Goal: Task Accomplishment & Management: Manage account settings

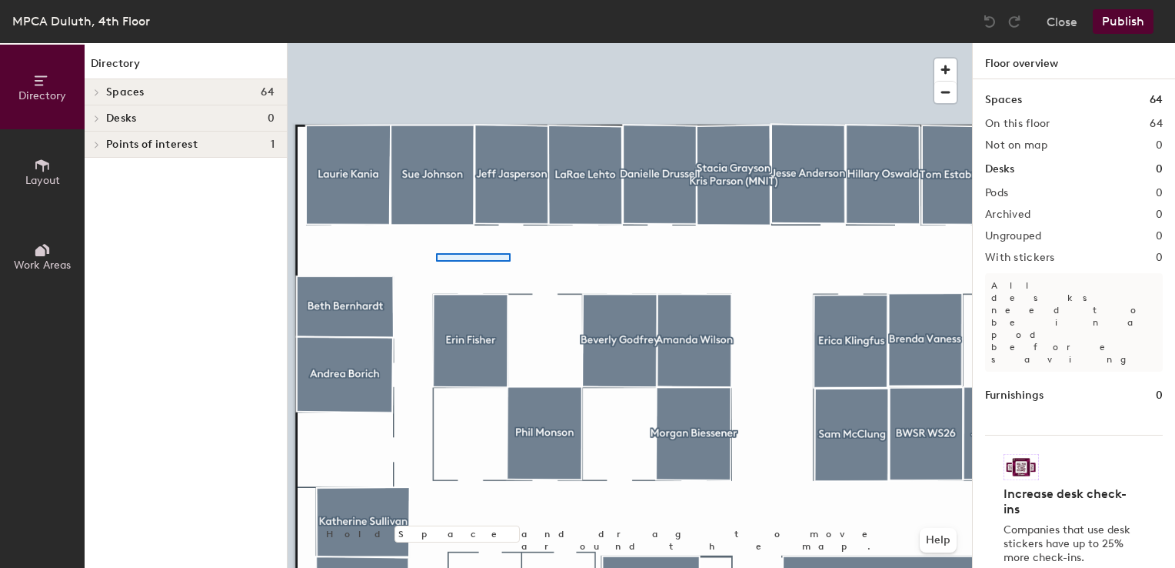
click at [436, 43] on div at bounding box center [630, 43] width 684 height 0
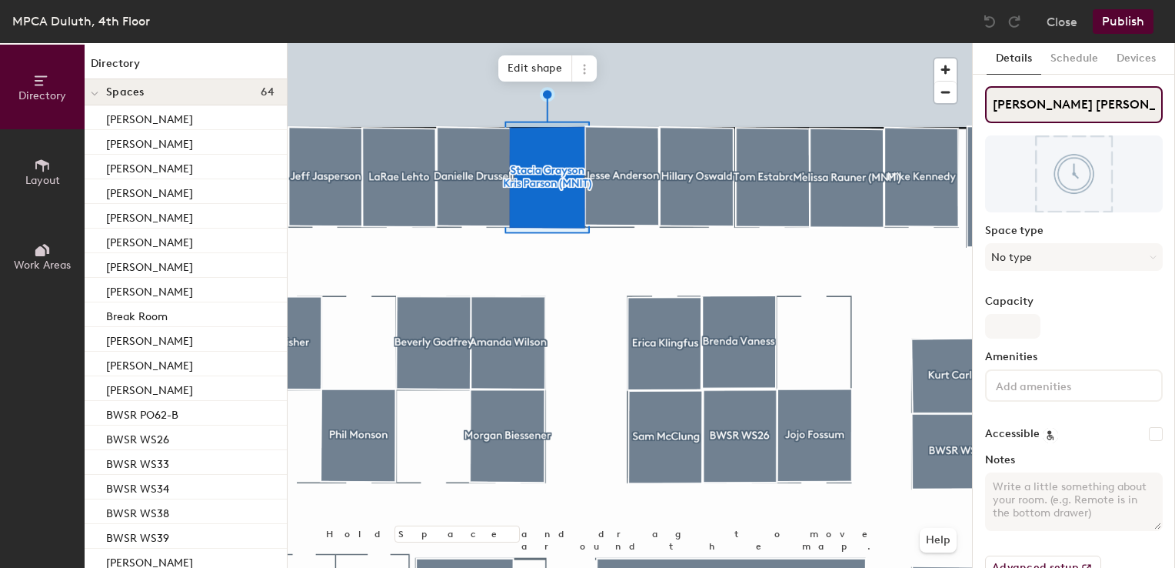
click at [1122, 106] on input "[PERSON_NAME] [PERSON_NAME] (MNIT)" at bounding box center [1074, 104] width 178 height 37
click at [1122, 106] on input "Stacia Grayson Kris Parson (MNIT)" at bounding box center [1074, 104] width 178 height 37
type input "[PERSON_NAME] (MNIT)"
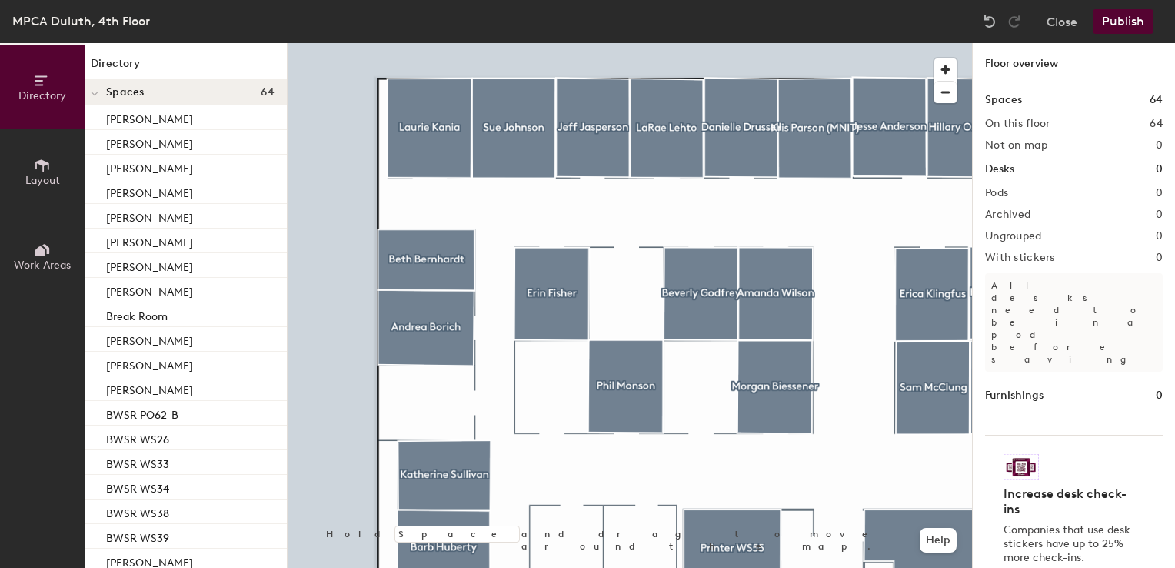
click at [22, 160] on button "Layout" at bounding box center [42, 171] width 85 height 85
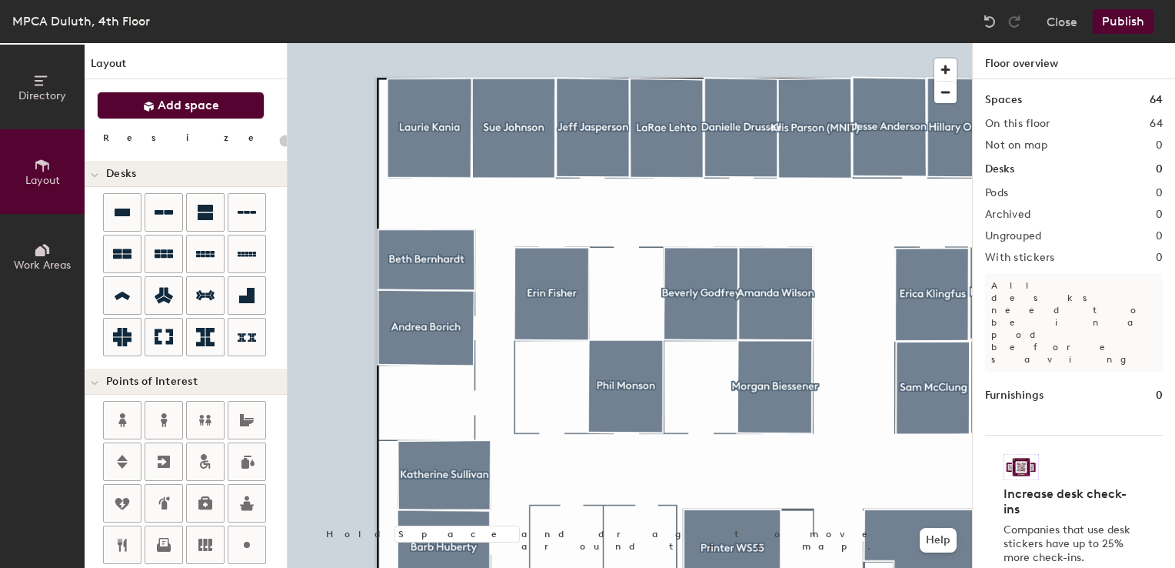
click at [201, 99] on span "Add space" at bounding box center [189, 105] width 62 height 15
click at [184, 112] on span "Add space" at bounding box center [189, 105] width 62 height 15
click at [188, 109] on span "Add space" at bounding box center [189, 105] width 62 height 15
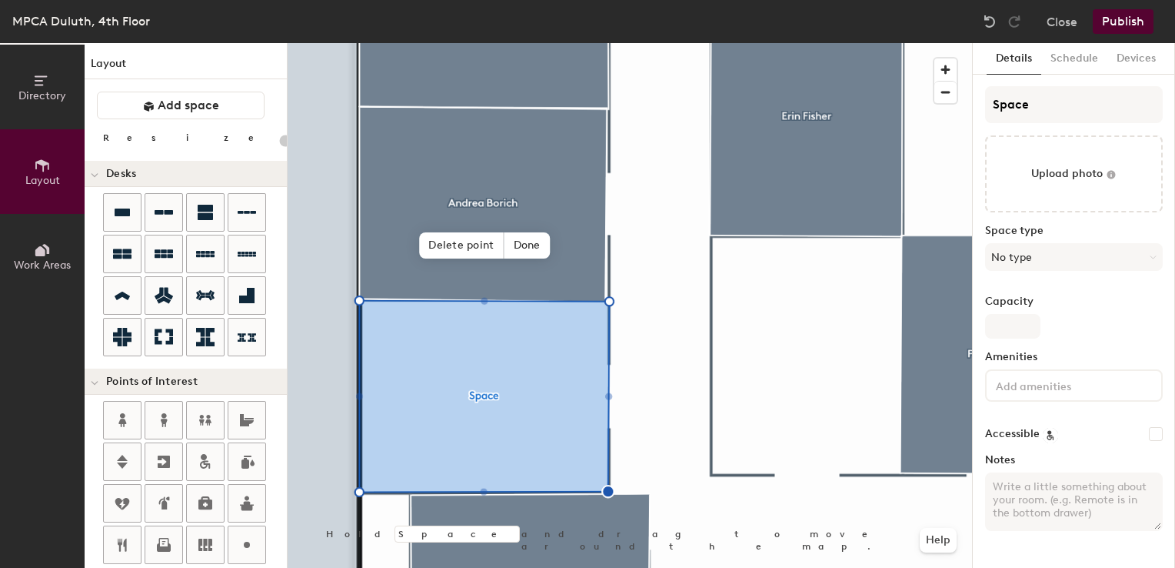
type input "20"
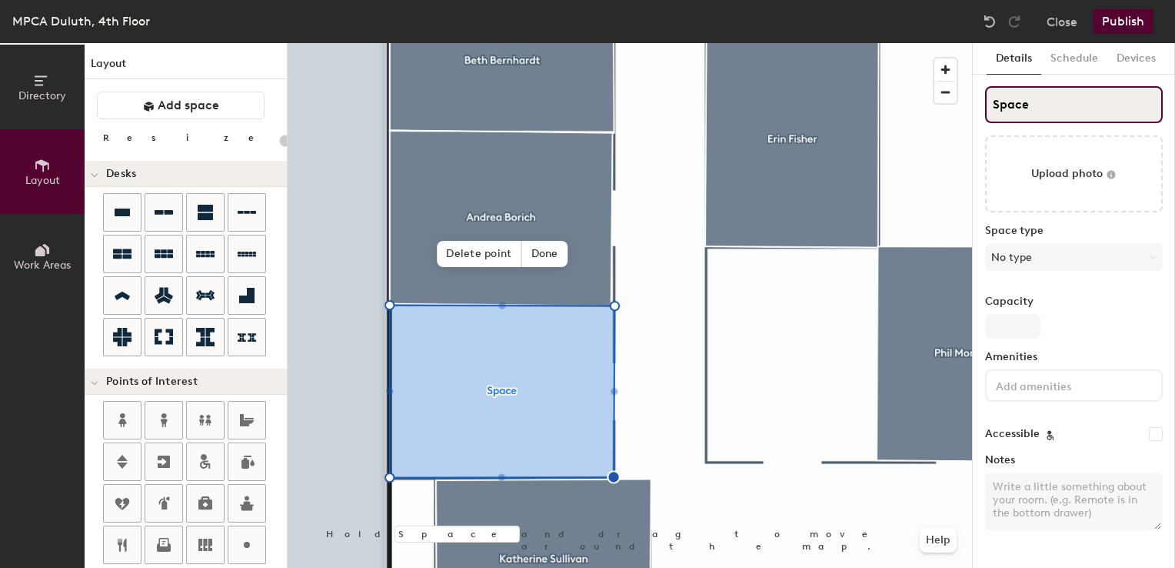
click at [1011, 98] on input "Space" at bounding box center [1074, 104] width 178 height 37
type input "Am"
type input "20"
type input "Amy"
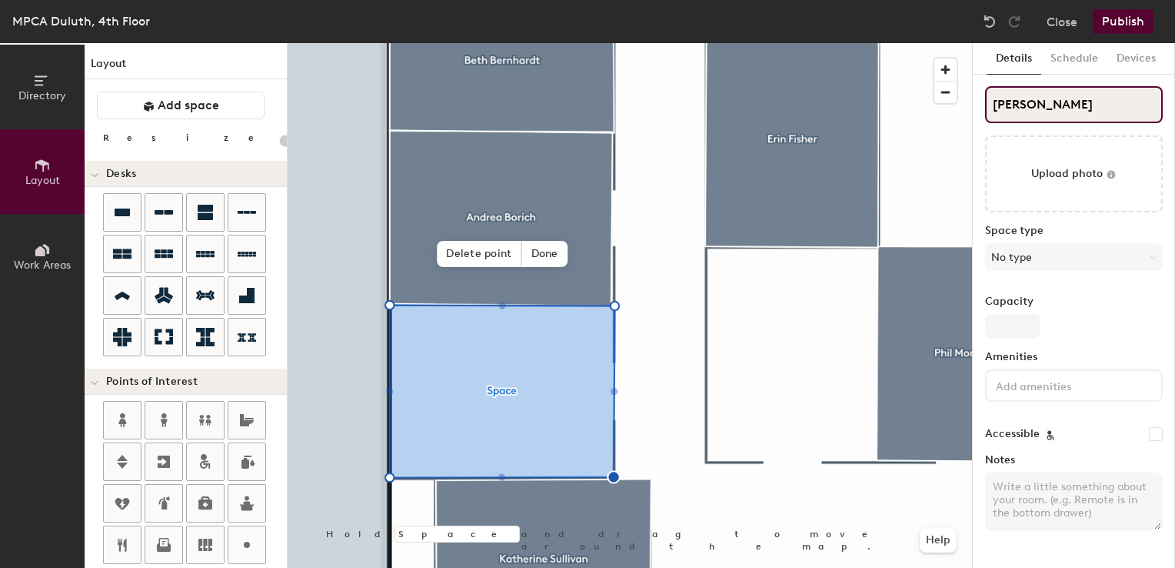
type input "20"
type input "Amy M"
type input "20"
type input "Amy Mu"
type input "20"
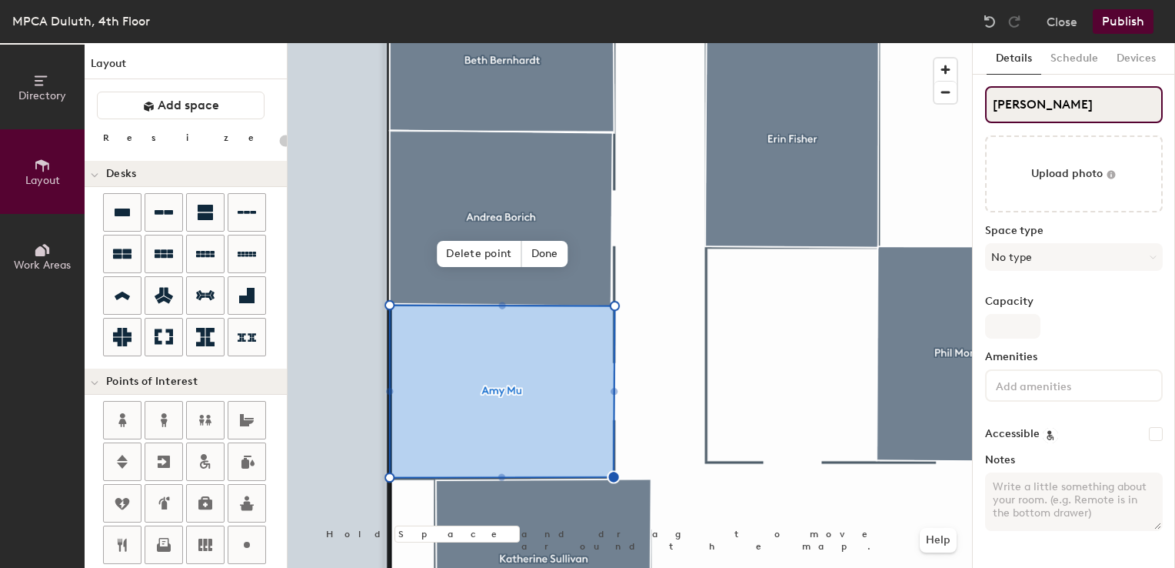
type input "Amy Mus"
type input "20"
type input "Amy Musto"
type input "20"
type input "Amy Muston"
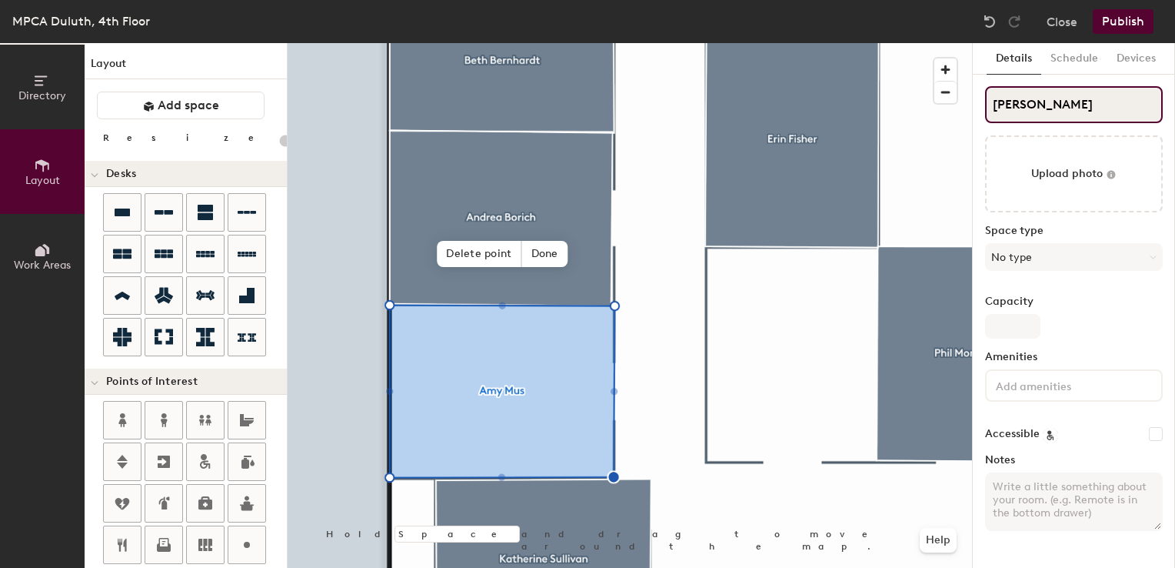
type input "20"
type input "[PERSON_NAME]"
type input "20"
type input "[PERSON_NAME]"
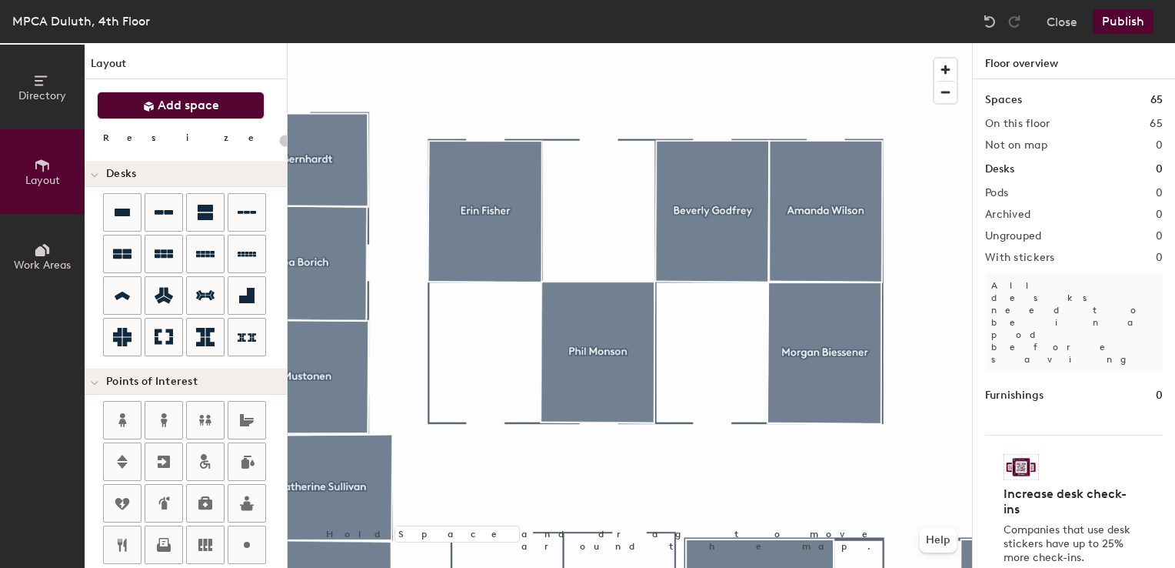
click at [234, 104] on button "Add space" at bounding box center [181, 106] width 168 height 28
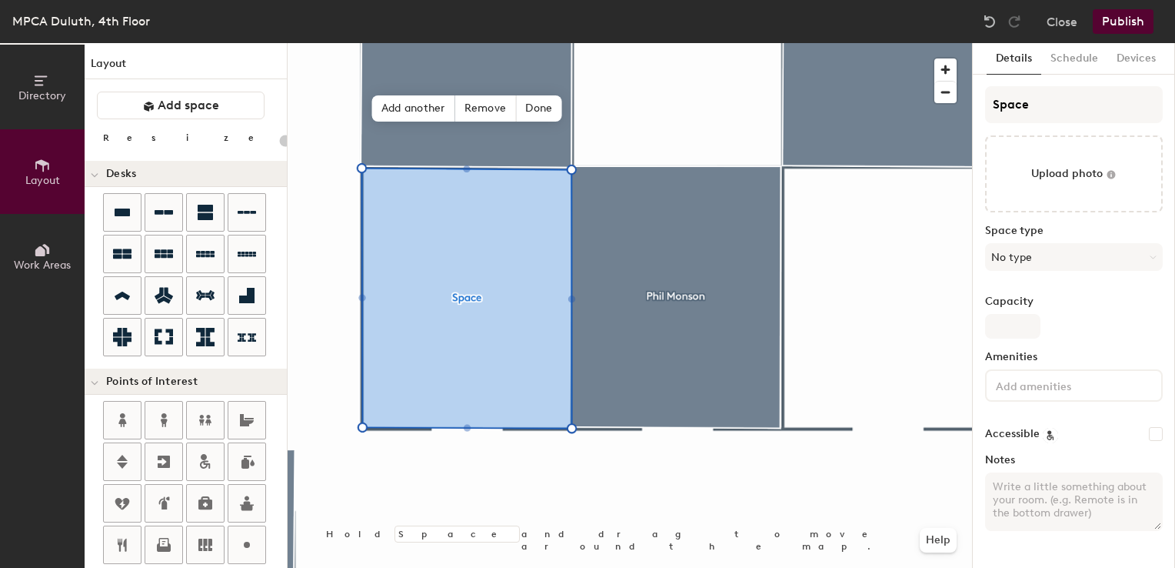
type input "20"
click at [861, 111] on div "Directory Layout Work Areas Layout Add space Resize Desks Points of Interest Fu…" at bounding box center [587, 305] width 1175 height 524
type input "Je"
type input "20"
type input "Jess"
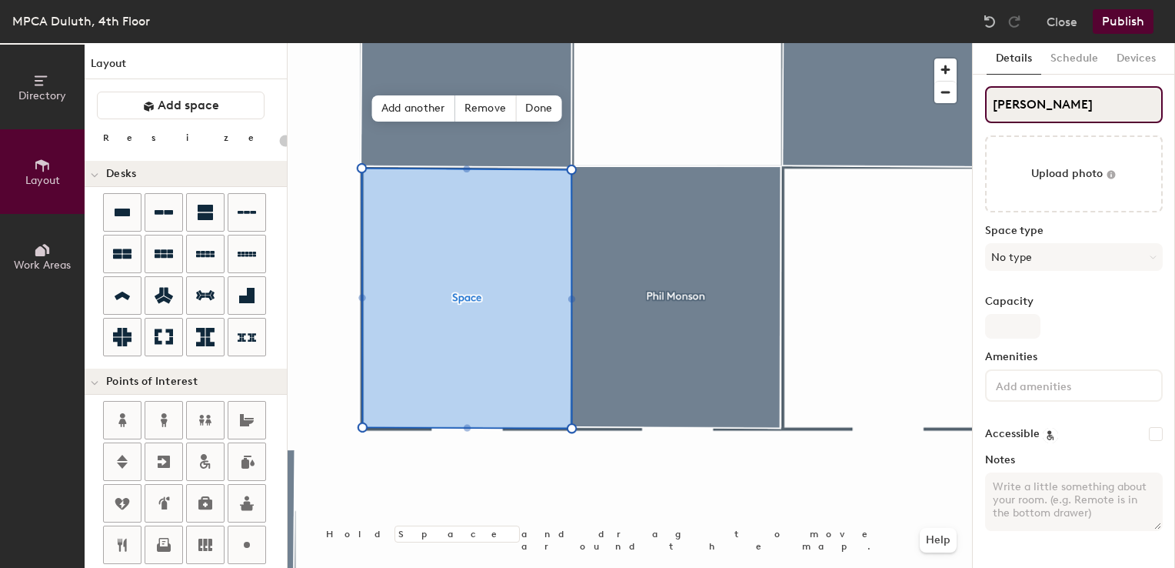
type input "20"
type input "Jesse"
type input "20"
type input "Jesse M"
type input "20"
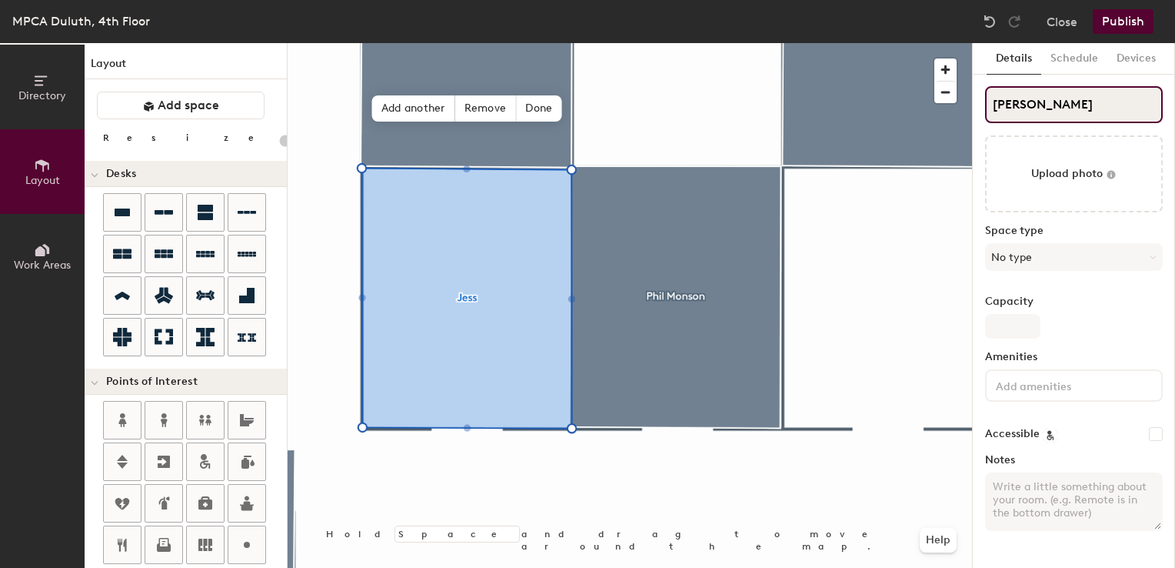
type input "Jesse Mar"
type input "20"
type input "Jesse Mart"
type input "20"
type input "Jesse Martu"
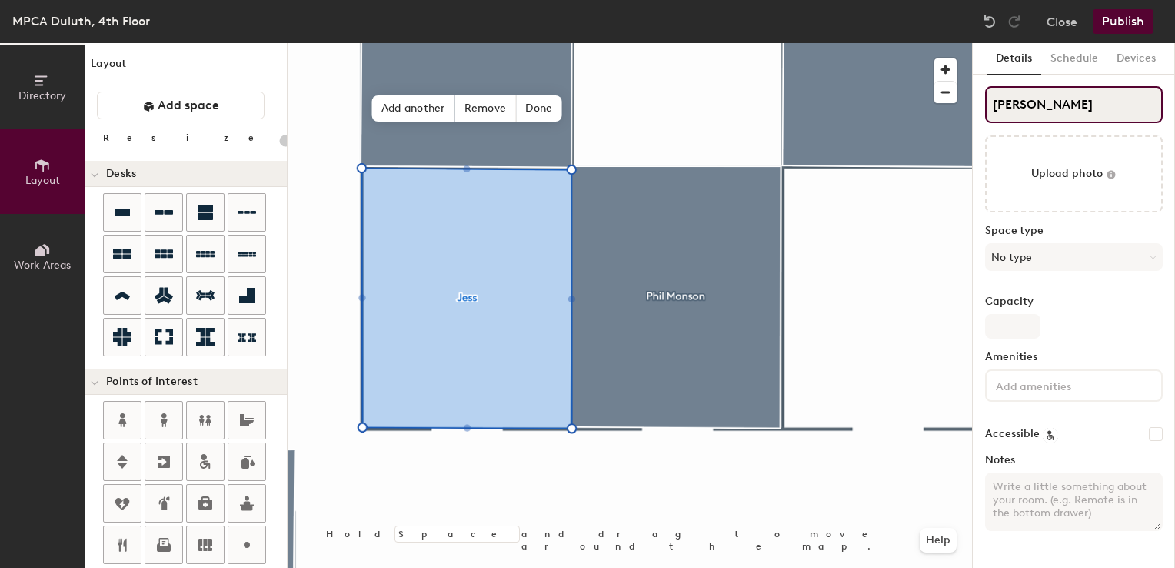
type input "20"
type input "[PERSON_NAME]"
type input "20"
type input "[PERSON_NAME]"
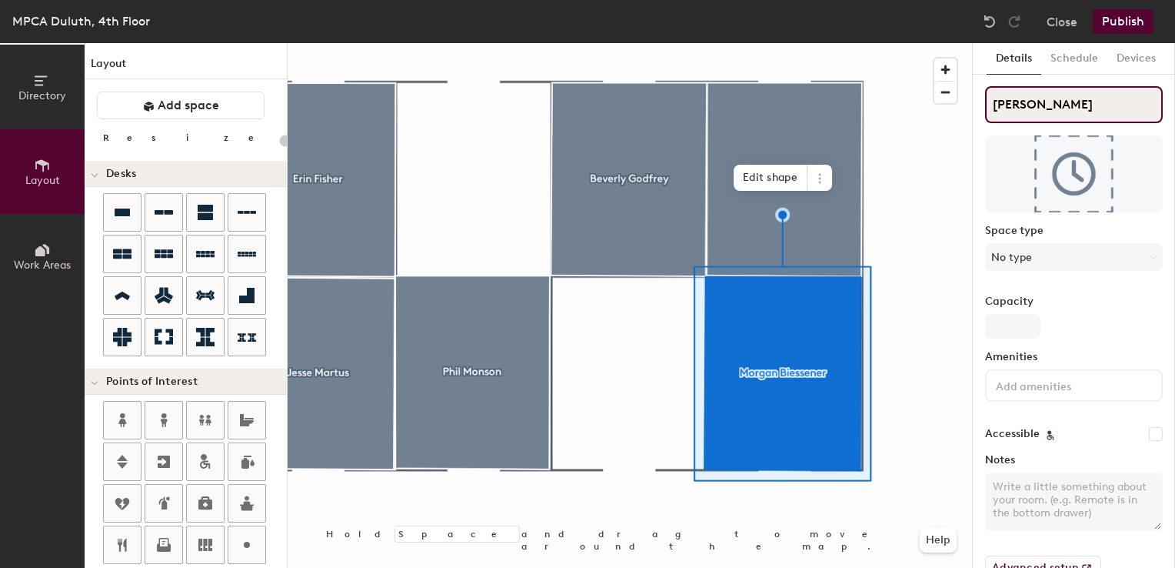
type input "20"
click at [927, 128] on div "Directory Layout Work Areas Layout Add space Resize Desks Points of Interest Fu…" at bounding box center [587, 305] width 1175 height 524
type input "D"
type input "20"
type input "De"
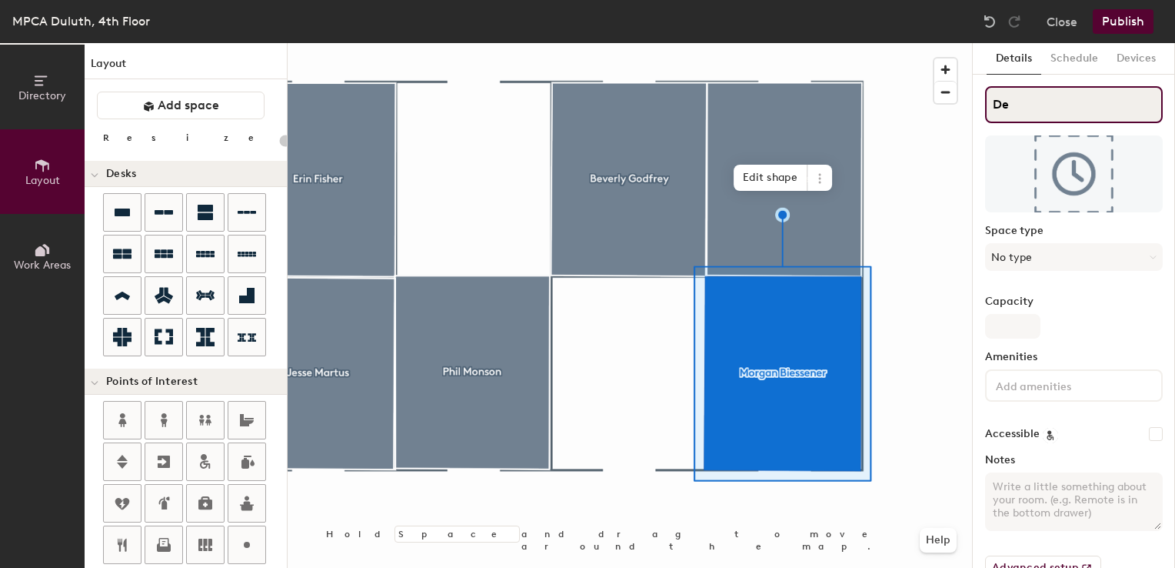
type input "20"
type input "Del"
type input "20"
type input "Dela"
type input "20"
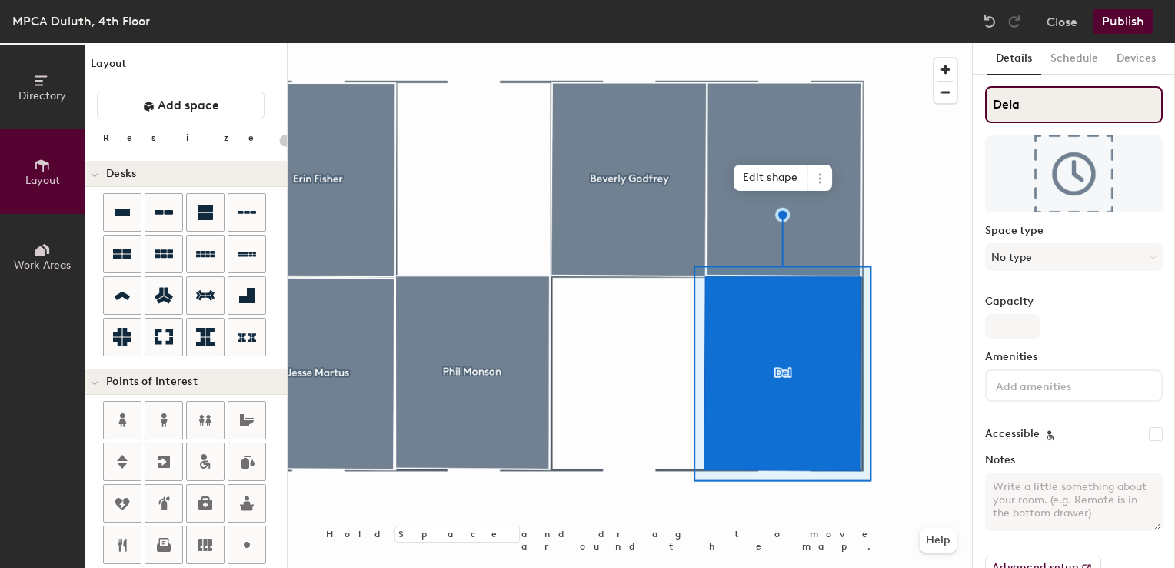
type input "Delan"
type input "20"
type input "Delaney"
type input "20"
type input "Delaney H"
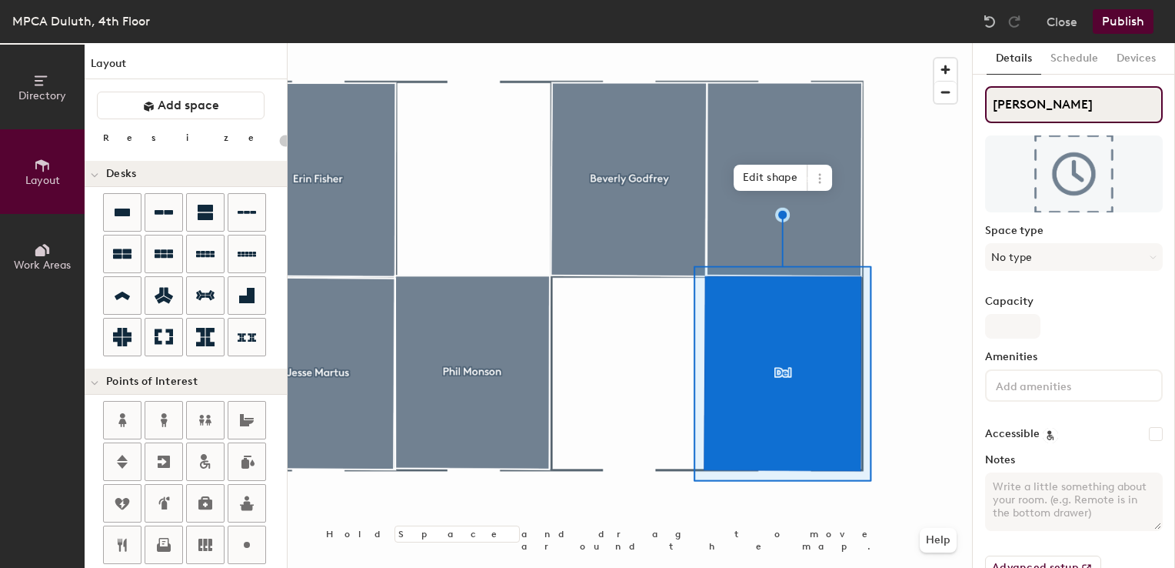
type input "20"
type input "Delaney Hud"
type input "20"
type input "[PERSON_NAME]"
type input "20"
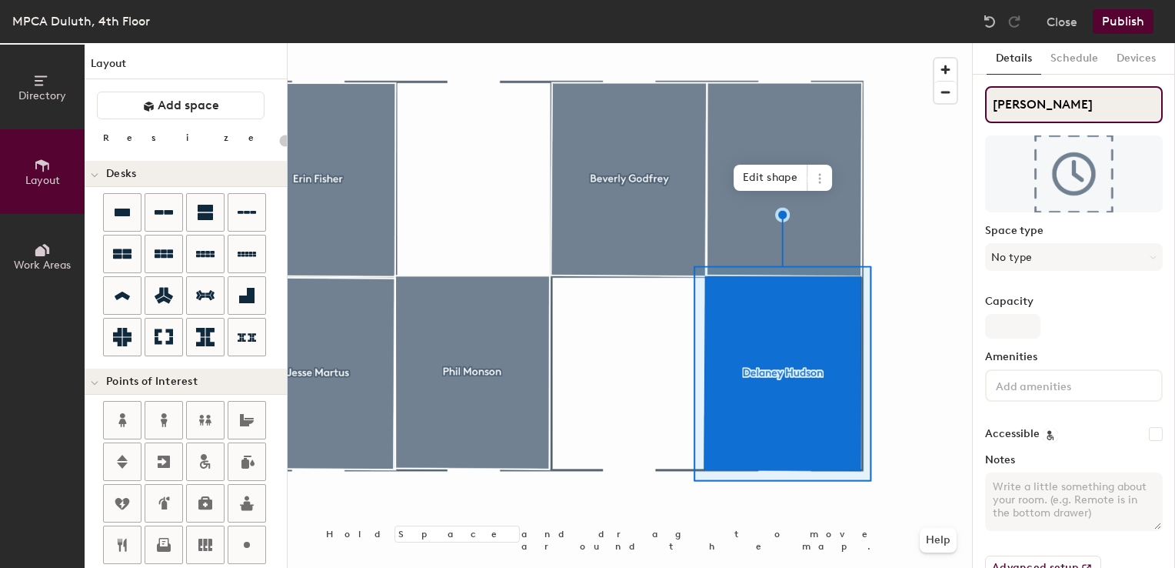
type input "[PERSON_NAME]"
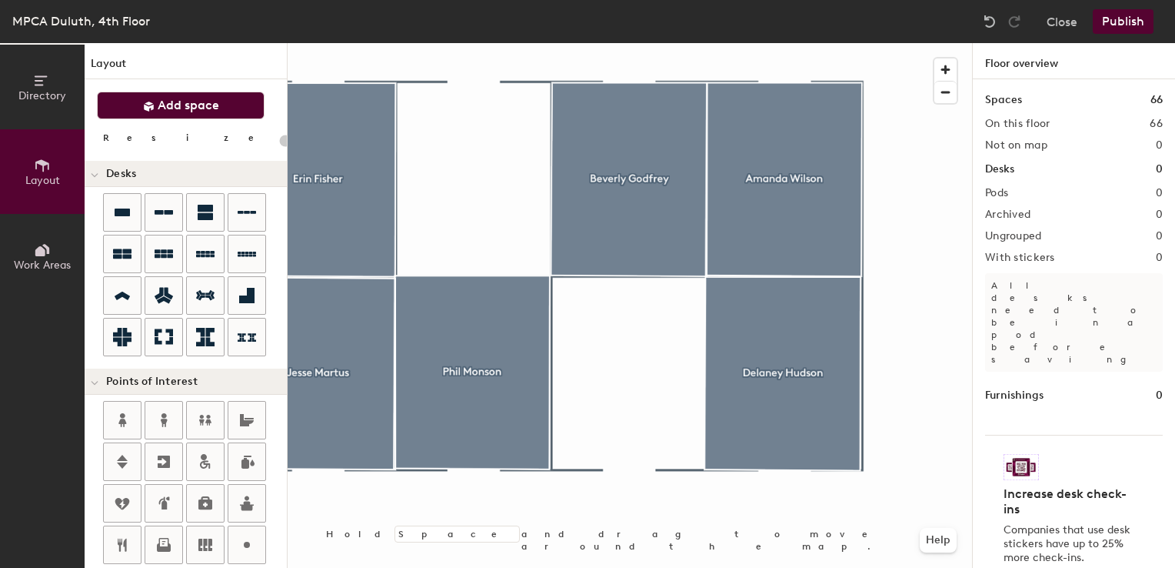
click at [163, 111] on span "Add space" at bounding box center [189, 105] width 62 height 15
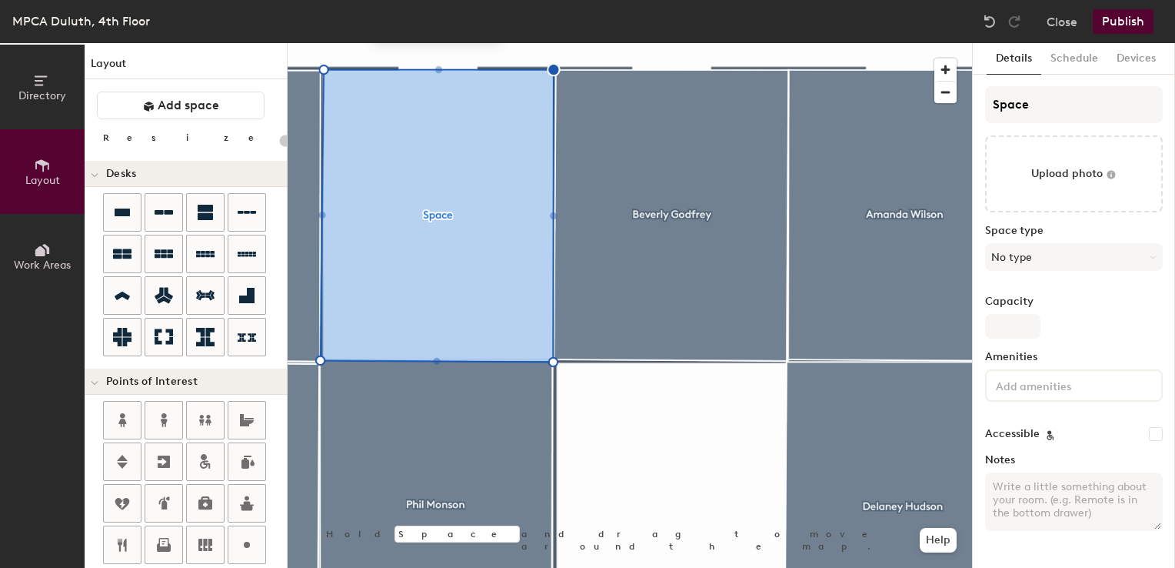
type input "20"
click at [880, 127] on div "Directory Layout Work Areas Layout Add space Resize Desks Points of Interest Fu…" at bounding box center [587, 305] width 1175 height 524
type input "Jenn"
type input "20"
type input "Jenni"
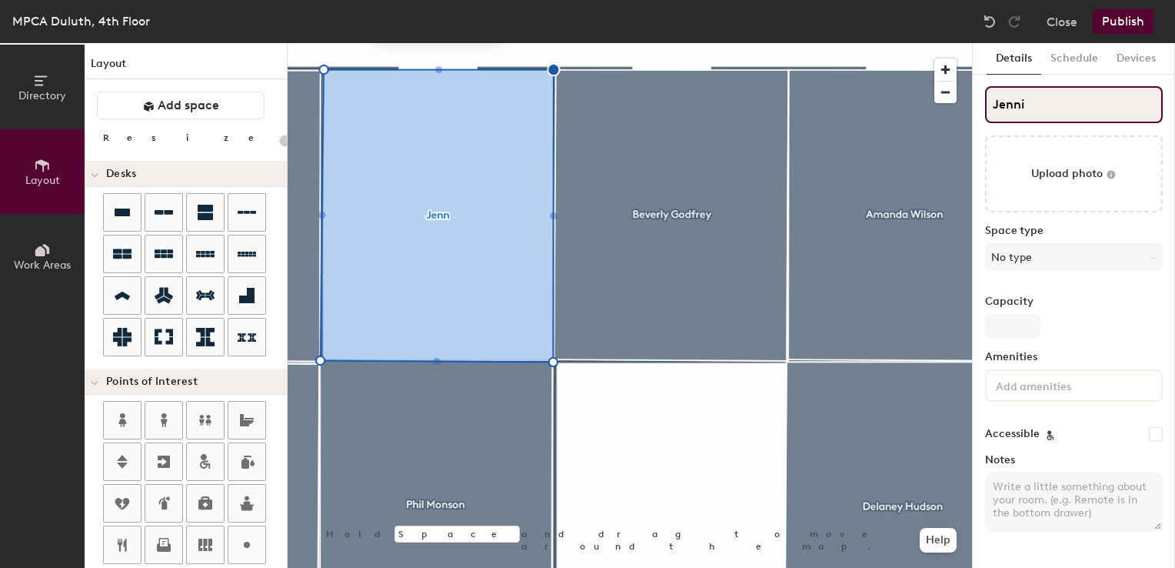
type input "20"
type input "Jennif"
type input "20"
type input "Jennifer"
type input "20"
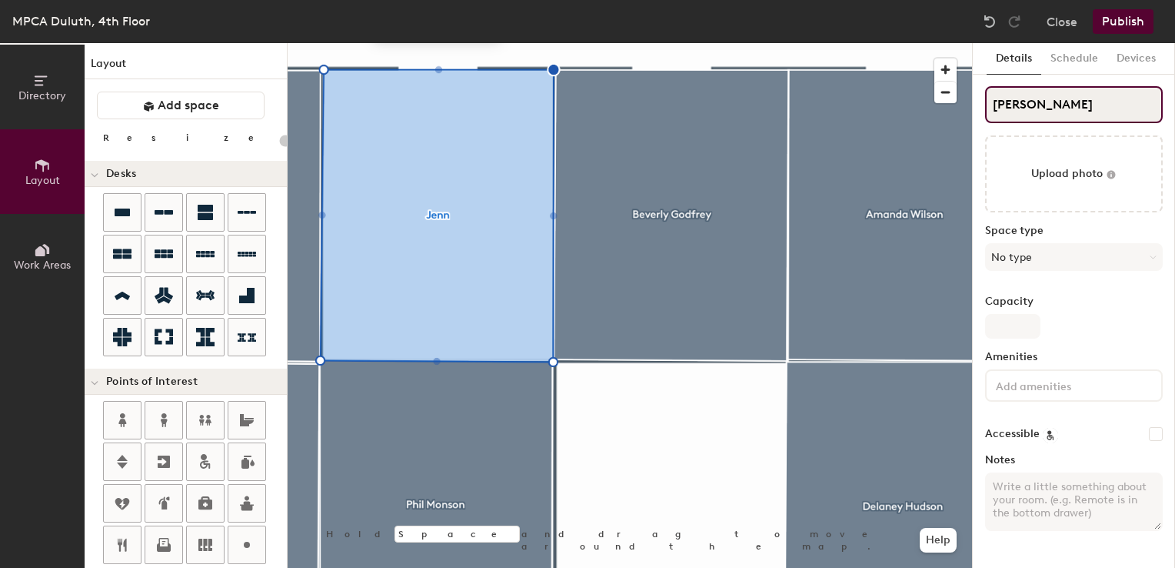
type input "Jennifer Ma"
type input "20"
type input "[PERSON_NAME]"
type input "20"
type input "[PERSON_NAME]"
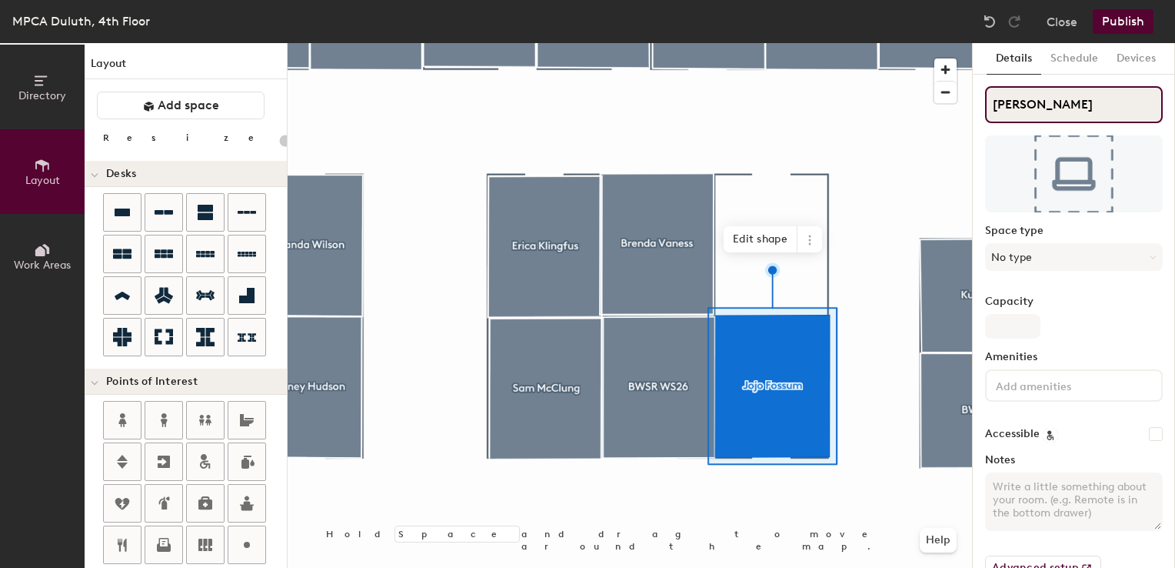
type input "20"
click at [718, 88] on div "Directory Layout Work Areas Layout Add space Resize Desks Points of Interest Fu…" at bounding box center [587, 305] width 1175 height 524
type input "C"
type input "20"
type input "Co"
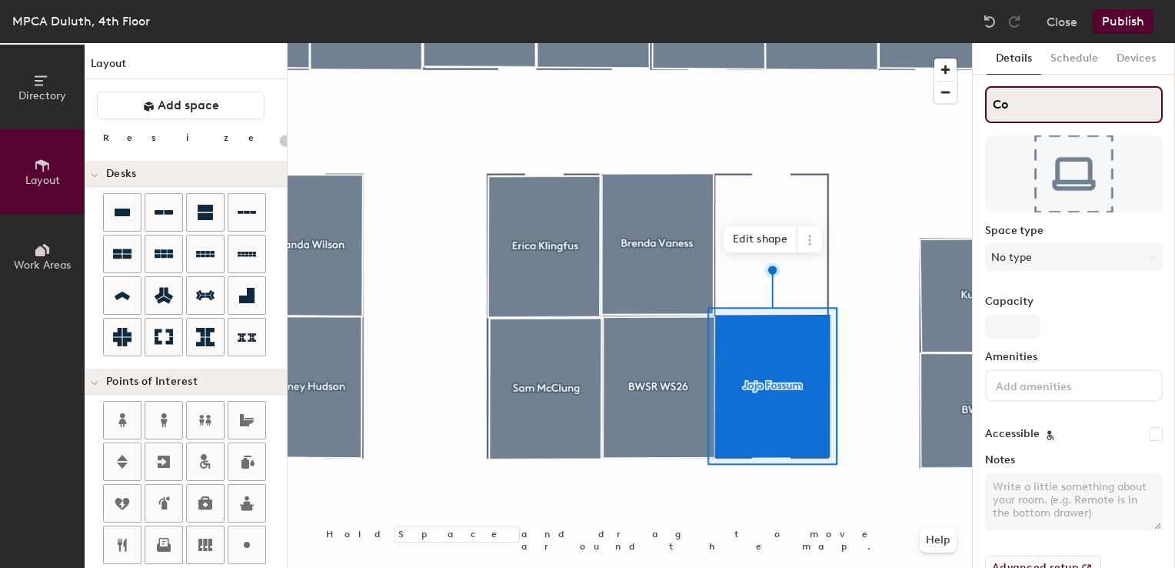
type input "20"
type input "Con"
type input "20"
type input "Conn"
type input "20"
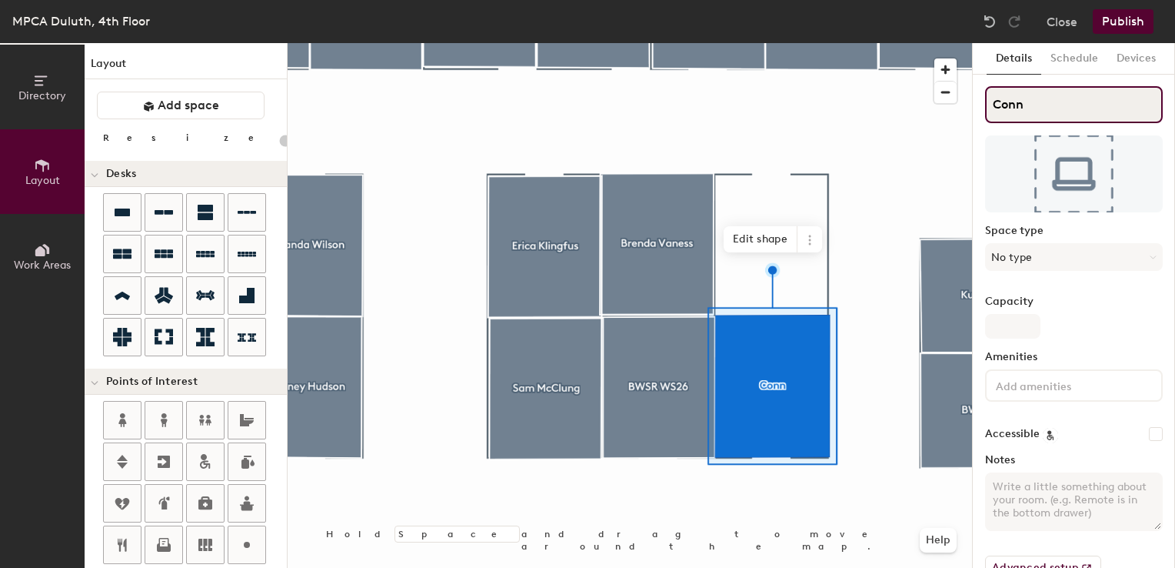
type input "Conno"
type input "20"
type input "Connor"
type input "20"
type input "Connor H"
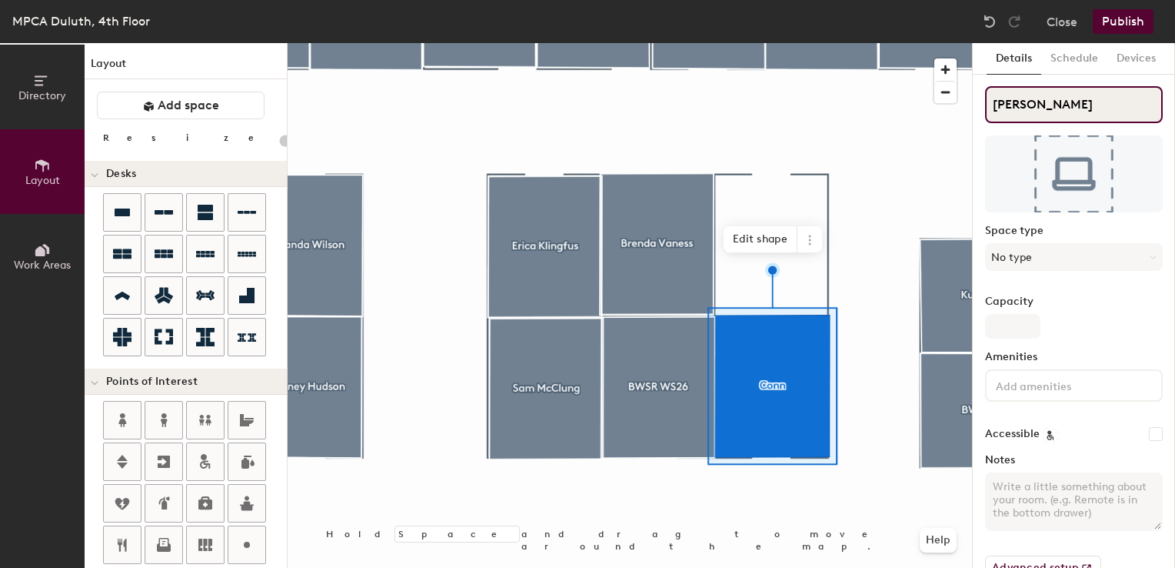
type input "20"
type input "Connor He"
type input "20"
type input "Connor Heg"
type input "20"
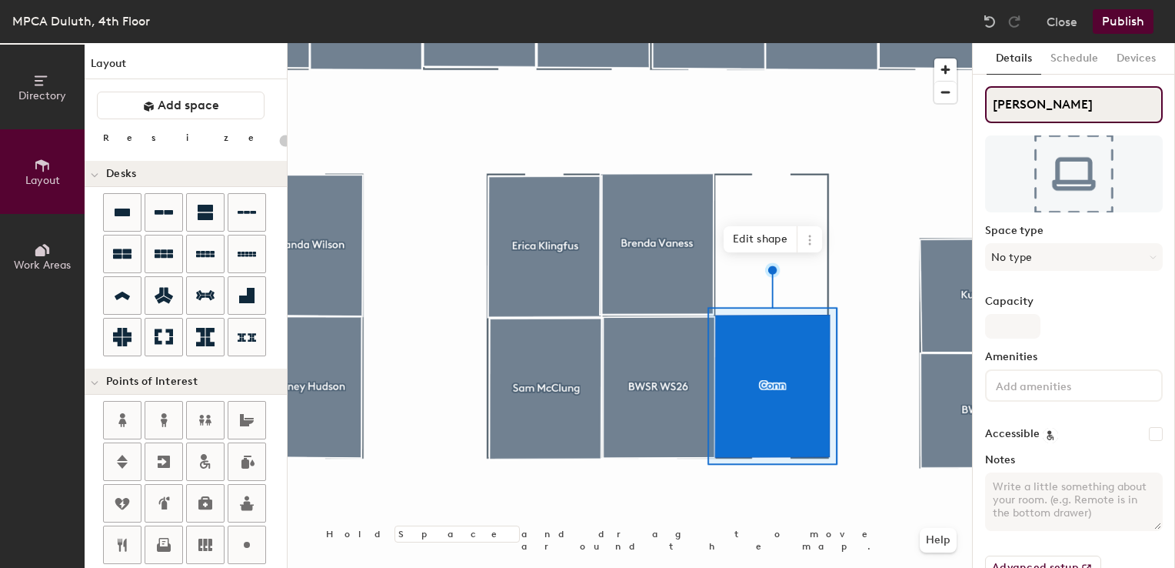
type input "Connor Hegr"
type input "20"
type input "Connor Hegre"
type input "20"
type input "Connor Hegren"
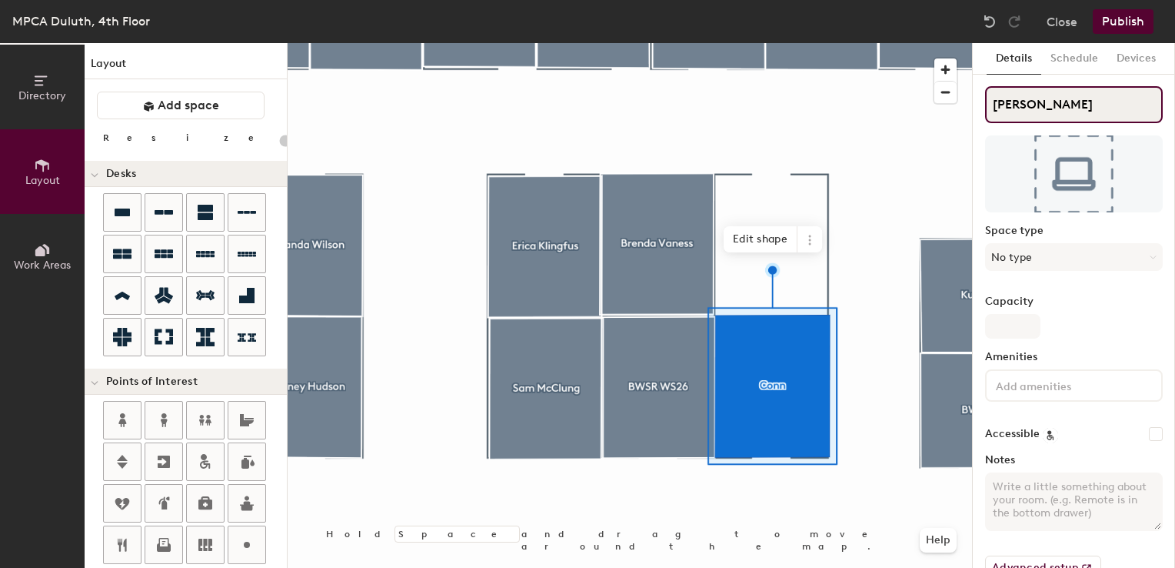
type input "20"
type input "Connor Hegrene"
type input "20"
type input "[PERSON_NAME] [PERSON_NAME]"
type input "20"
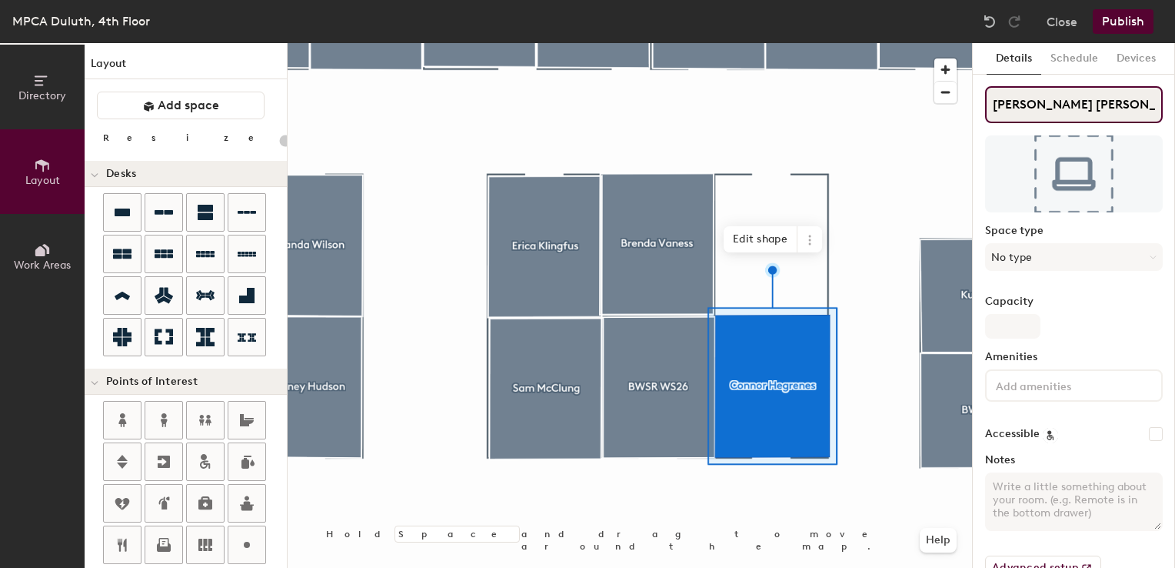
type input "[PERSON_NAME] [PERSON_NAME]"
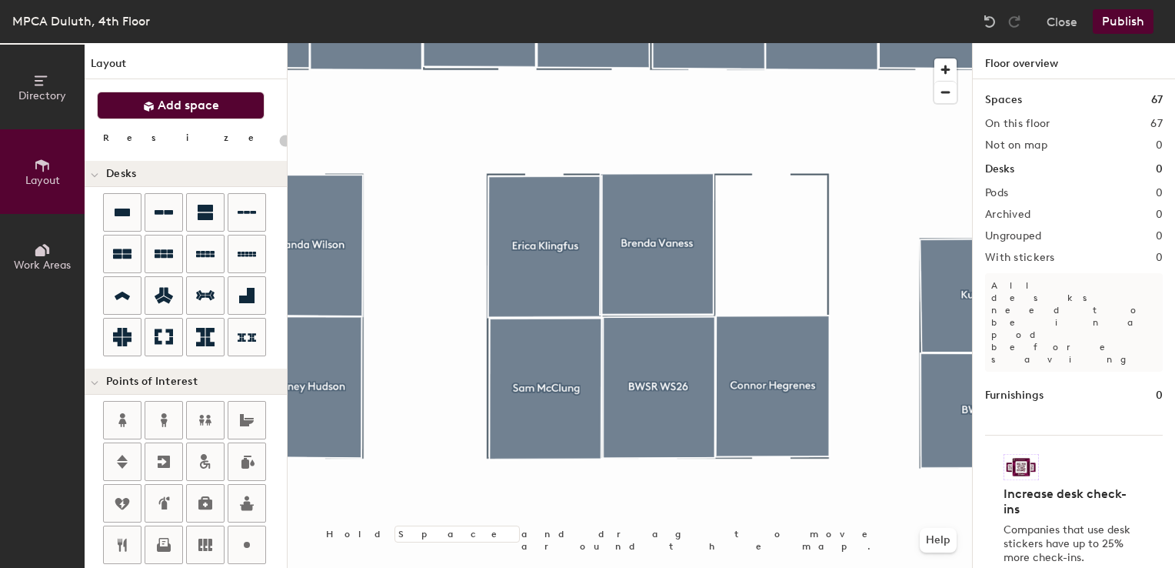
click at [215, 103] on span "Add space" at bounding box center [189, 105] width 62 height 15
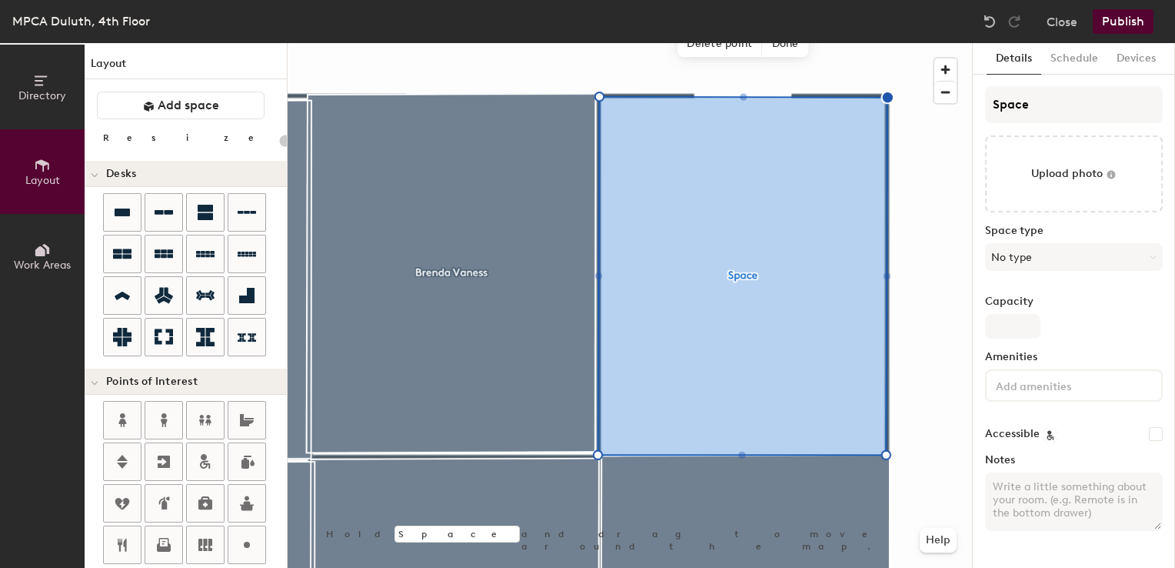
type input "20"
drag, startPoint x: 1062, startPoint y: 104, endPoint x: 1002, endPoint y: 106, distance: 60.0
click at [1004, 106] on input "Space" at bounding box center [1074, 104] width 178 height 37
click at [1046, 106] on input "Space" at bounding box center [1074, 104] width 178 height 37
drag, startPoint x: 1048, startPoint y: 105, endPoint x: 976, endPoint y: 106, distance: 72.3
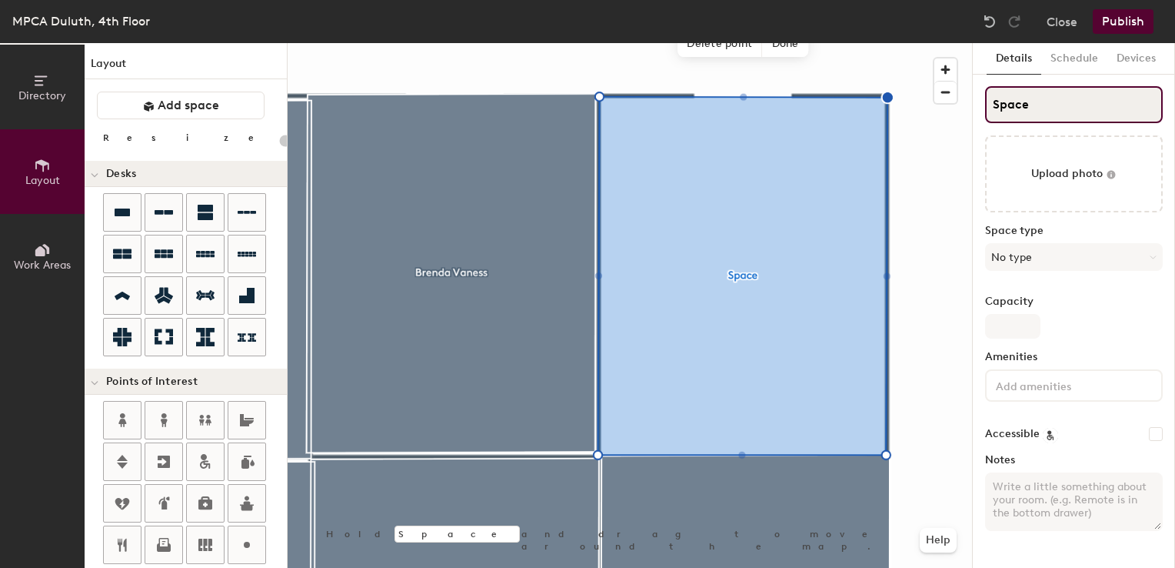
click at [976, 106] on div "Details Schedule Devices Space Upload photo Space type No type Capacity Ameniti…" at bounding box center [1074, 305] width 202 height 524
type input "Q"
type input "20"
type input "Qui"
type input "20"
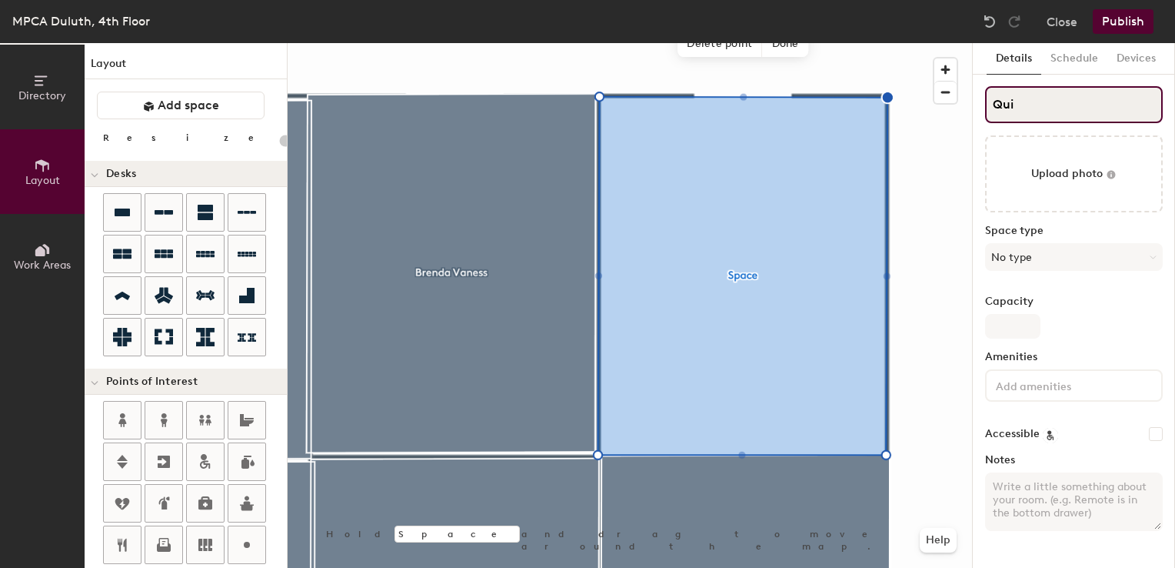
type input "Quin"
type input "20"
type input "Quin"
type input "20"
type input "Quin S"
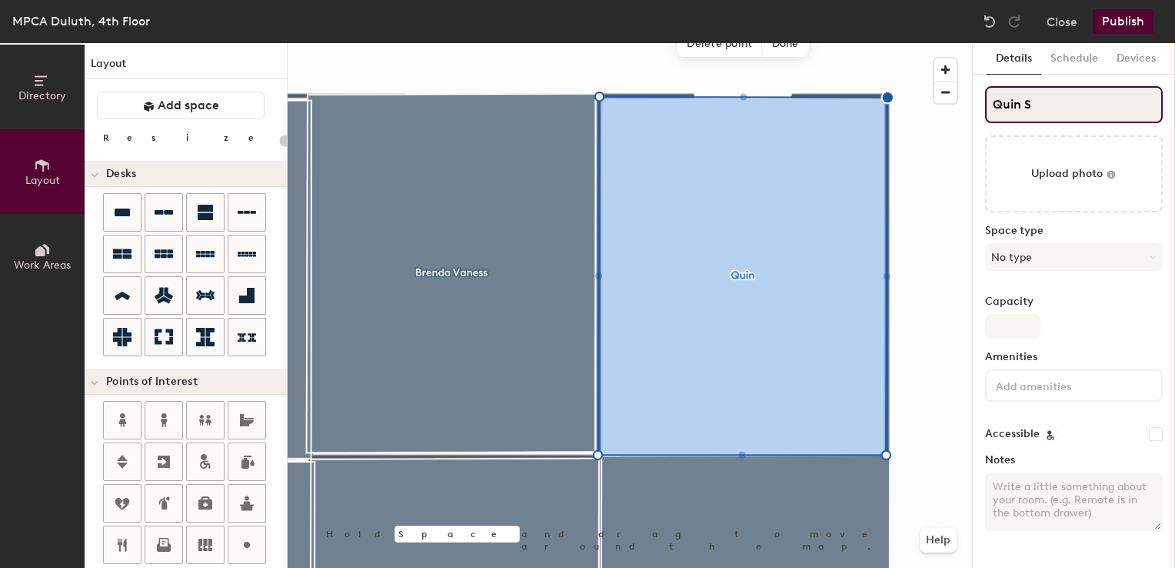
type input "20"
type input "Quin St"
type input "20"
type input "Quin Sta"
type input "20"
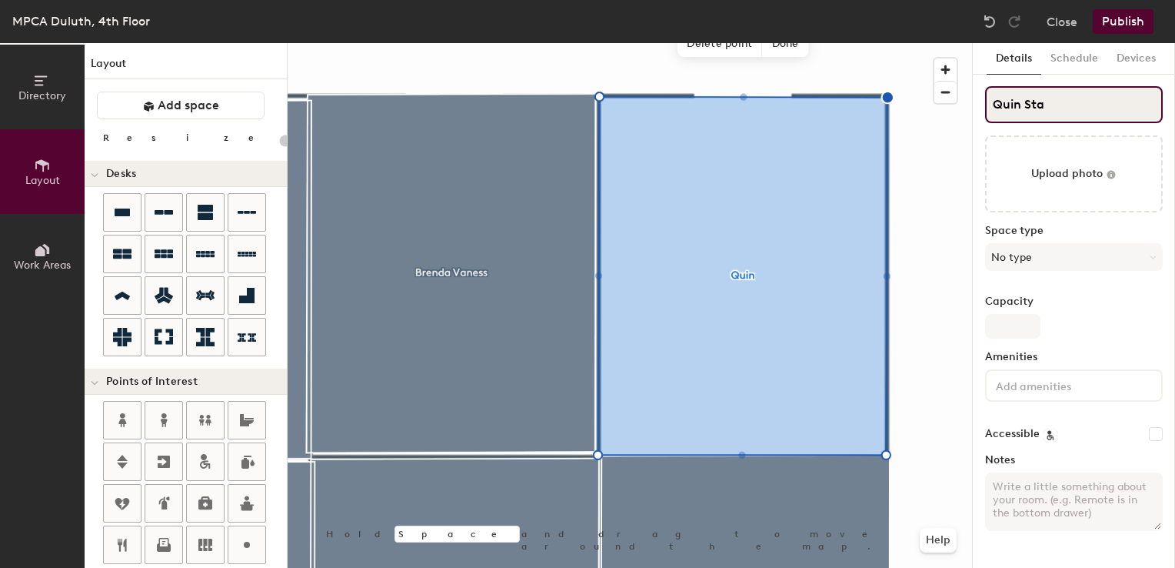
type input "Quin Stan"
type input "20"
type input "Quin Stang"
type input "20"
type input "Quin Stange"
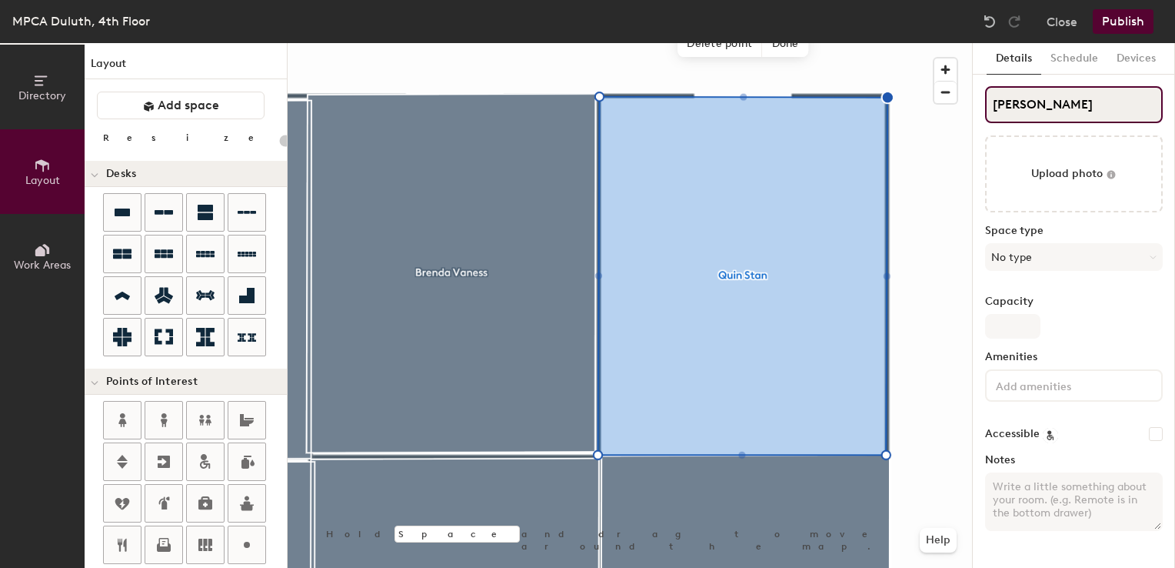
type input "20"
type input "Quin Stangel"
type input "20"
type input "[PERSON_NAME]"
type input "20"
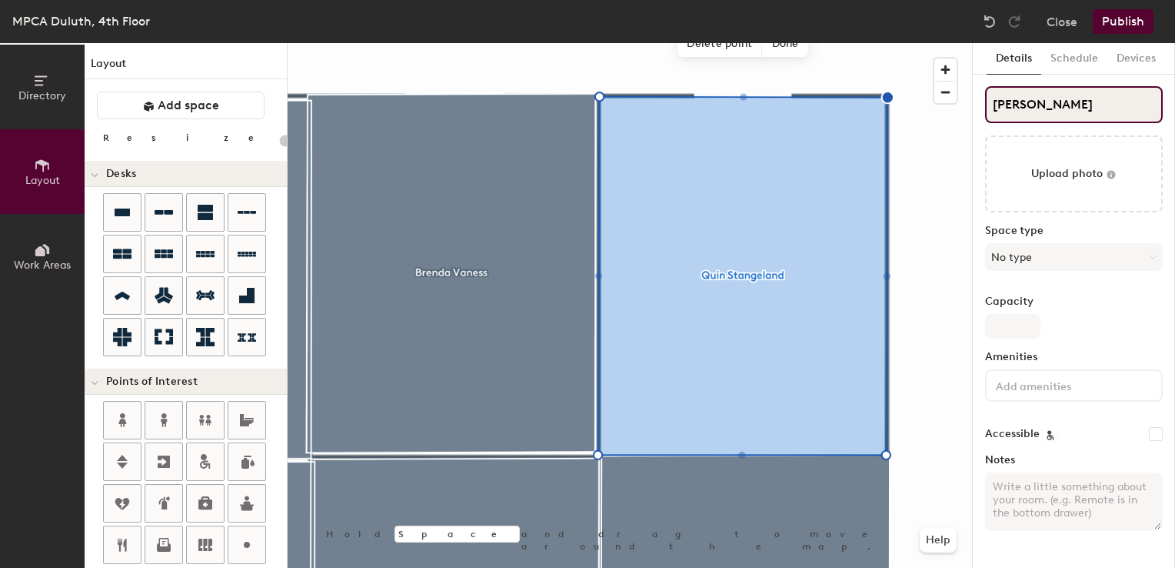
type input "[PERSON_NAME]"
type input "20"
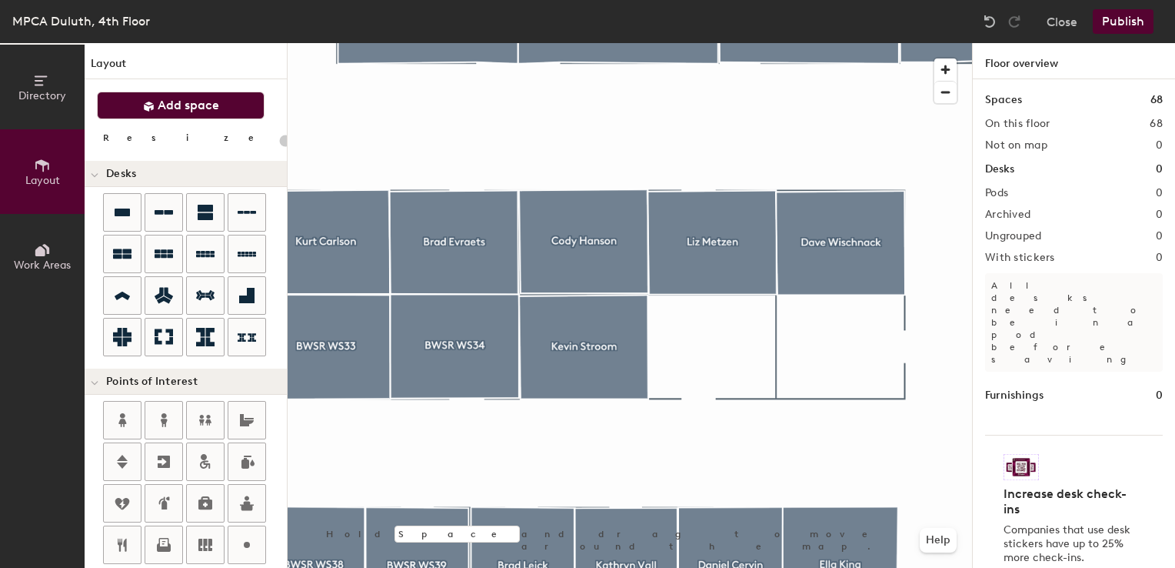
click at [157, 115] on button "Add space" at bounding box center [181, 106] width 168 height 28
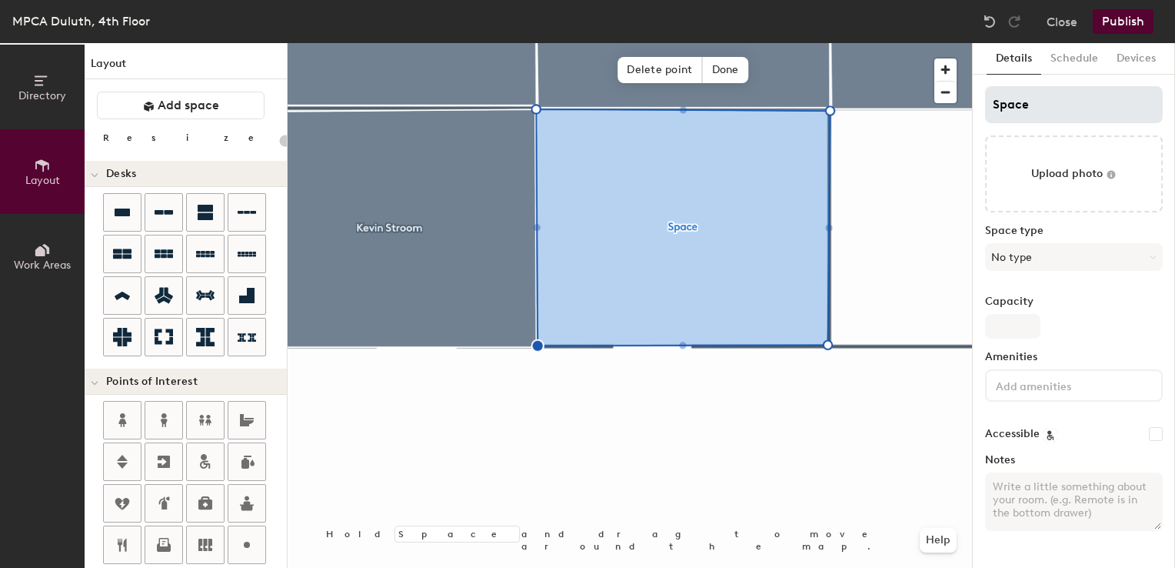
type input "20"
click at [931, 90] on div "Directory Layout Work Areas Layout Add space Resize Desks Points of Interest Fu…" at bounding box center [587, 305] width 1175 height 524
type input "A"
type input "20"
type input "And"
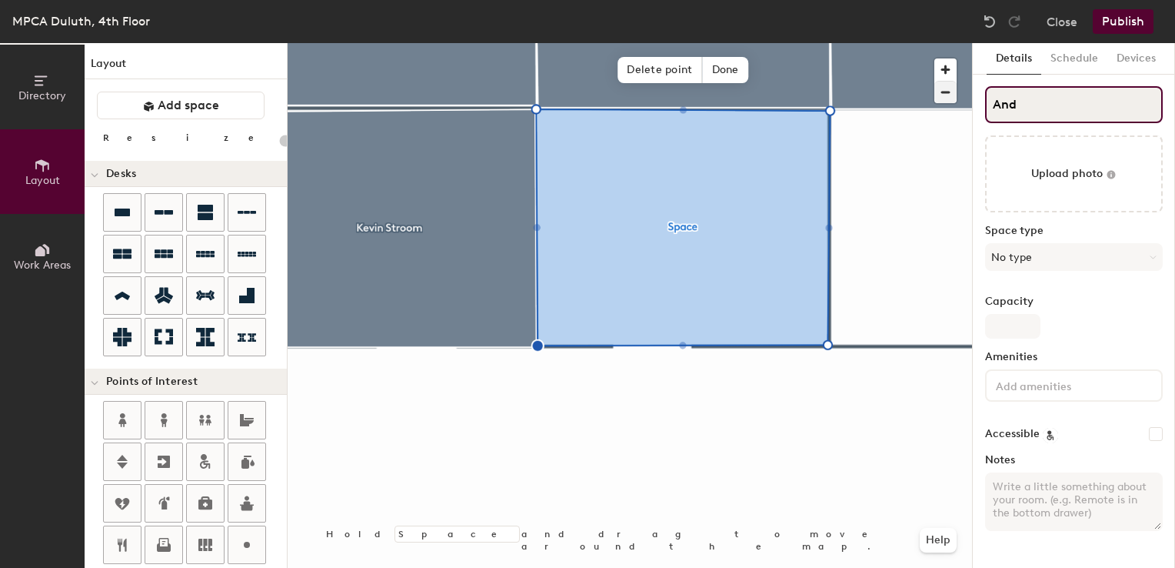
type input "20"
type input "Andrew"
type input "20"
type input "Andrew C"
type input "20"
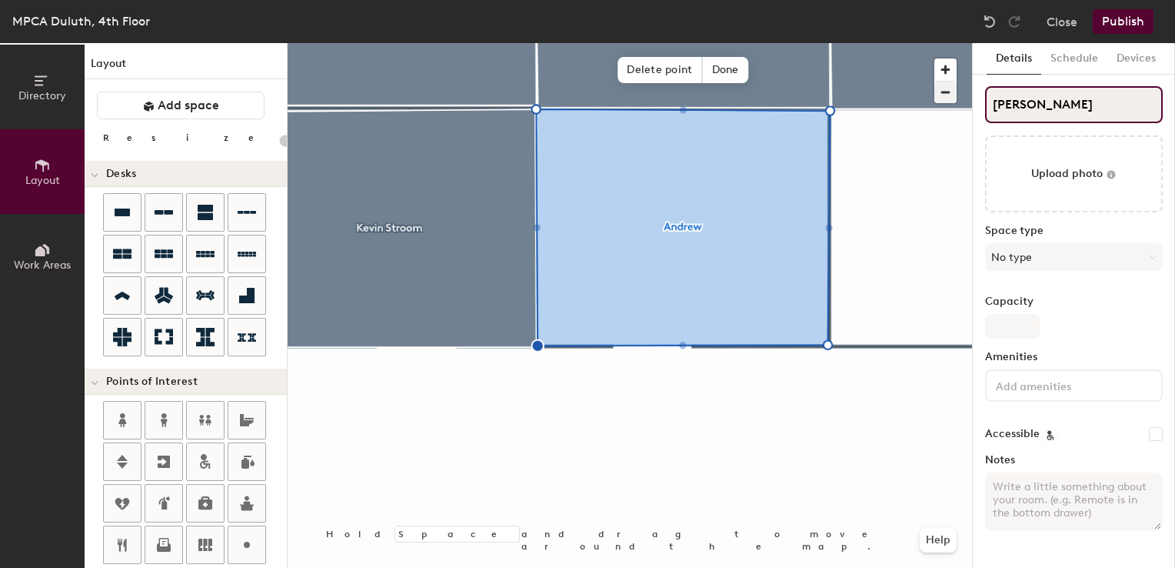
type input "Andrew Ch"
type input "20"
type input "Andrew Cho"
type input "20"
type input "Andrew Choq"
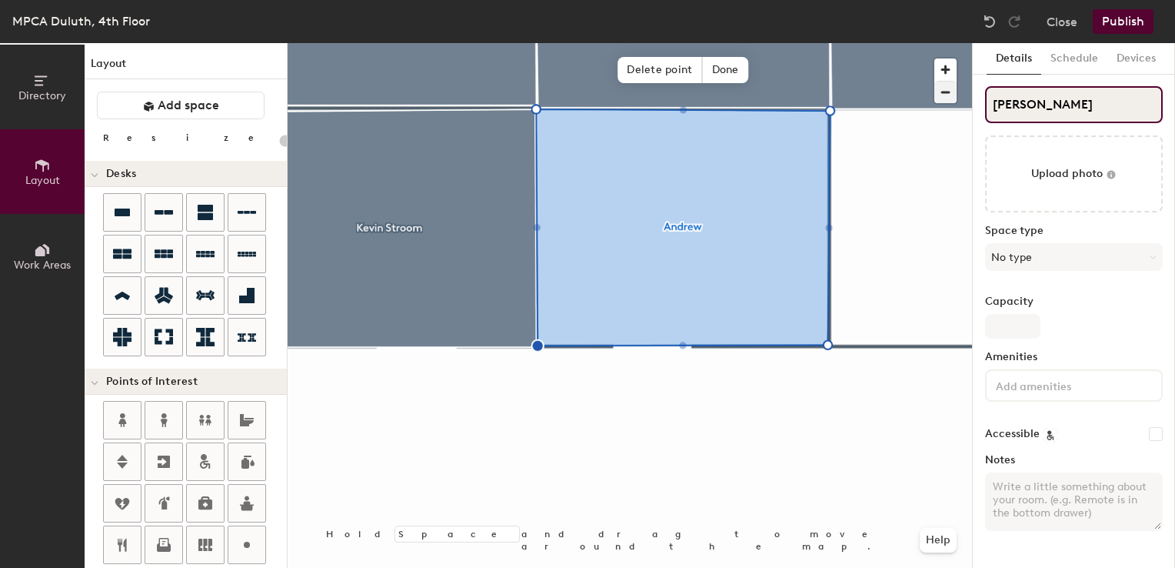
type input "20"
type input "Andrew Choqu"
type input "20"
type input "Andrew Choque"
type input "20"
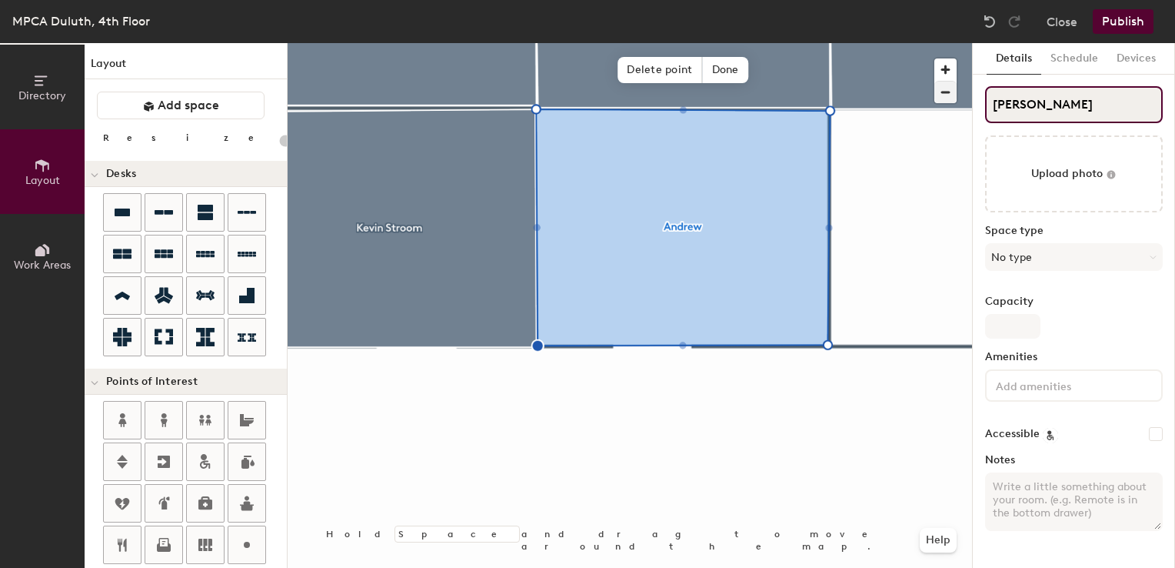
type input "[PERSON_NAME]"
type input "20"
type input "[PERSON_NAME]"
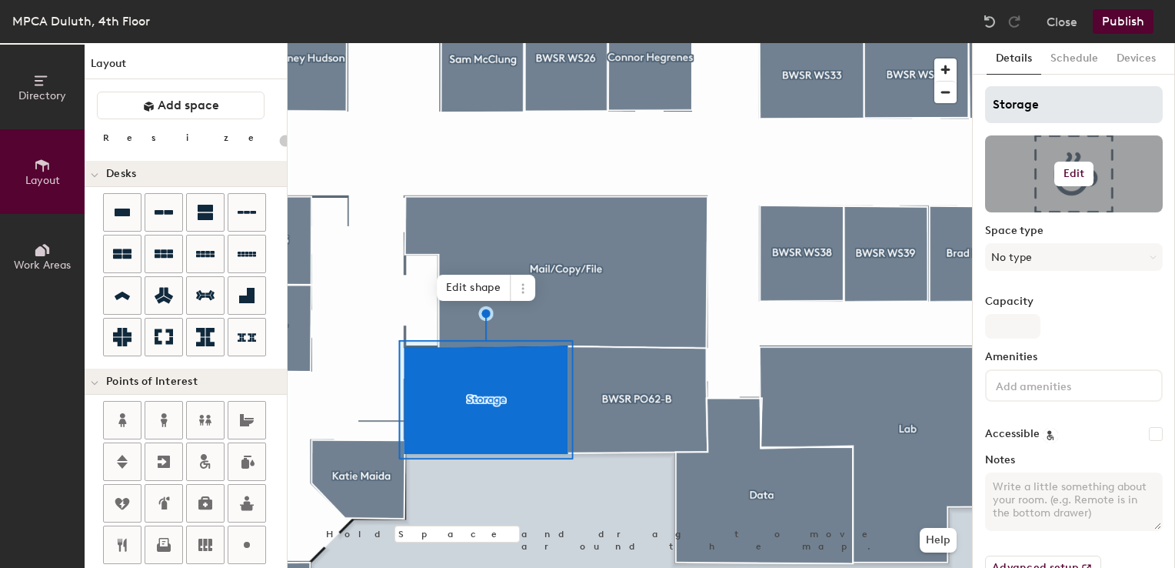
type input "20"
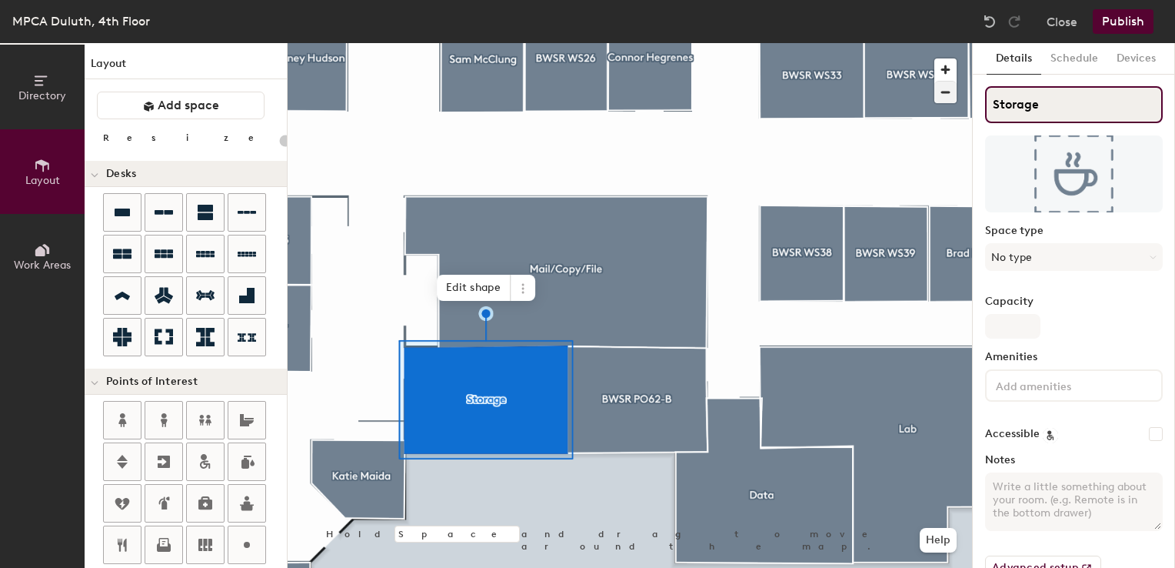
click at [904, 87] on div "Directory Layout Work Areas Layout Add space Resize Desks Points of Interest Fu…" at bounding box center [587, 305] width 1175 height 524
click at [522, 288] on icon at bounding box center [522, 288] width 2 height 2
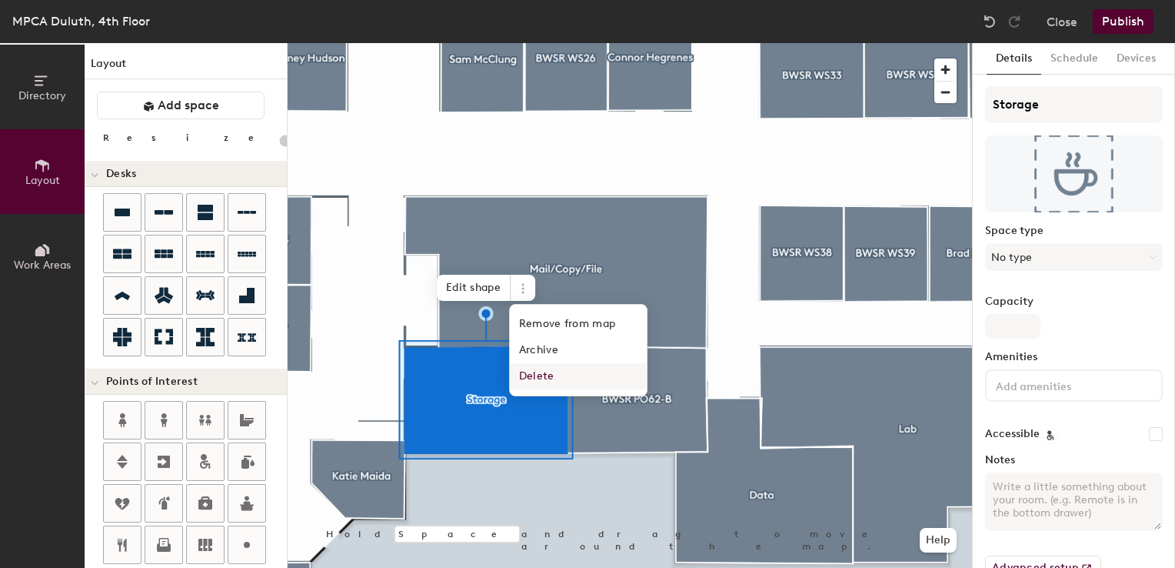
click at [548, 383] on span "Delete" at bounding box center [578, 376] width 137 height 26
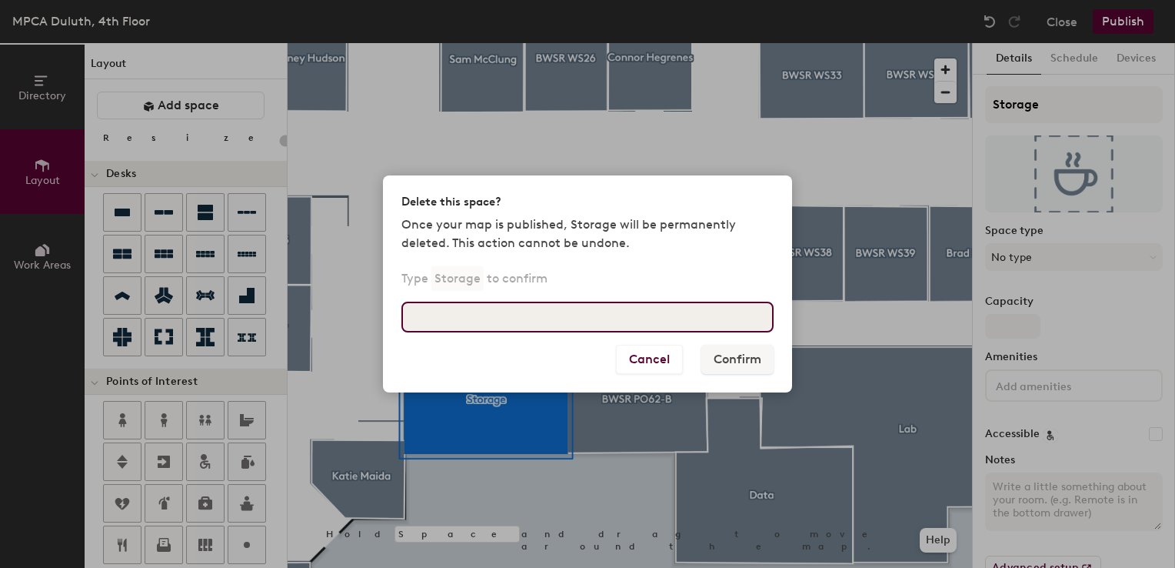
click at [505, 312] on input at bounding box center [587, 316] width 372 height 31
type input "Storage"
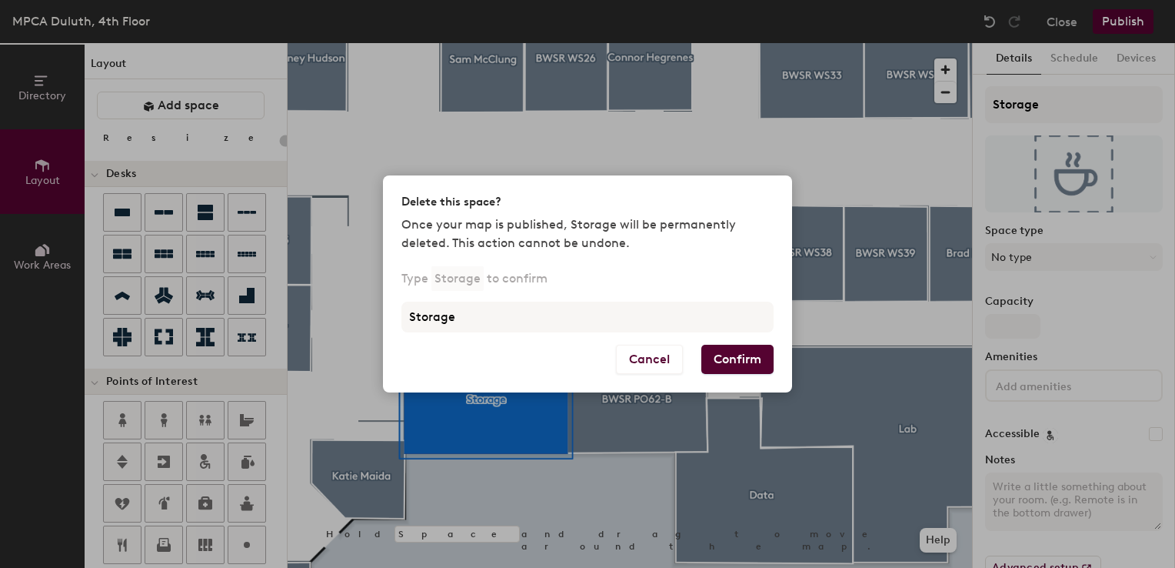
click at [717, 357] on button "Confirm" at bounding box center [737, 359] width 72 height 29
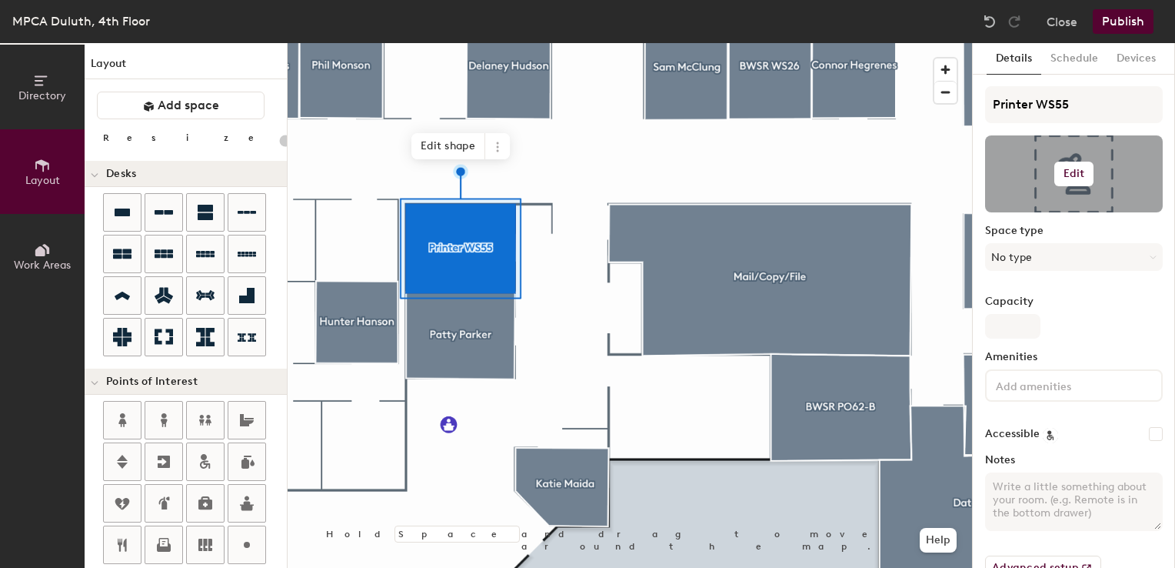
type input "20"
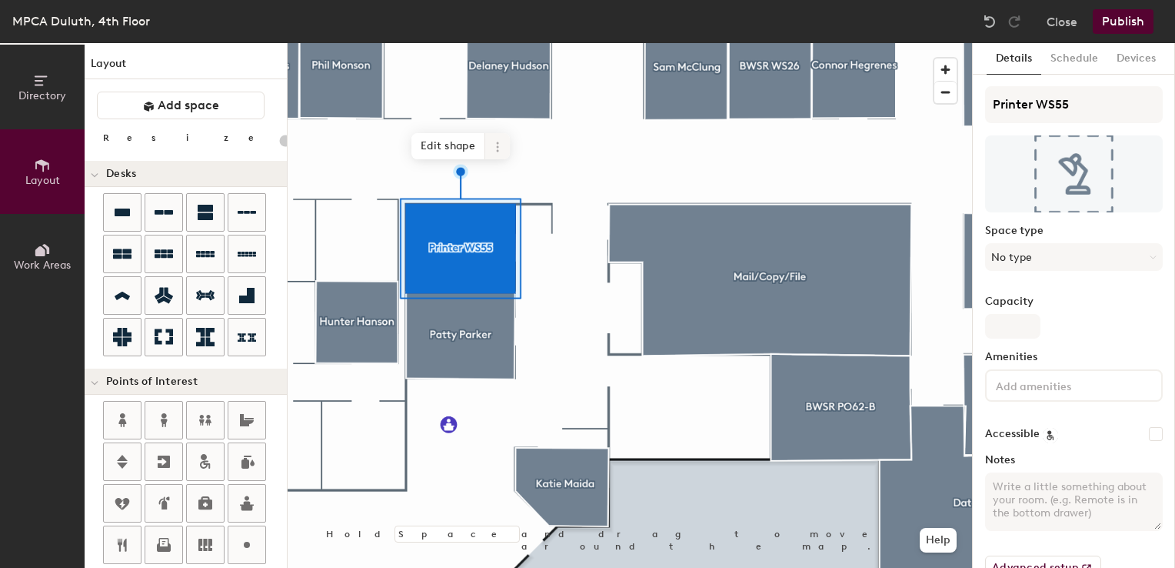
click at [501, 152] on icon at bounding box center [497, 147] width 12 height 12
click at [505, 232] on span "Delete" at bounding box center [552, 234] width 137 height 26
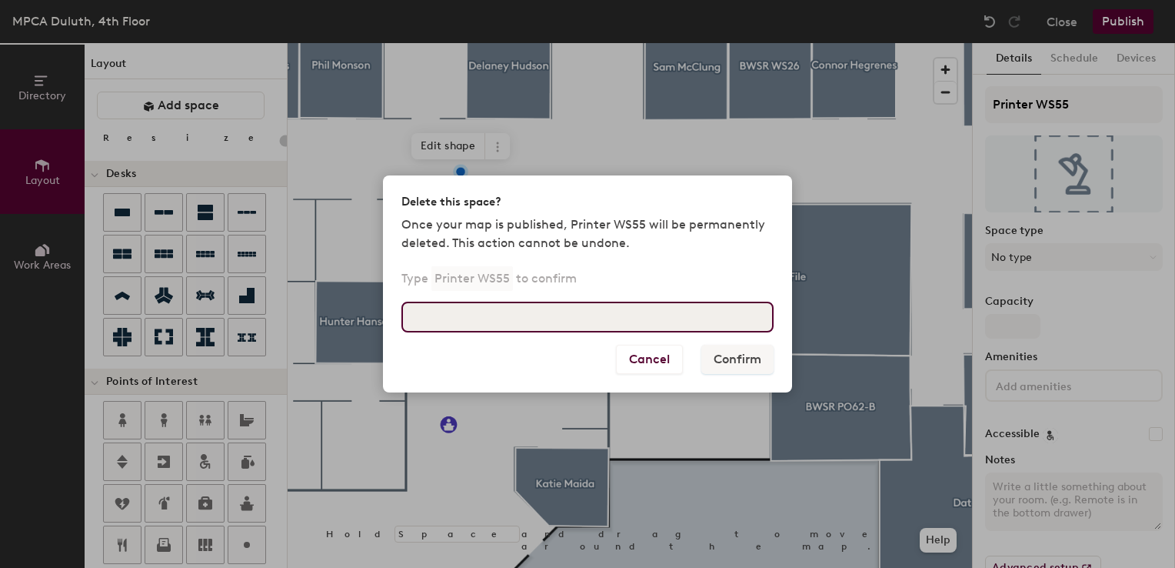
click at [513, 325] on input at bounding box center [587, 316] width 372 height 31
type input "Printer WS55"
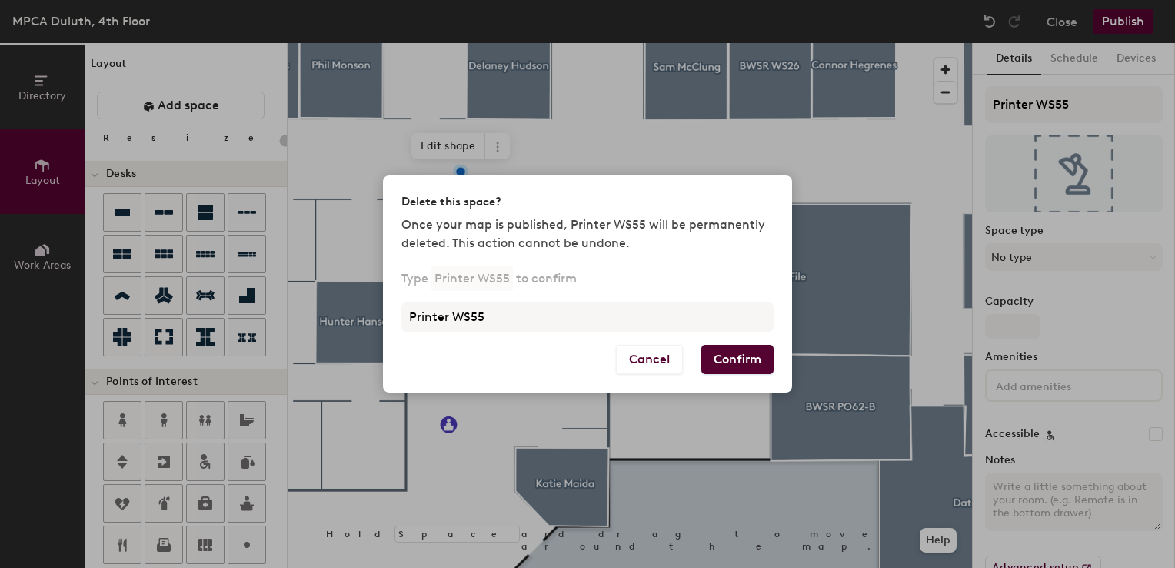
click at [772, 348] on button "Confirm" at bounding box center [737, 359] width 72 height 29
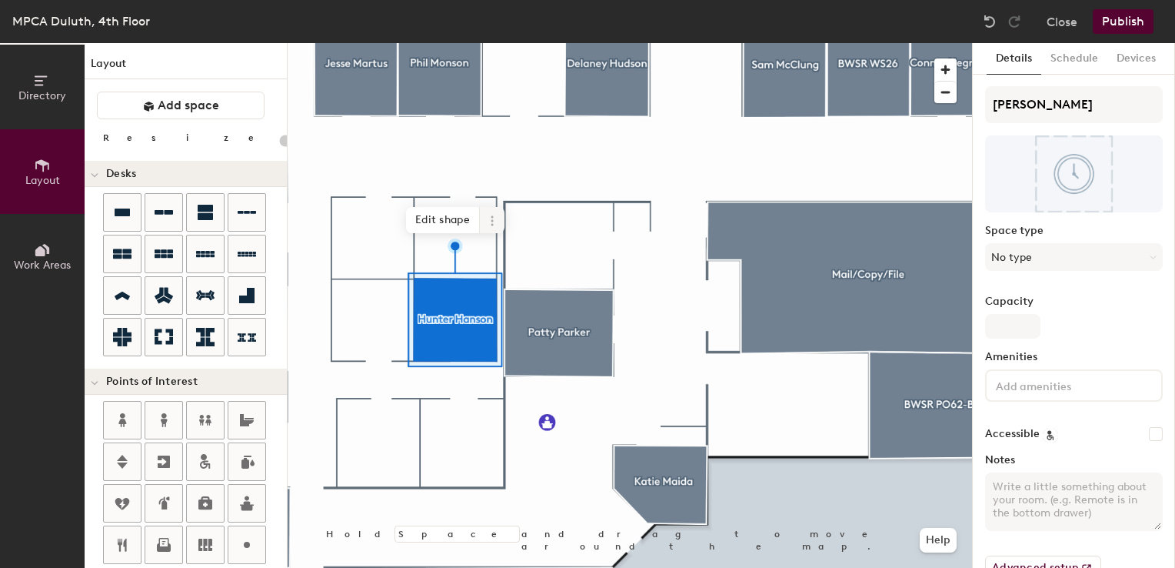
click at [495, 215] on icon at bounding box center [492, 221] width 12 height 12
type input "20"
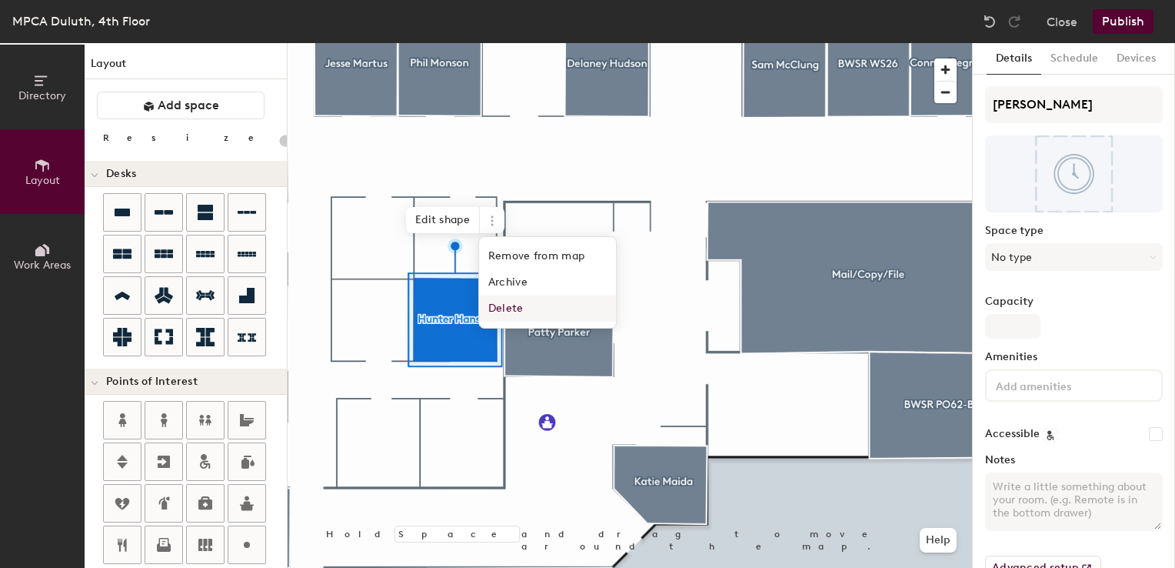
click at [513, 308] on span "Delete" at bounding box center [547, 308] width 137 height 26
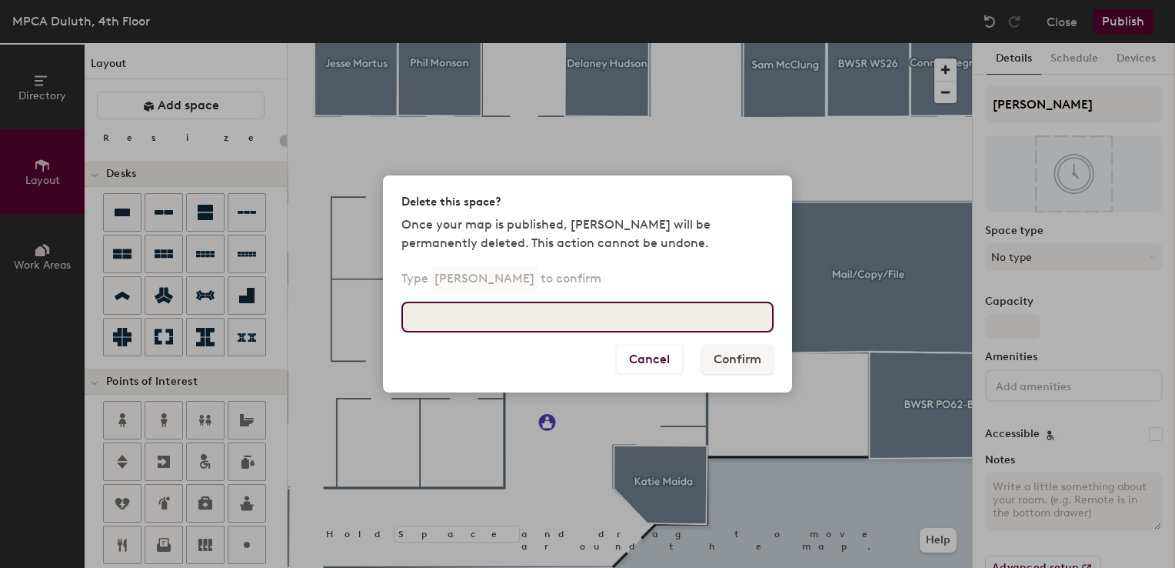
click at [503, 321] on input at bounding box center [587, 316] width 372 height 31
type input "Hunter Hanson"
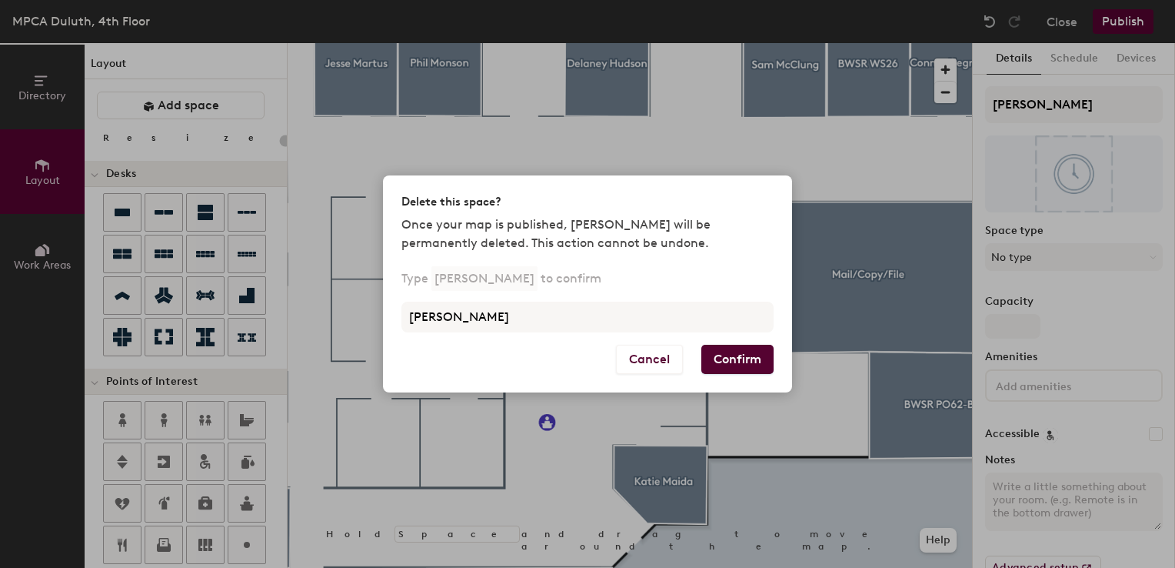
click at [741, 358] on button "Confirm" at bounding box center [737, 359] width 72 height 29
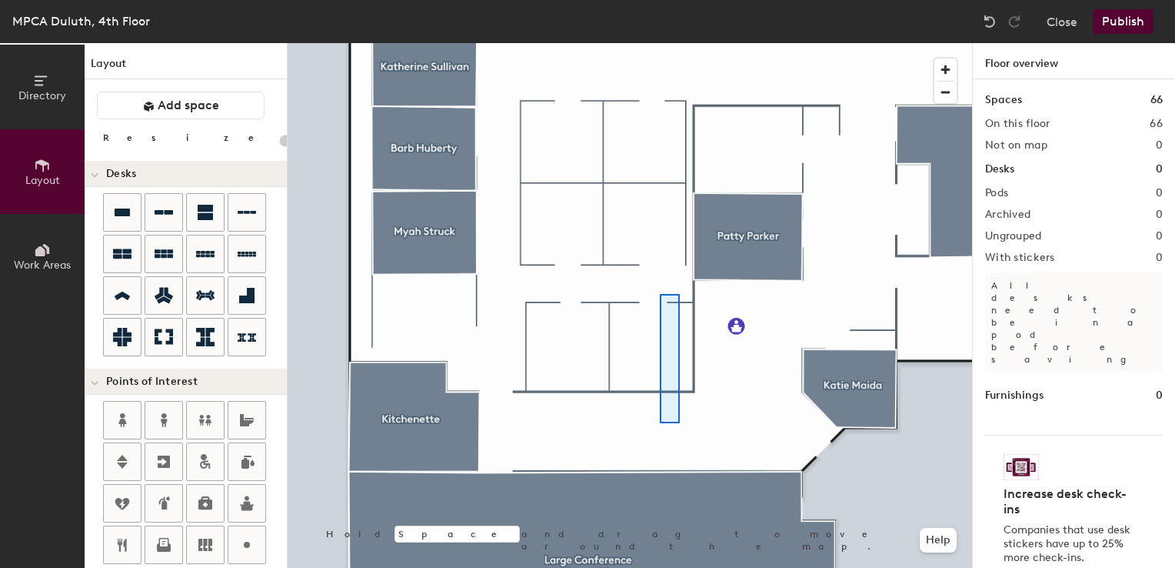
click at [660, 43] on div at bounding box center [630, 43] width 684 height 0
click at [221, 275] on div "Directory Layout Work Areas Layout Add space Resize Desks Points of Interest Fu…" at bounding box center [587, 305] width 1175 height 524
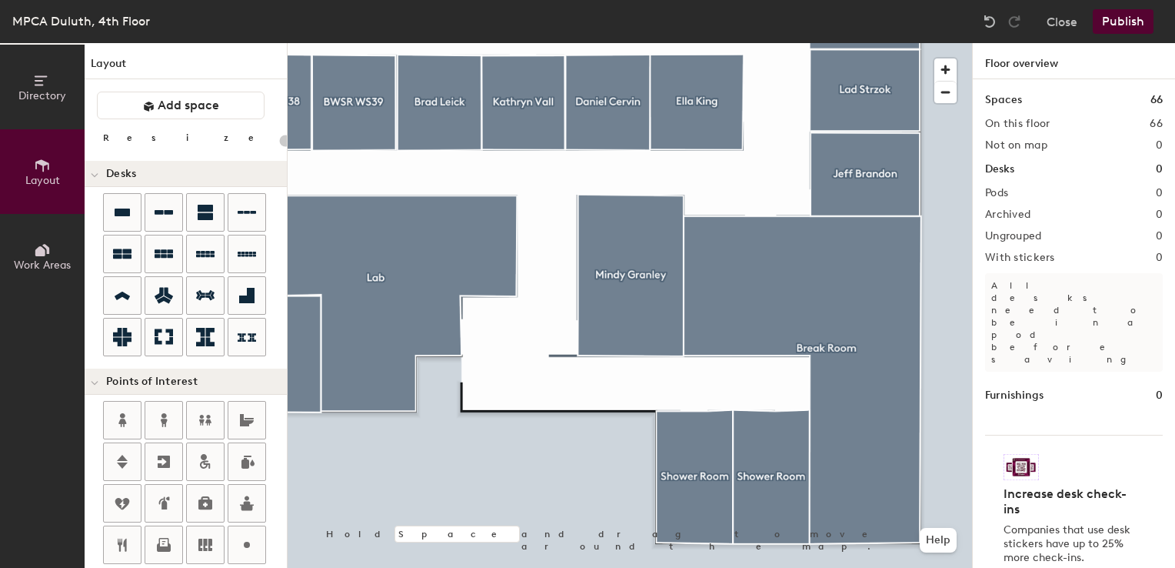
click at [1083, 281] on div "Directory Layout Work Areas Layout Add space Resize Desks Points of Interest Fu…" at bounding box center [587, 305] width 1175 height 524
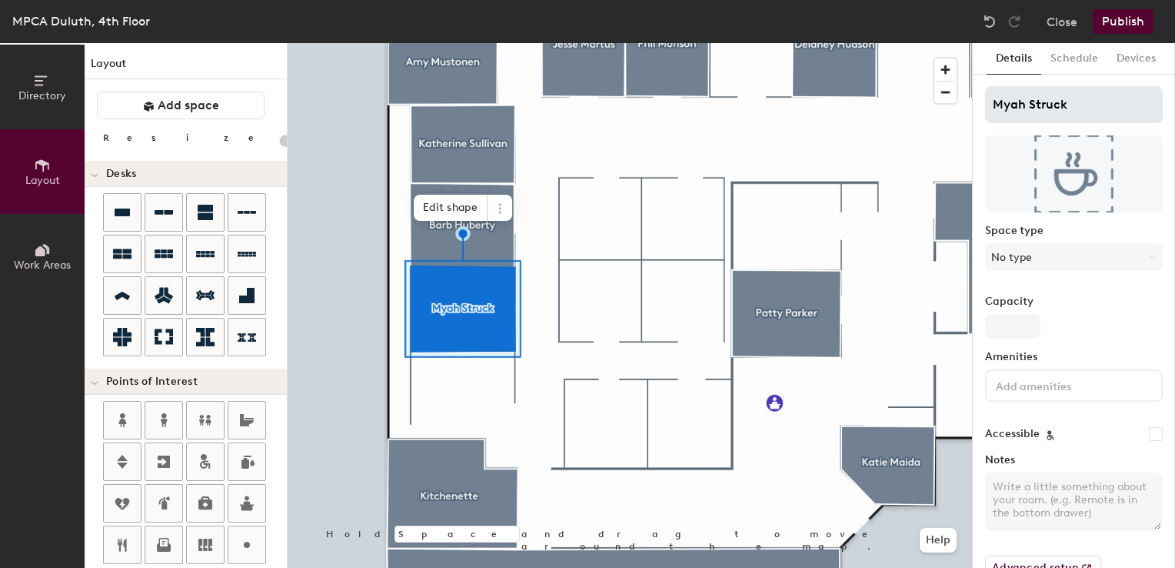
type input "20"
click at [496, 208] on icon at bounding box center [500, 208] width 12 height 12
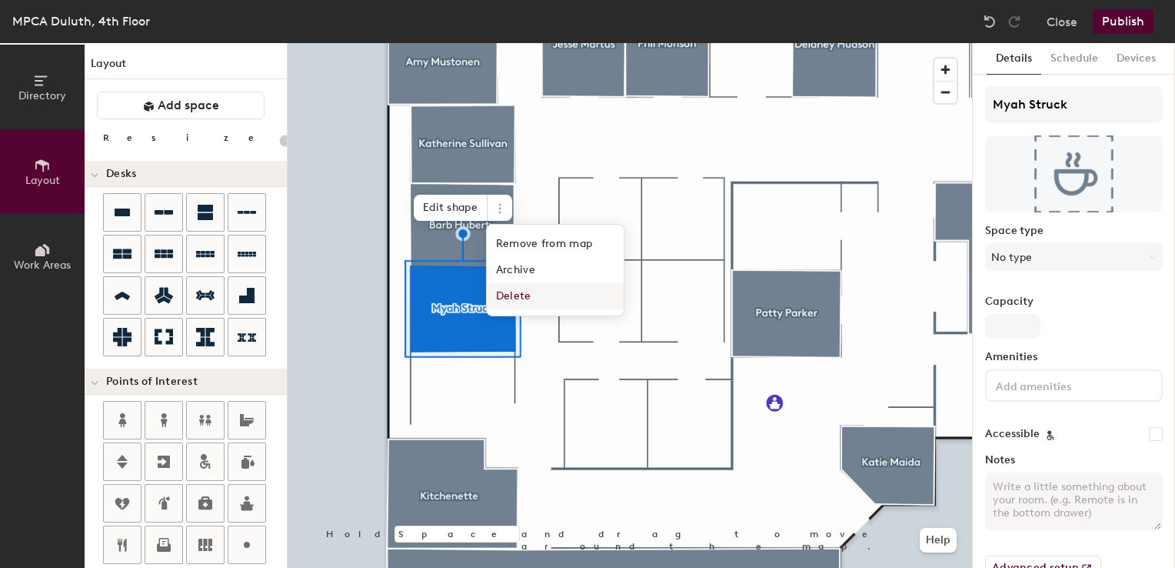
click at [528, 302] on span "Delete" at bounding box center [555, 296] width 137 height 26
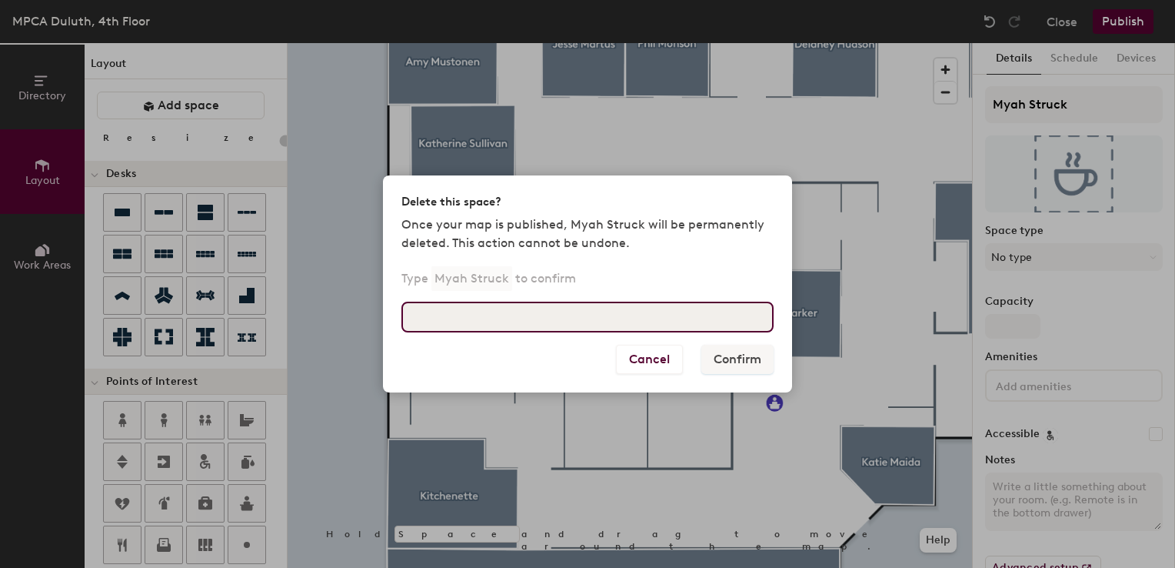
click at [520, 315] on input at bounding box center [587, 316] width 372 height 31
type input "Myah Struck"
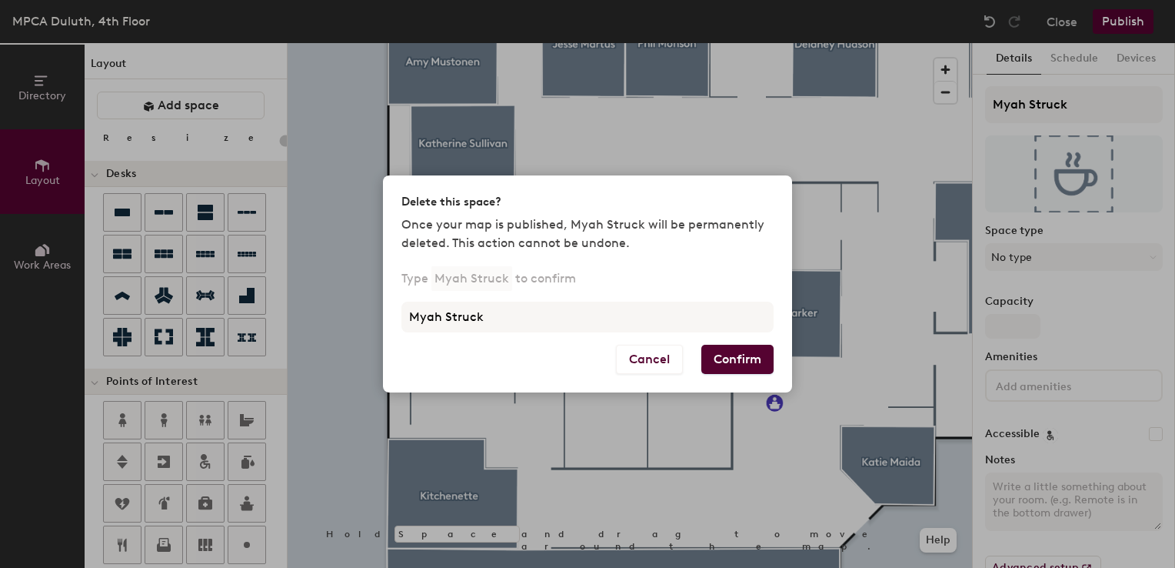
click at [750, 365] on button "Confirm" at bounding box center [737, 359] width 72 height 29
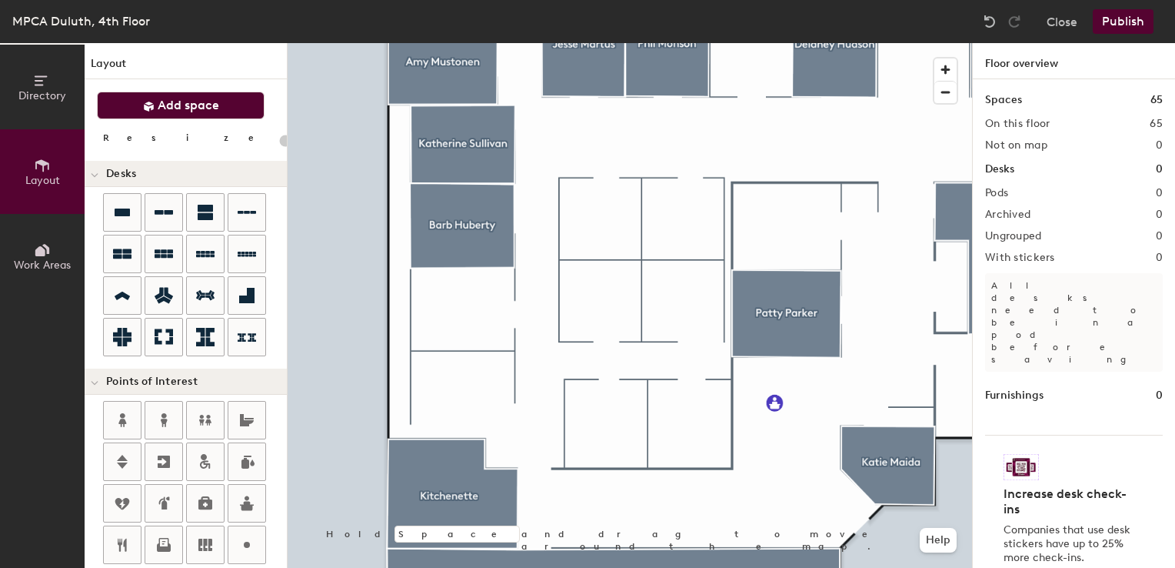
click at [171, 102] on span "Add space" at bounding box center [189, 105] width 62 height 15
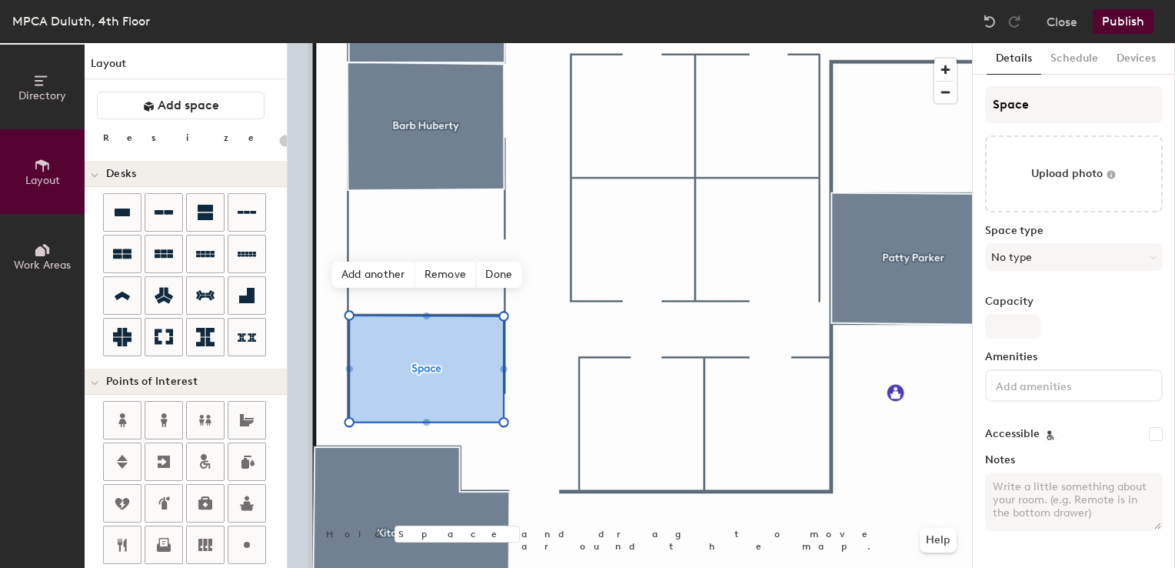
type input "20"
click at [941, 121] on div "Directory Layout Work Areas Layout Add space Resize Desks Points of Interest Fu…" at bounding box center [587, 305] width 1175 height 524
type input "H"
type input "20"
type input "Hol"
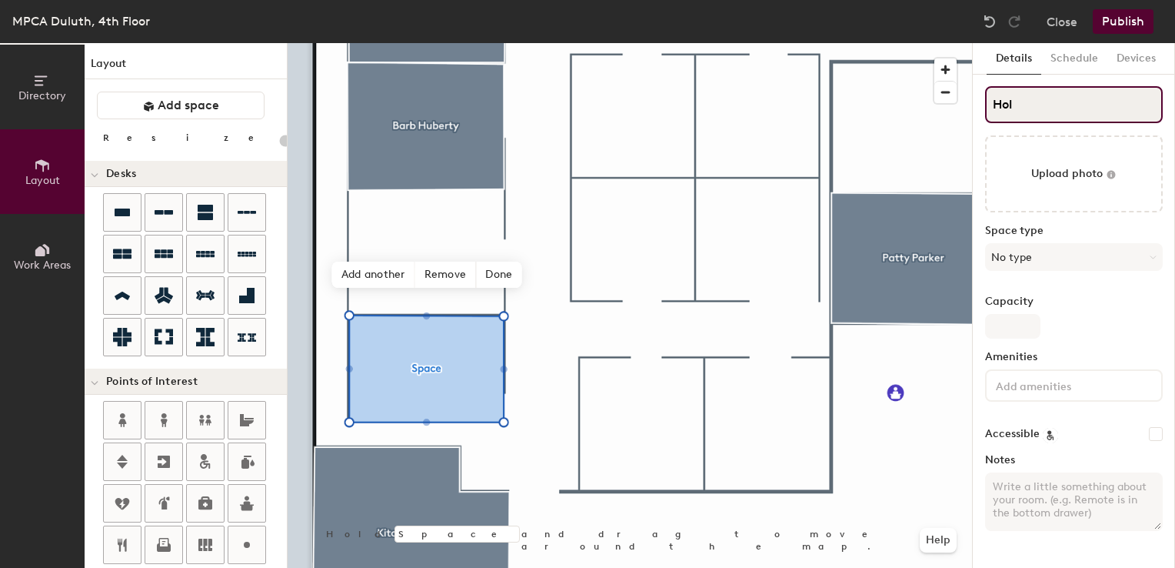
type input "20"
type input "Holly"
type input "20"
type input "Holly J"
type input "20"
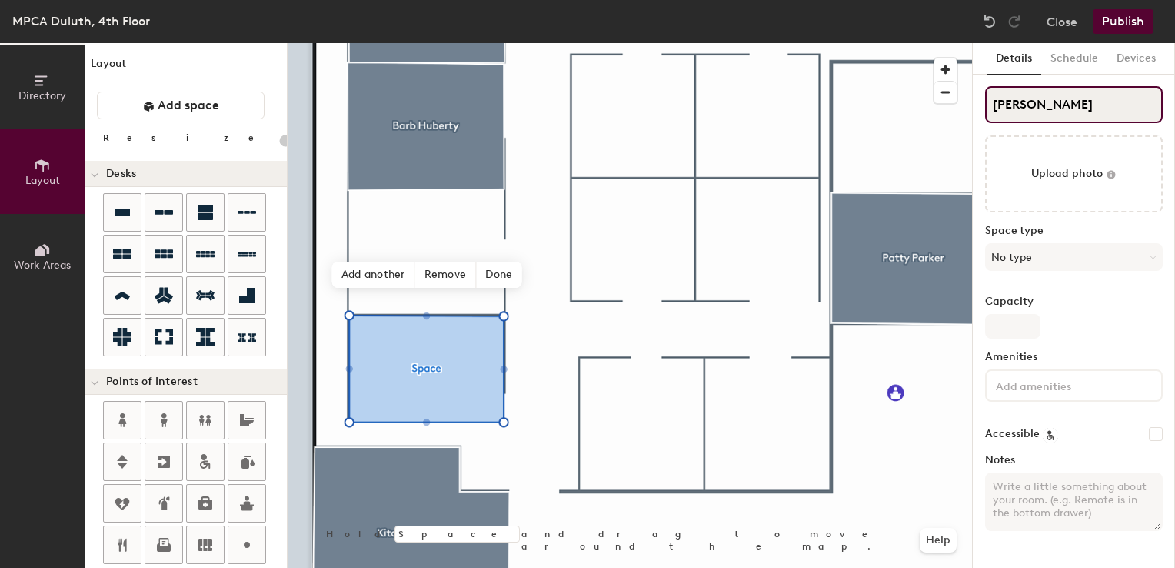
type input "Holly Jo"
type input "20"
type input "Holly Joh"
type input "20"
type input "Holly John"
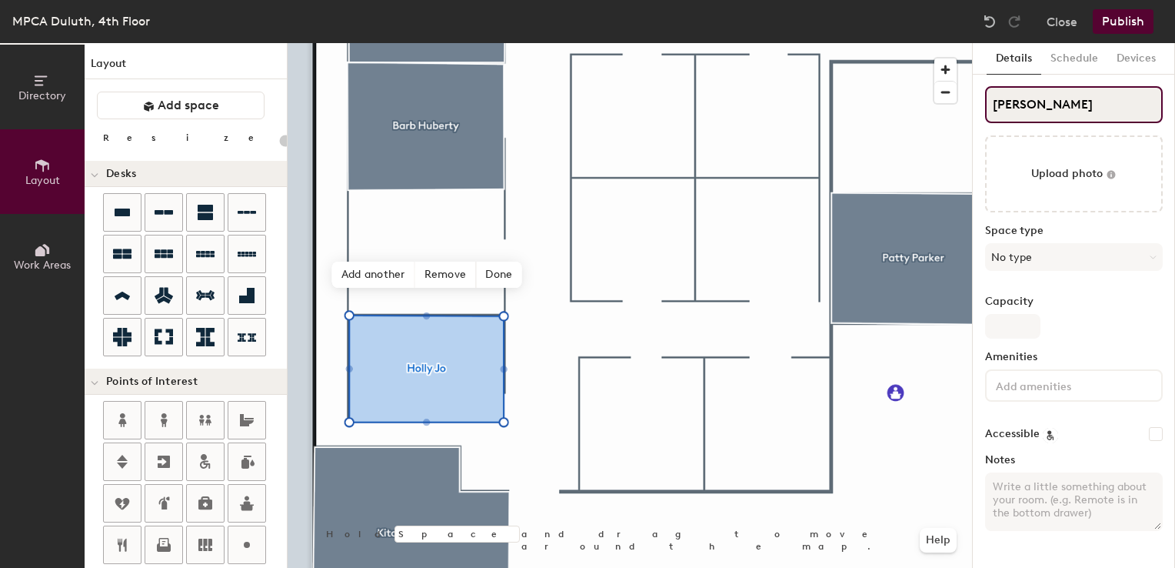
type input "20"
type input "[PERSON_NAME]"
type input "20"
type input "[PERSON_NAME]"
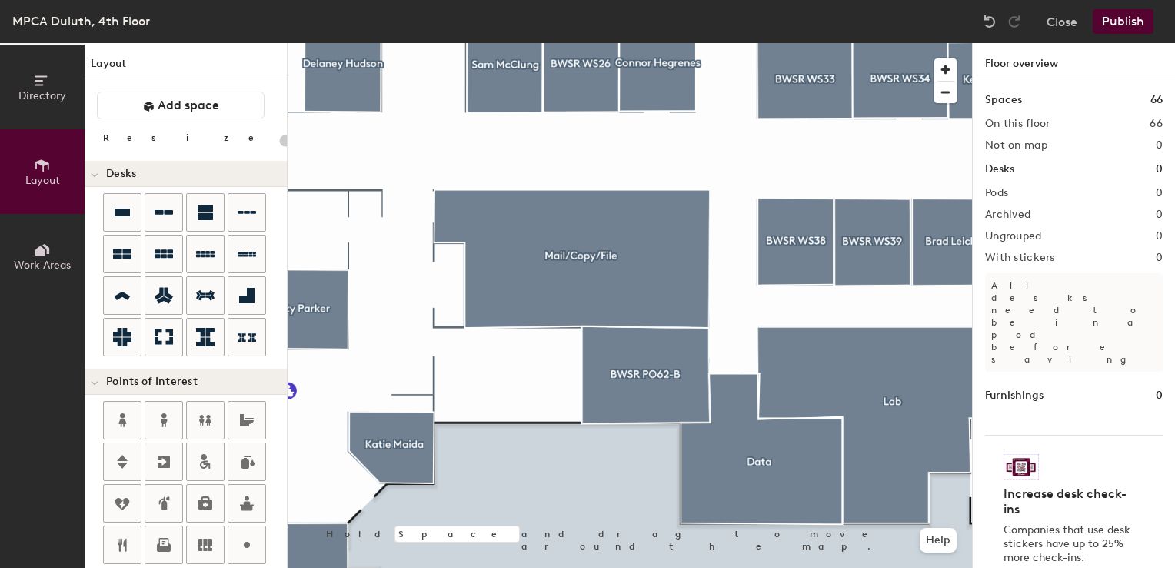
click at [1132, 22] on button "Publish" at bounding box center [1123, 21] width 61 height 25
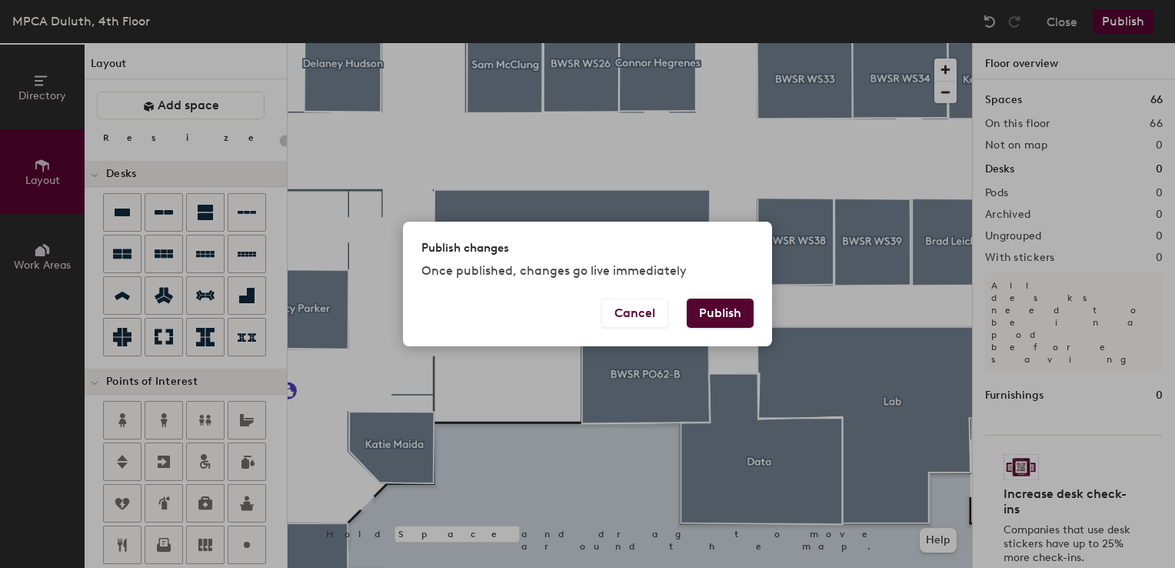
click at [714, 305] on button "Publish" at bounding box center [720, 312] width 67 height 29
type input "20"
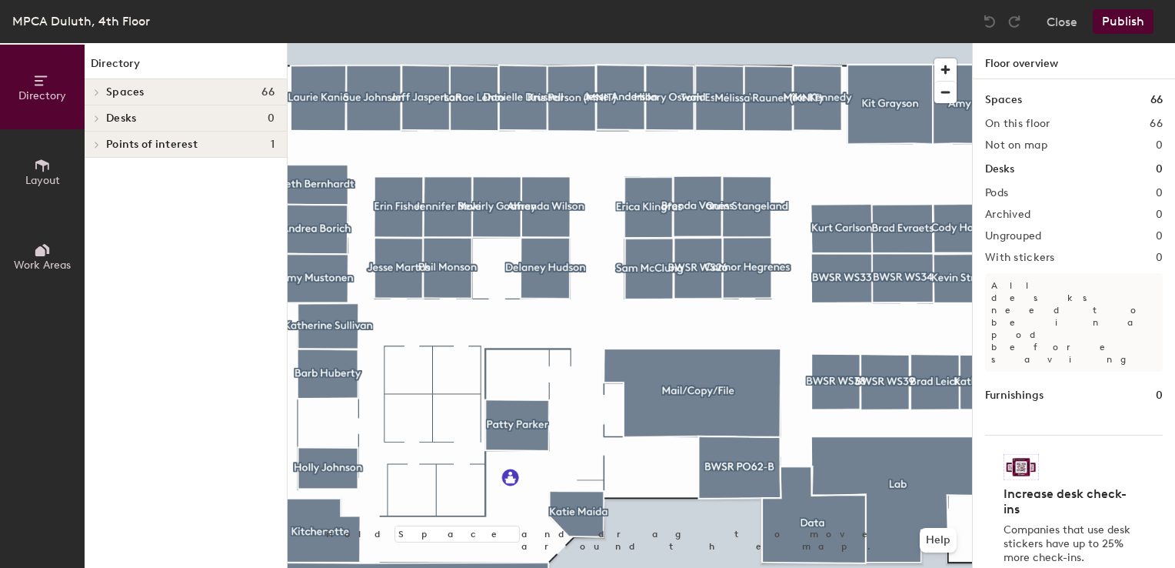
click at [31, 167] on button "Layout" at bounding box center [42, 171] width 85 height 85
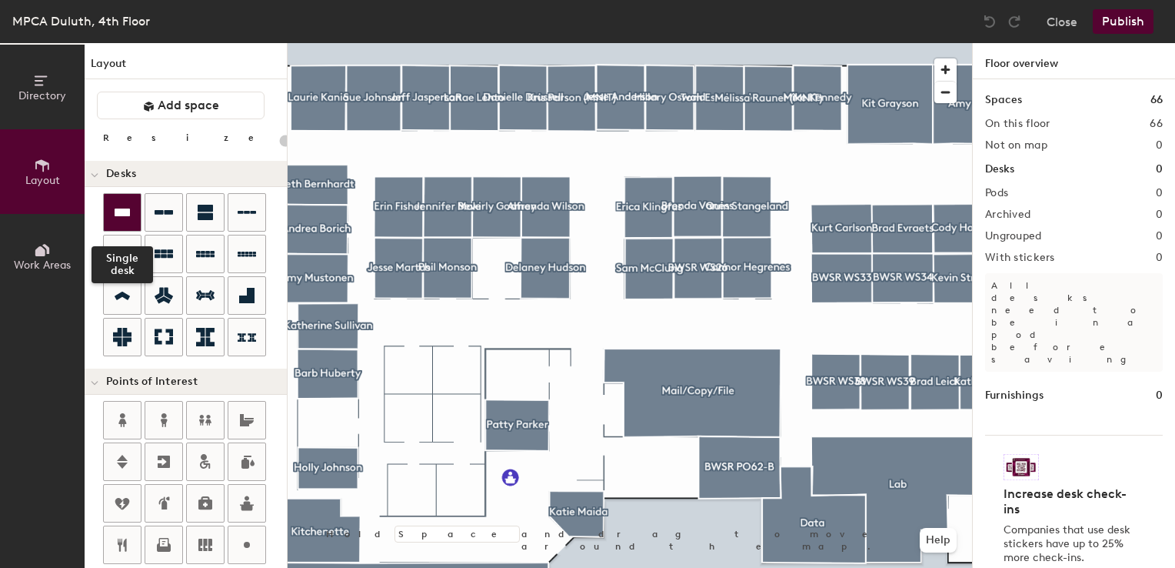
click at [127, 211] on icon at bounding box center [122, 212] width 15 height 8
type input "100"
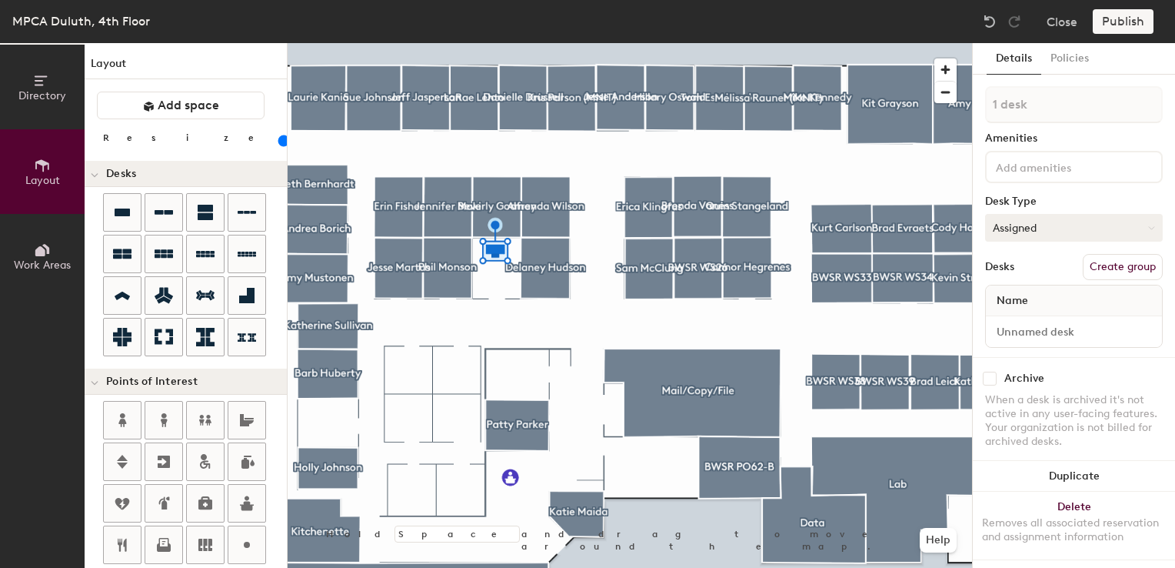
click at [1043, 228] on button "Assigned" at bounding box center [1074, 228] width 178 height 28
click at [1021, 320] on div "Hoteled" at bounding box center [1063, 321] width 154 height 23
click at [1022, 325] on input at bounding box center [1074, 332] width 170 height 22
type input "WS20"
click at [1046, 23] on div "Close Publish" at bounding box center [1069, 21] width 185 height 25
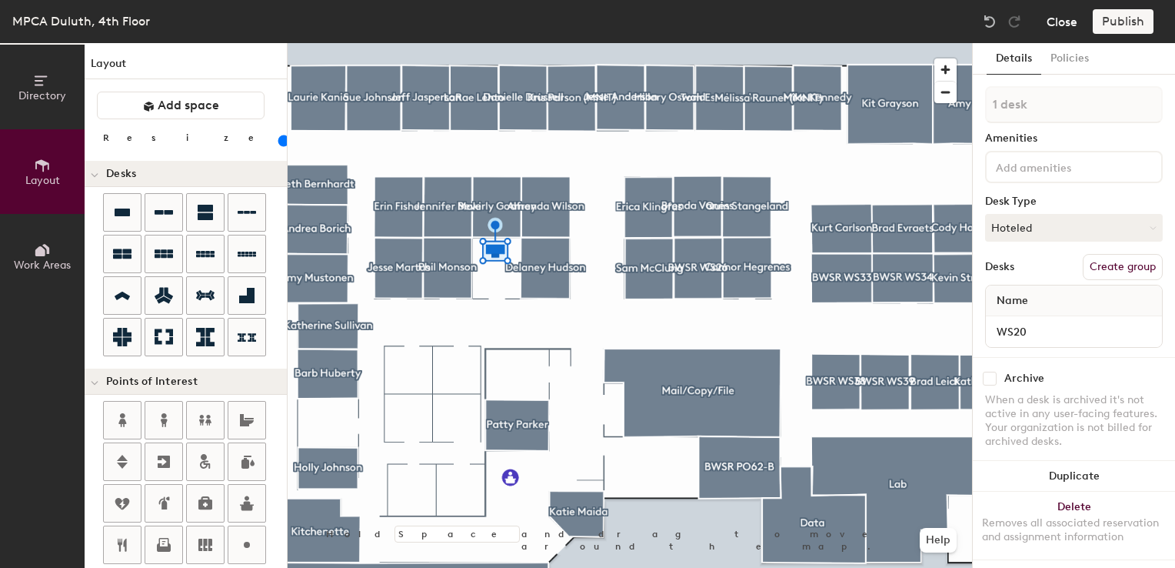
click at [1071, 26] on button "Close" at bounding box center [1062, 21] width 31 height 25
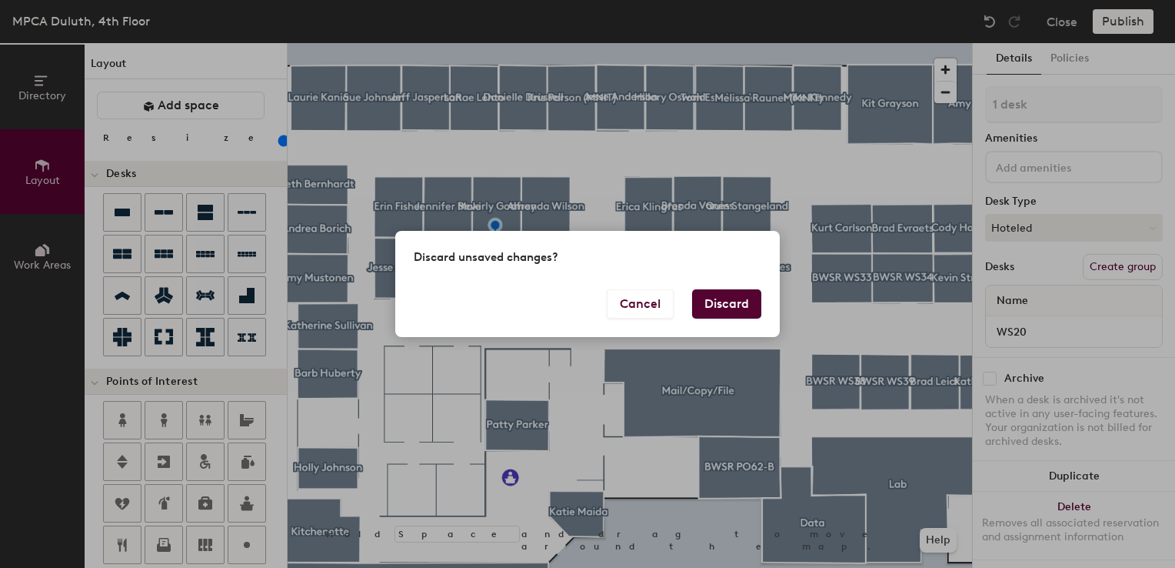
click at [716, 305] on button "Discard" at bounding box center [726, 303] width 69 height 29
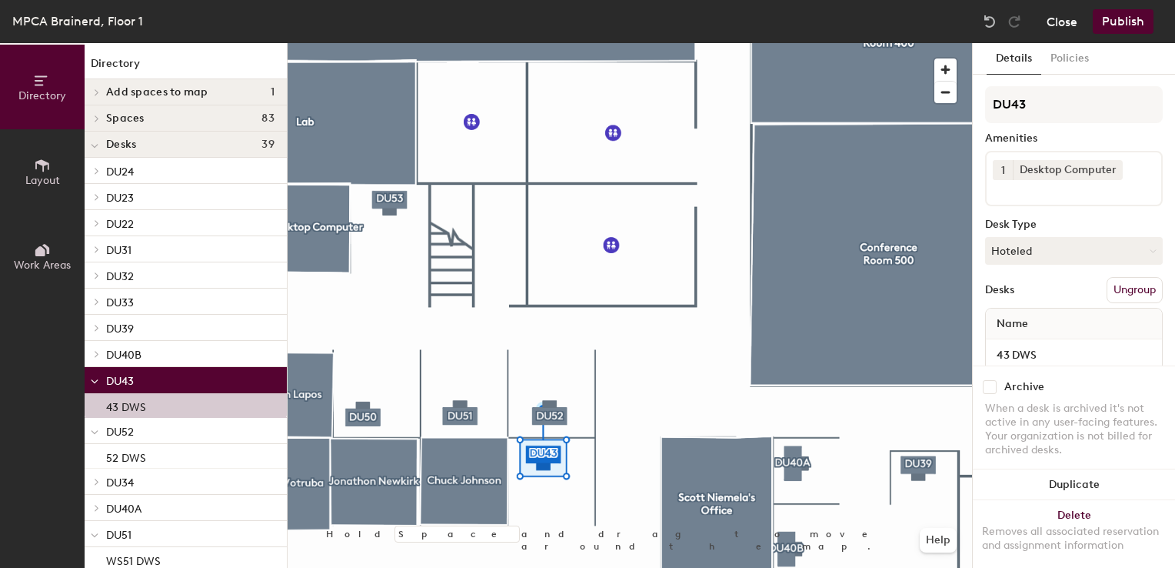
click at [1053, 18] on button "Close" at bounding box center [1062, 21] width 31 height 25
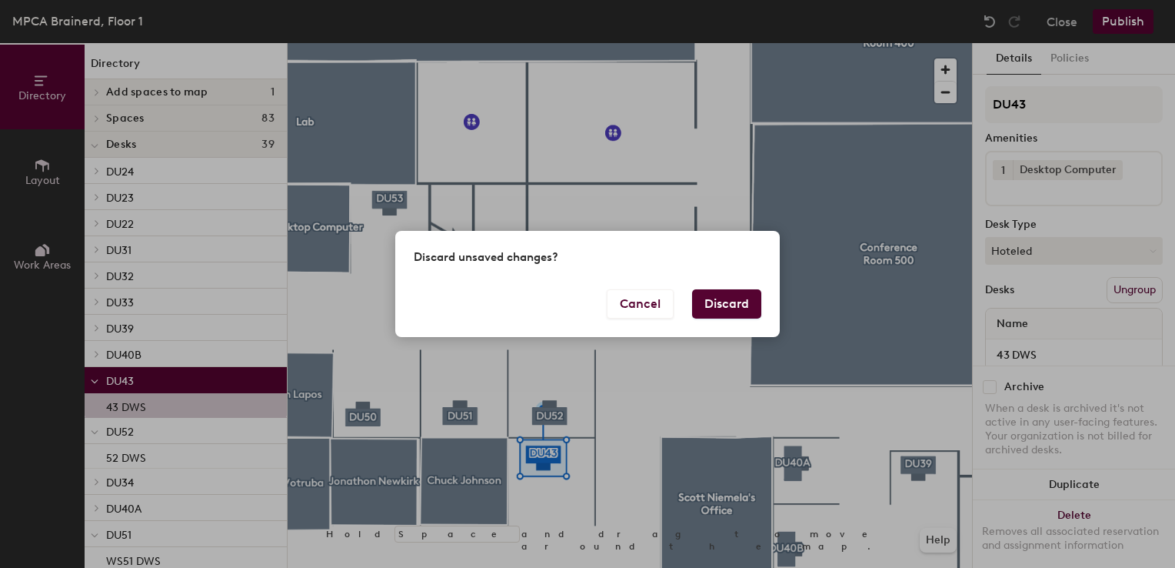
click at [732, 309] on button "Discard" at bounding box center [726, 303] width 69 height 29
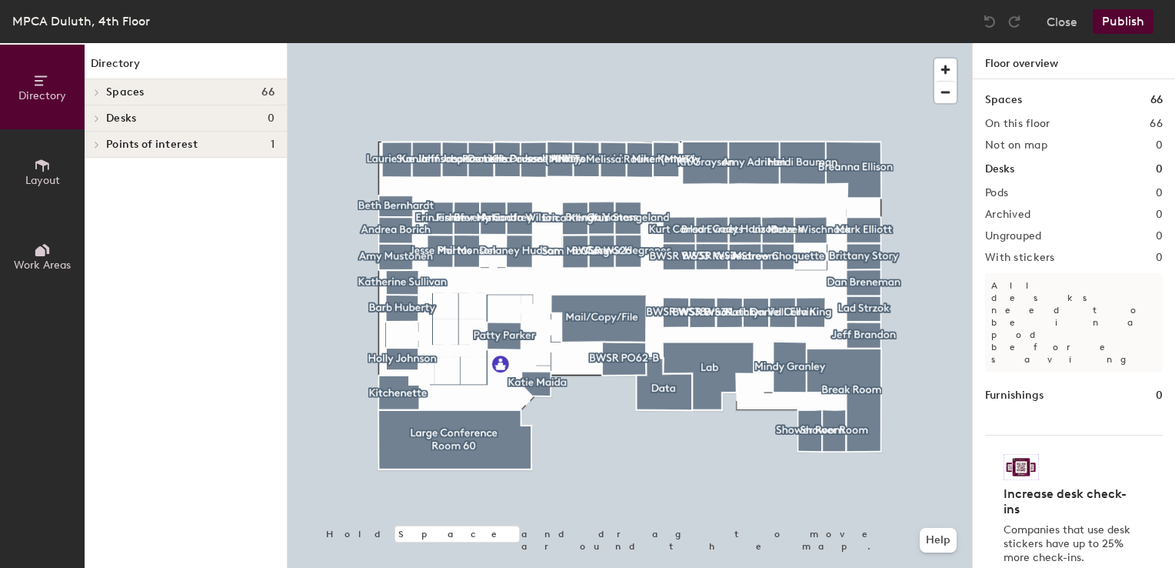
click at [61, 191] on button "Layout" at bounding box center [42, 171] width 85 height 85
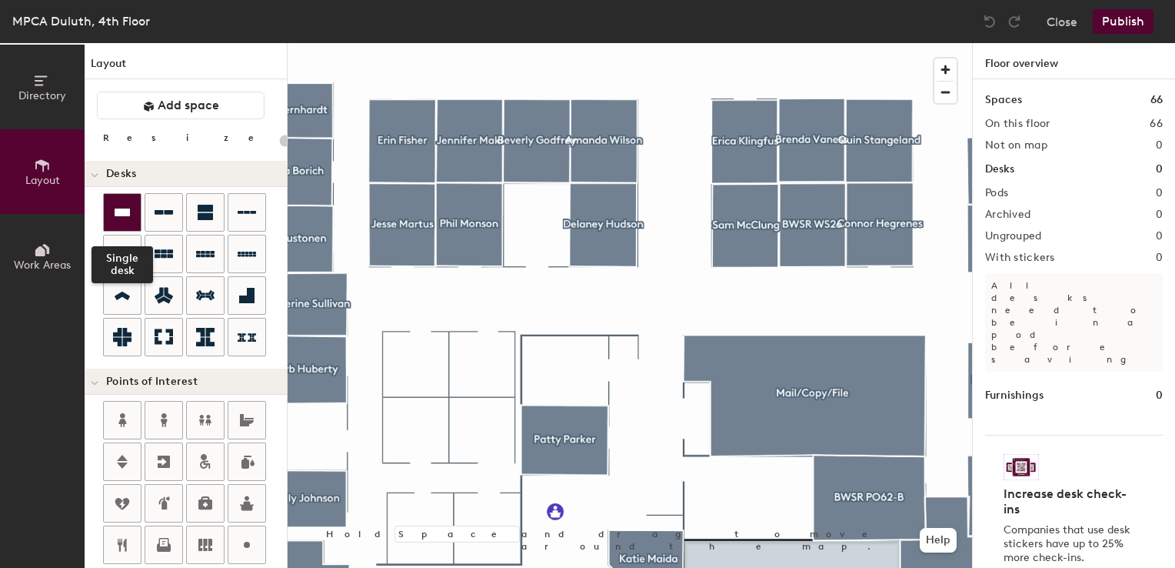
click at [115, 208] on icon at bounding box center [122, 212] width 15 height 8
type input "100"
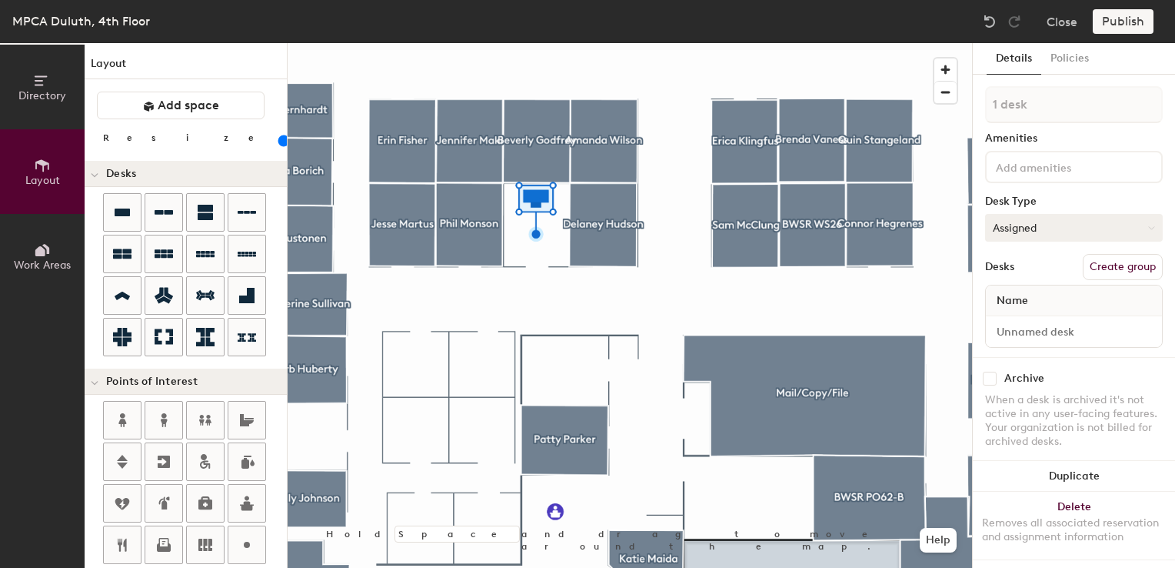
click at [1027, 228] on button "Assigned" at bounding box center [1074, 228] width 178 height 28
click at [1009, 320] on div "Hoteled" at bounding box center [1063, 321] width 154 height 23
click at [1044, 332] on input at bounding box center [1074, 332] width 170 height 22
type input "WS20 DWS"
click at [1093, 268] on button "Create group" at bounding box center [1123, 267] width 80 height 26
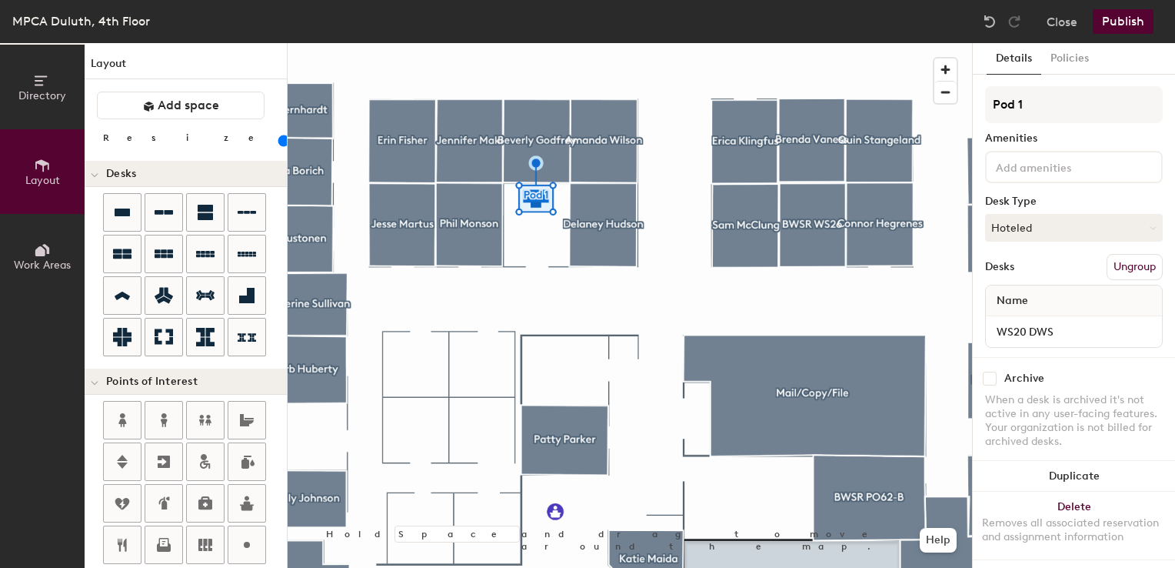
click at [901, 103] on div "Directory Layout Work Areas Layout Add space Resize Desks Points of Interest Fu…" at bounding box center [587, 305] width 1175 height 524
type input "DU20"
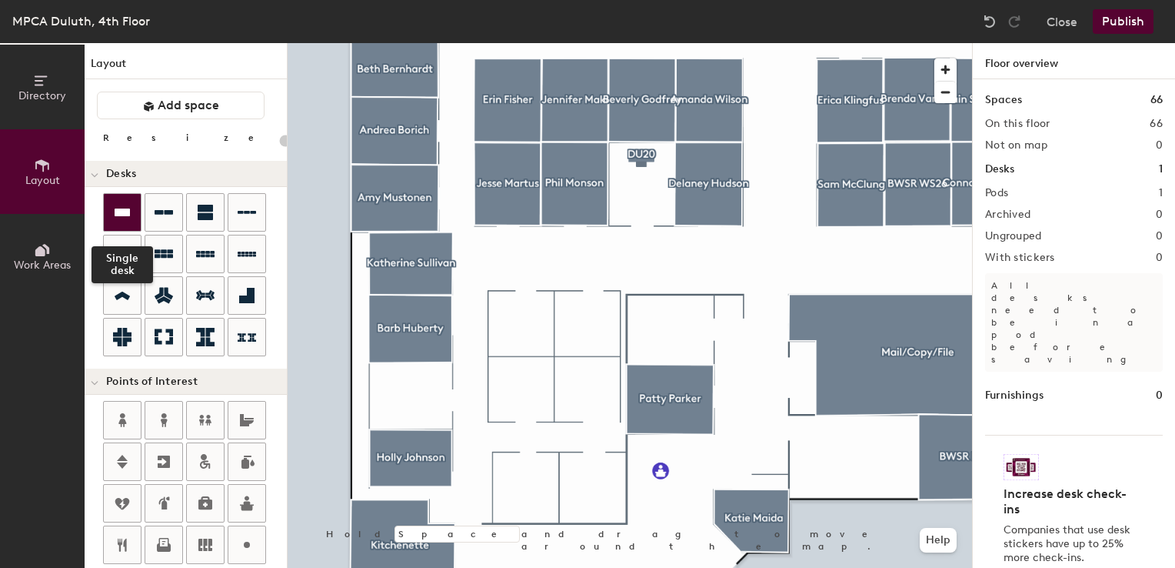
click at [120, 208] on icon at bounding box center [122, 212] width 15 height 8
type input "100"
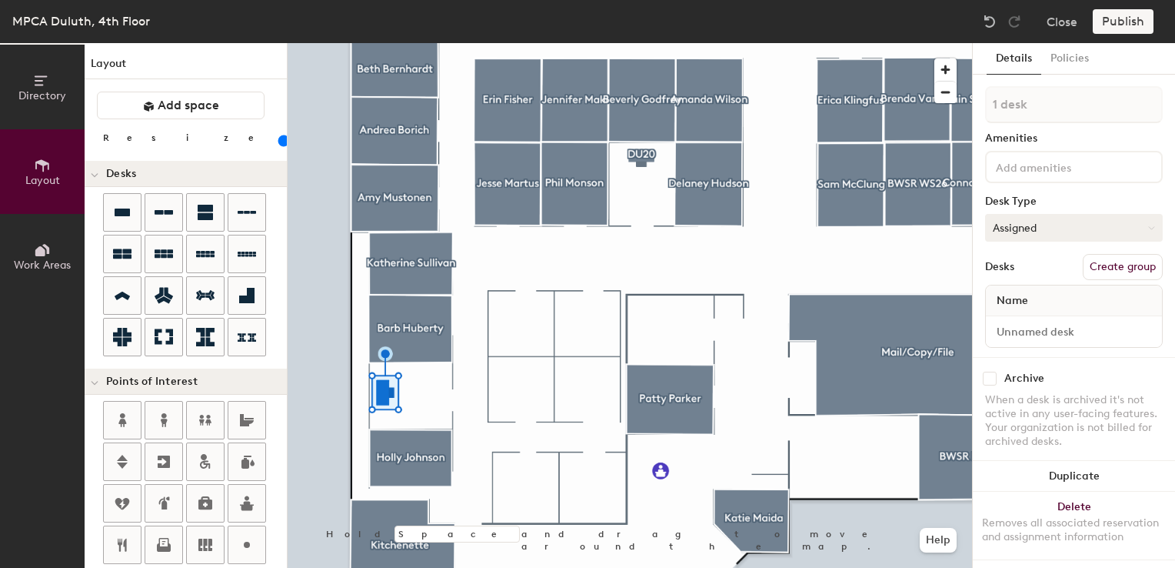
click at [1017, 236] on button "Assigned" at bounding box center [1074, 228] width 178 height 28
click at [1009, 321] on div "Hoteled" at bounding box center [1063, 321] width 154 height 23
click at [1011, 334] on input at bounding box center [1074, 332] width 170 height 22
type input "WS81 DWS"
click at [1114, 267] on button "Create group" at bounding box center [1123, 267] width 80 height 26
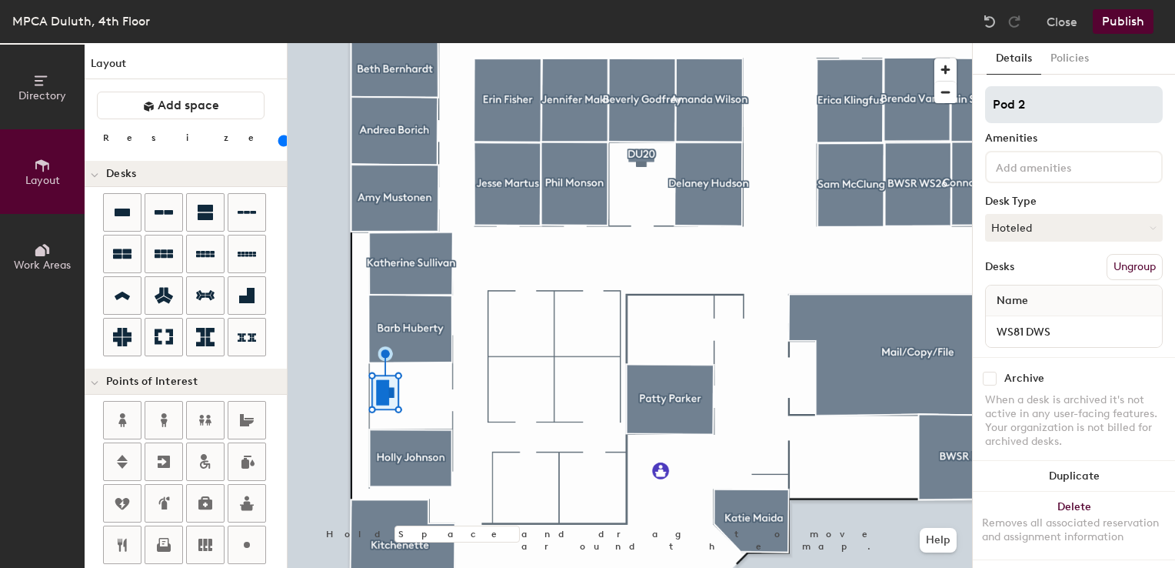
click at [935, 105] on div "Directory Layout Work Areas Layout Add space Resize Desks Points of Interest Fu…" at bounding box center [587, 305] width 1175 height 524
type input "DU81"
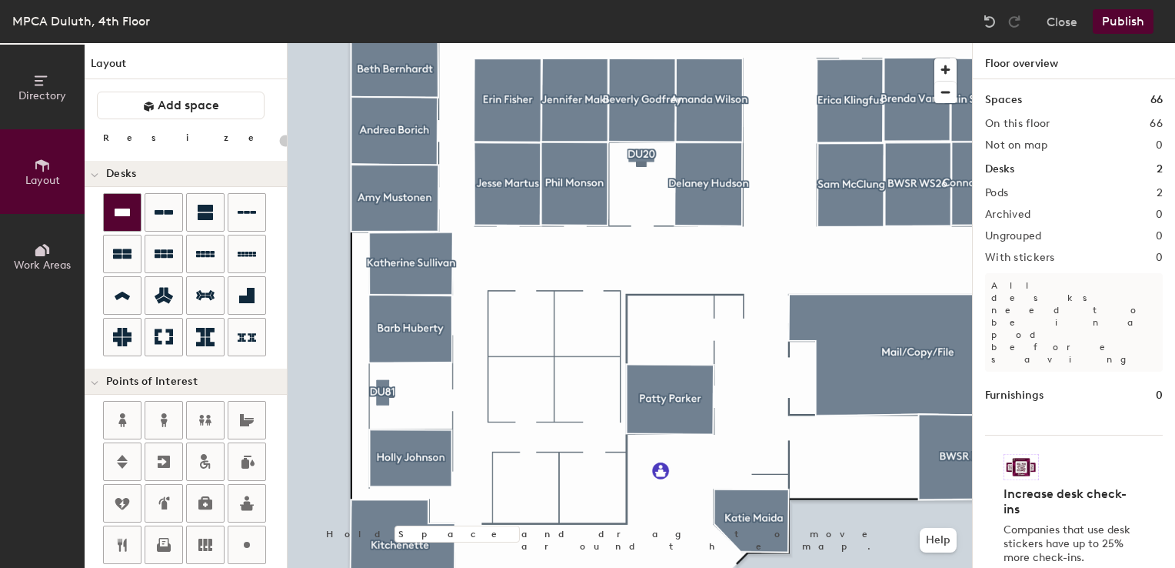
click at [108, 212] on div at bounding box center [122, 212] width 37 height 37
type input "100"
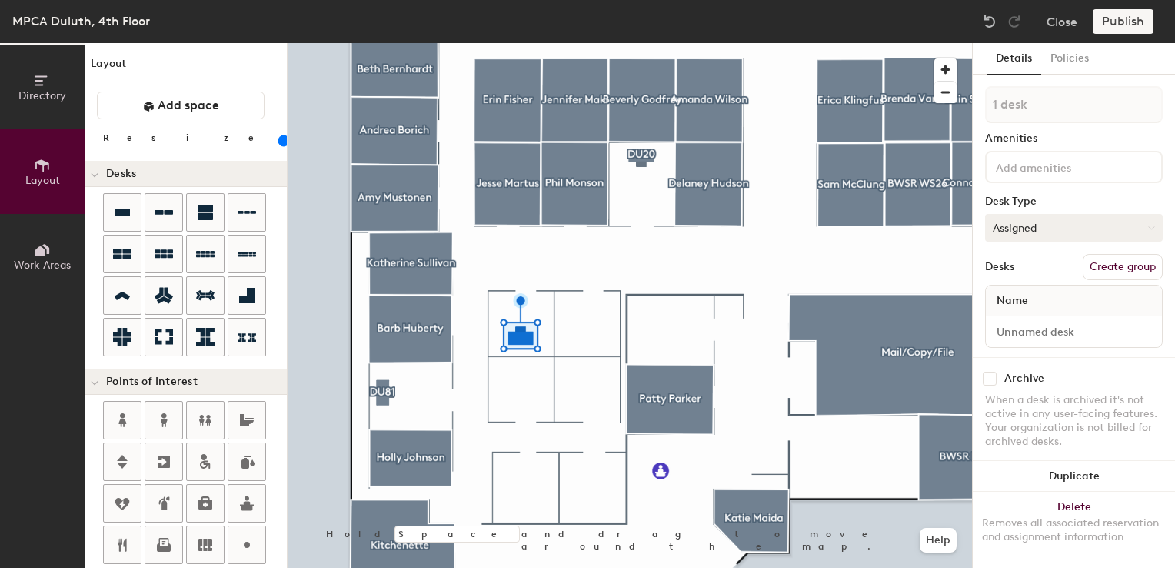
click at [1026, 231] on button "Assigned" at bounding box center [1074, 228] width 178 height 28
click at [1024, 324] on div "Hoteled" at bounding box center [1063, 321] width 154 height 23
click at [1021, 325] on input at bounding box center [1074, 332] width 170 height 22
type input "WS78 DWS"
click at [1095, 263] on button "Create group" at bounding box center [1123, 267] width 80 height 26
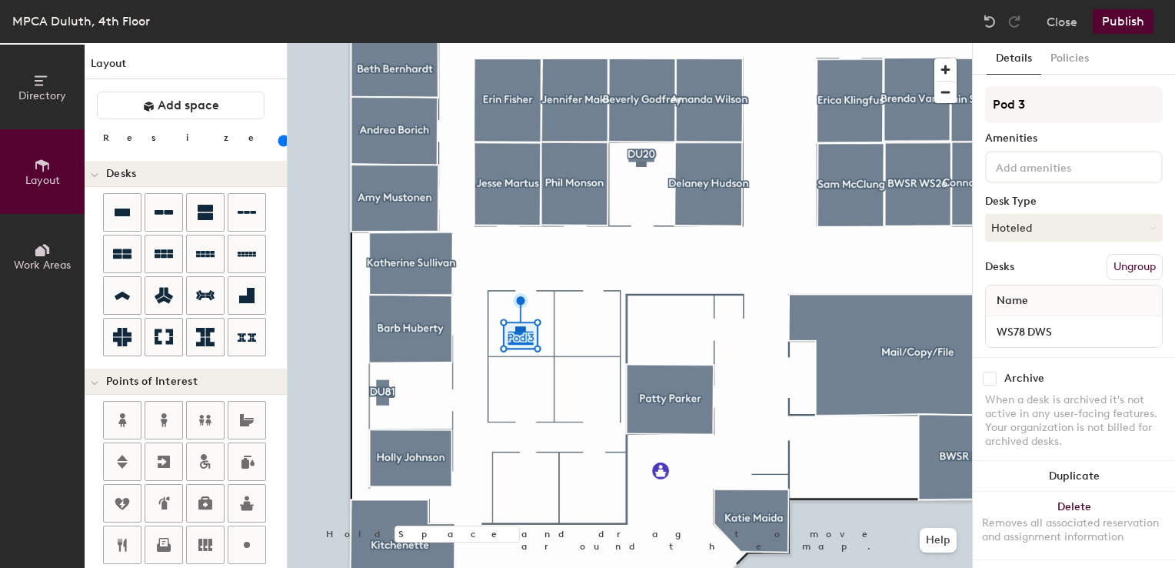
click at [893, 103] on div "Directory Layout Work Areas Layout Add space Resize Desks Points of Interest Fu…" at bounding box center [587, 305] width 1175 height 524
type input "DU78"
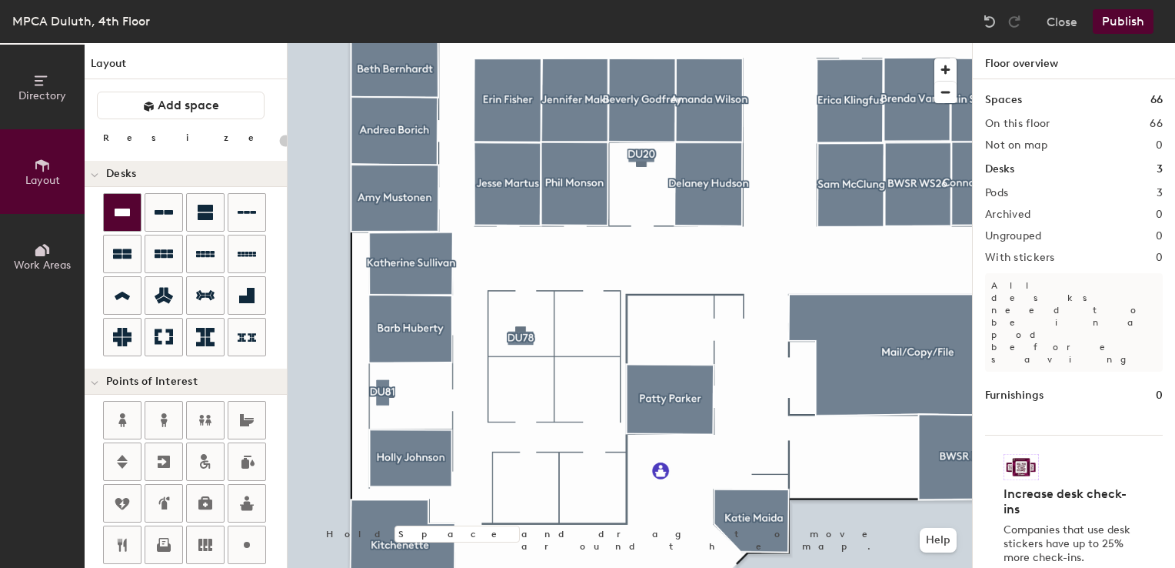
click at [119, 210] on icon at bounding box center [122, 212] width 15 height 8
type input "100"
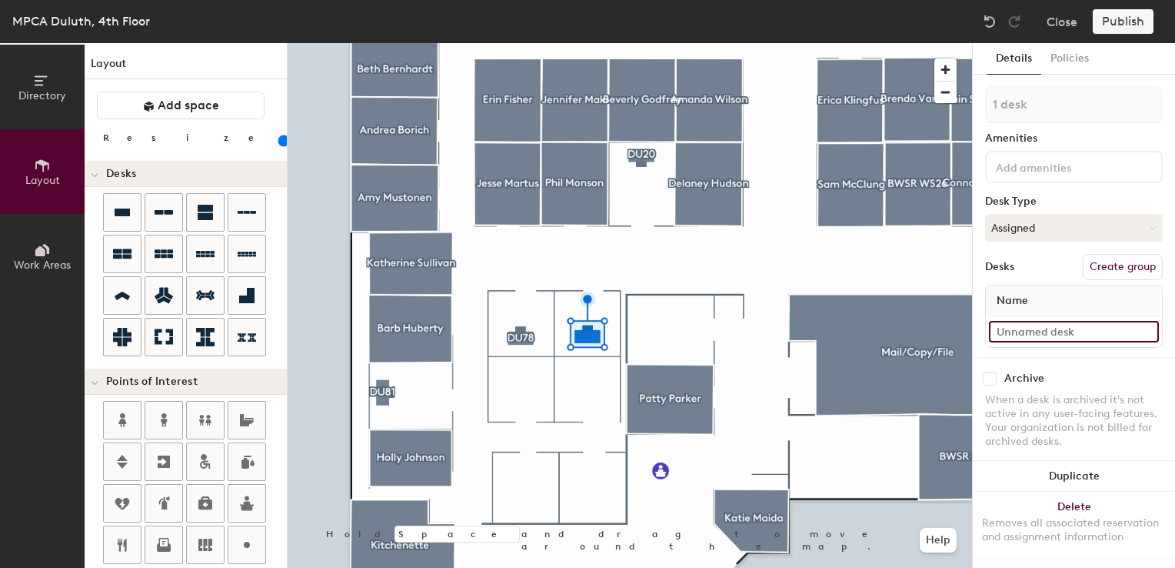
click at [1037, 330] on input at bounding box center [1074, 332] width 170 height 22
type input "WS73 DWS"
click at [1087, 235] on button "Assigned" at bounding box center [1074, 228] width 178 height 28
click at [1024, 322] on div "Hoteled" at bounding box center [1063, 321] width 154 height 23
click at [1122, 263] on button "Create group" at bounding box center [1123, 267] width 80 height 26
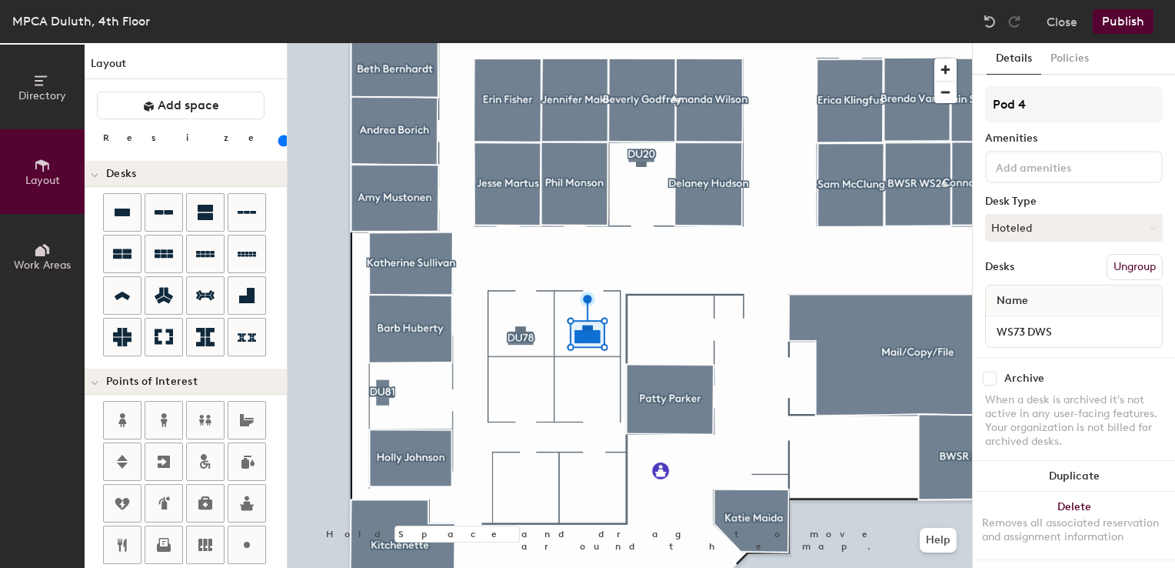
click at [803, 129] on div "Directory Layout Work Areas Layout Add space Resize Desks Points of Interest Fu…" at bounding box center [587, 305] width 1175 height 524
type input "DU73"
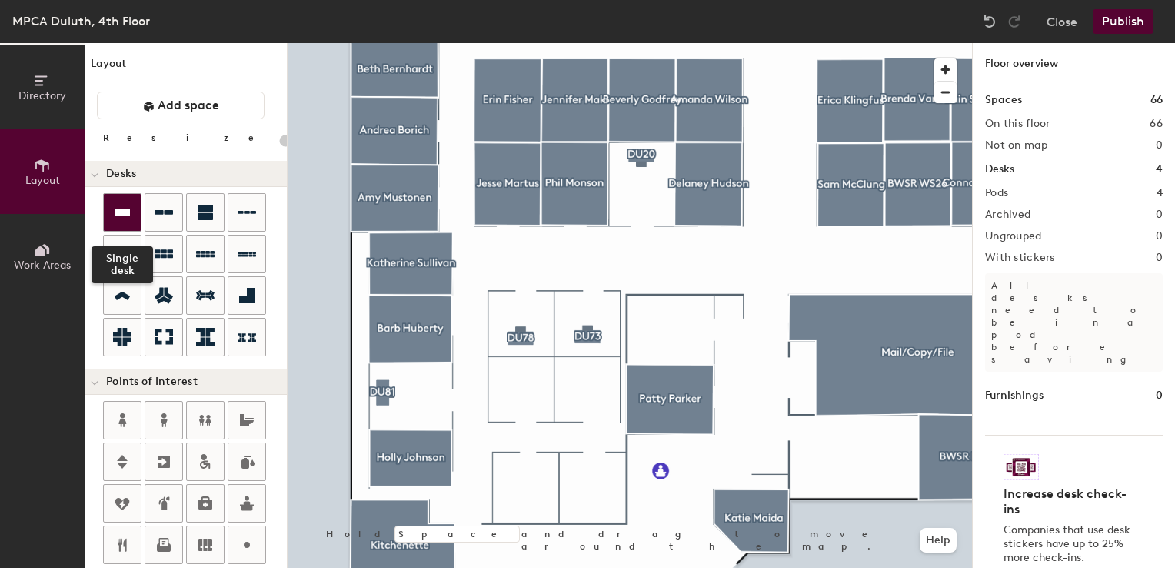
click at [137, 214] on div at bounding box center [122, 212] width 37 height 37
type input "100"
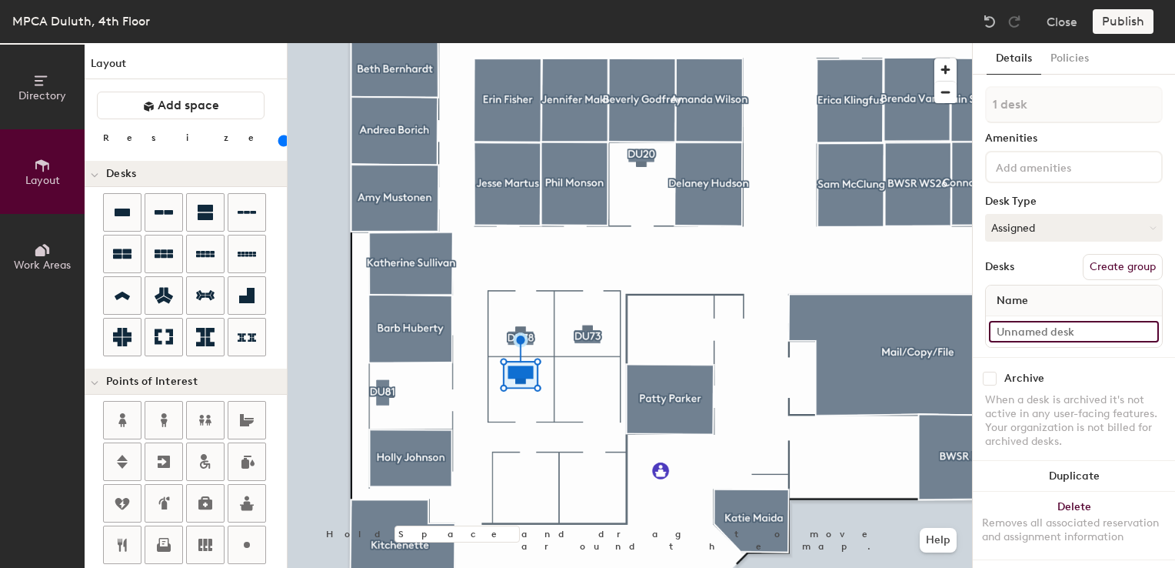
click at [1071, 331] on input at bounding box center [1074, 332] width 170 height 22
type input "WS77 DWS"
click at [1118, 270] on button "Create group" at bounding box center [1123, 267] width 80 height 26
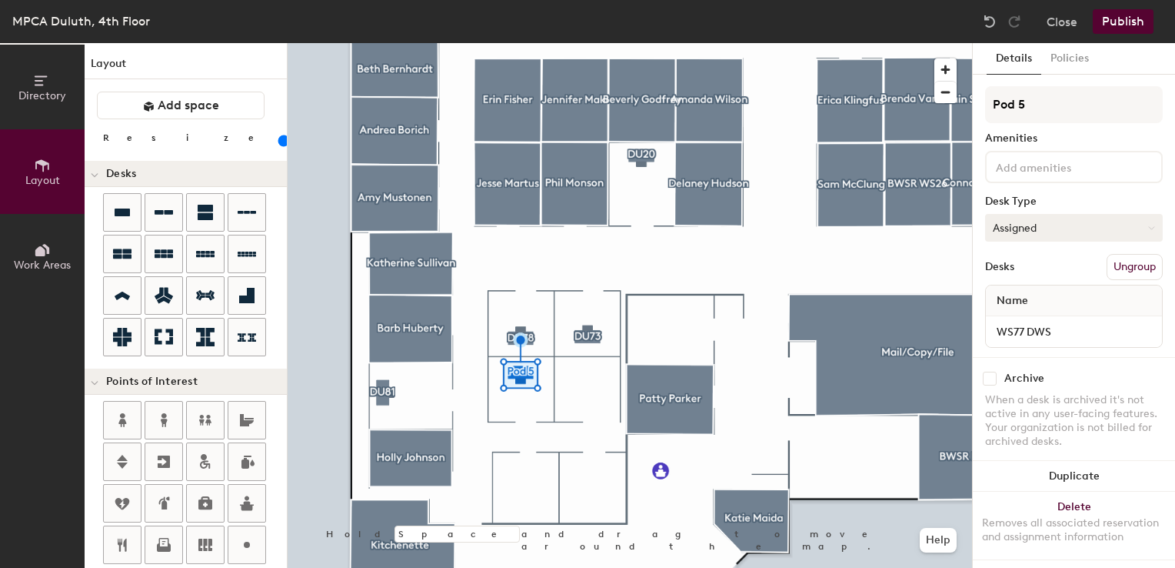
click at [1034, 238] on button "Assigned" at bounding box center [1074, 228] width 178 height 28
click at [1027, 324] on div "Hoteled" at bounding box center [1063, 321] width 154 height 23
click at [844, 122] on div "Directory Layout Work Areas Layout Add space Resize Desks Points of Interest Fu…" at bounding box center [587, 305] width 1175 height 524
type input "DU77"
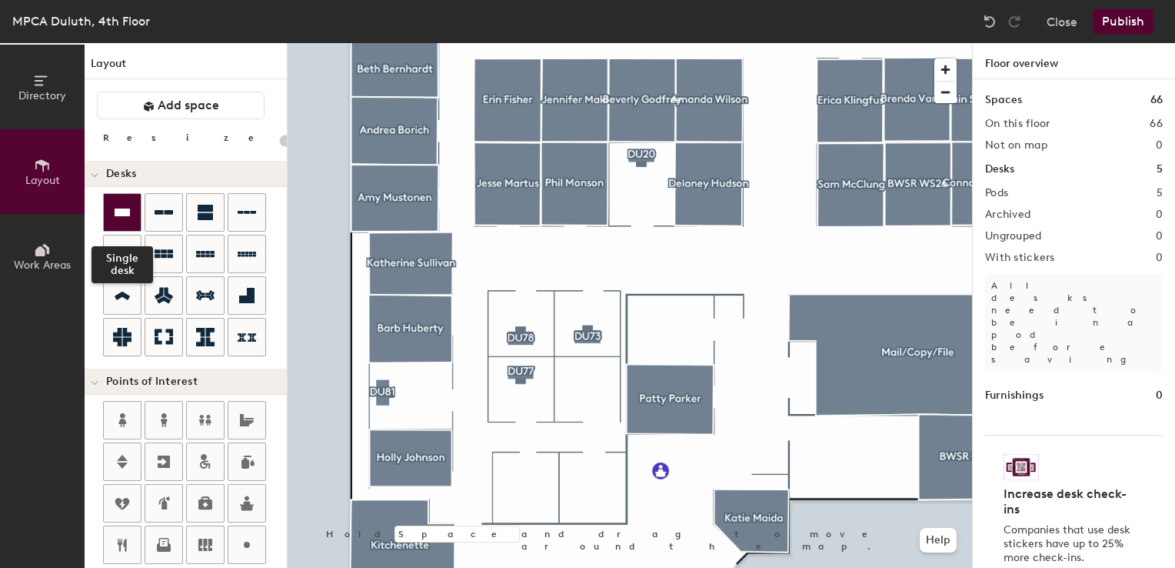
click at [124, 215] on icon at bounding box center [122, 212] width 15 height 8
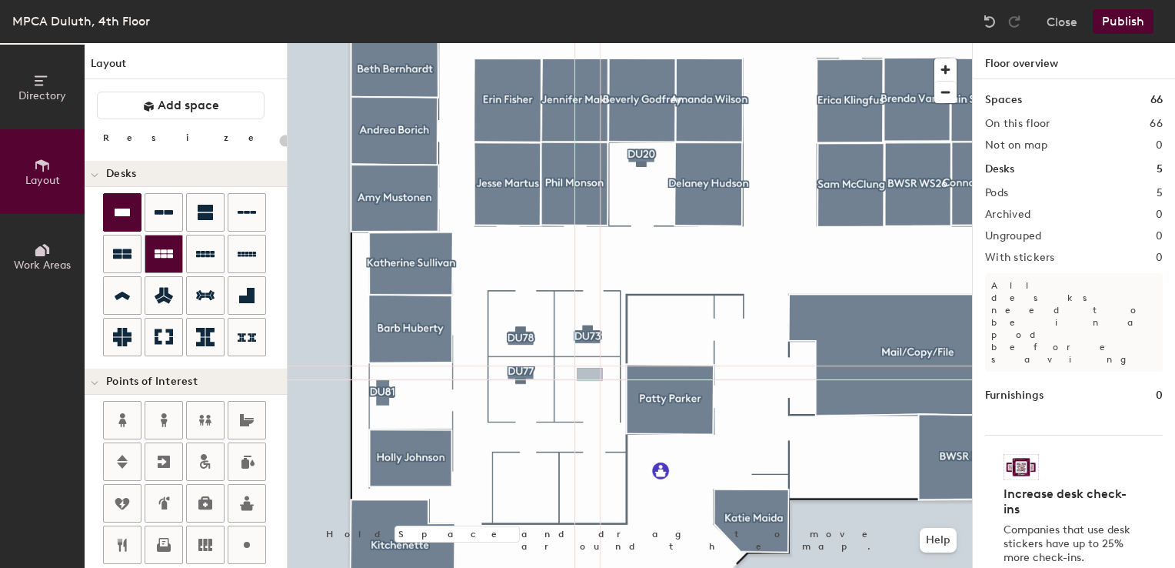
type input "100"
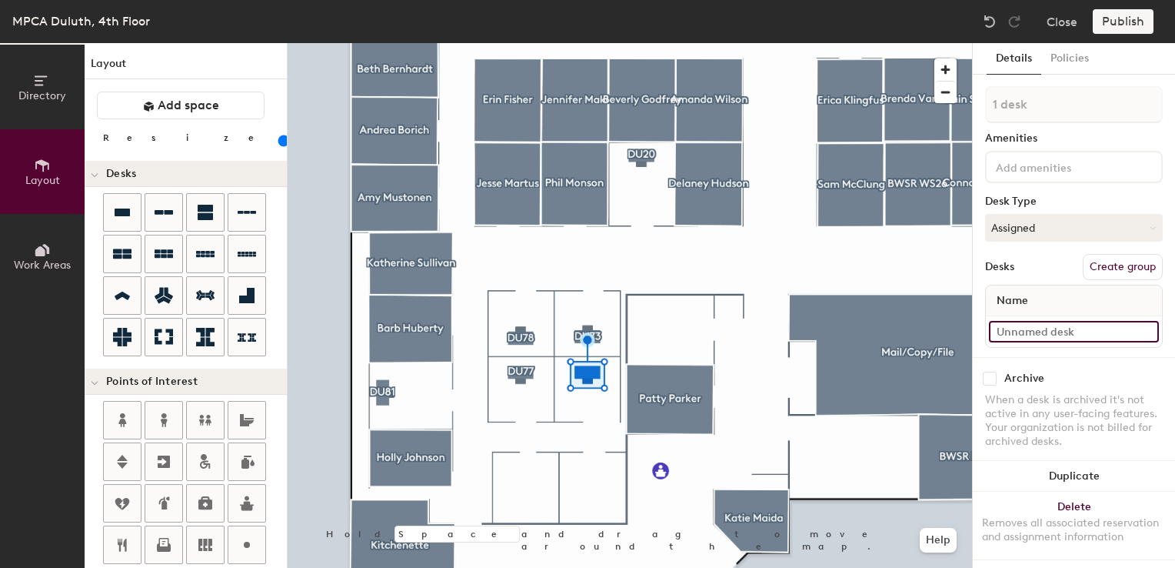
click at [1040, 325] on input at bounding box center [1074, 332] width 170 height 22
type input "WS74 DWS"
click at [1034, 218] on button "Assigned" at bounding box center [1074, 228] width 178 height 28
click at [1023, 318] on div "Hoteled" at bounding box center [1063, 321] width 154 height 23
click at [1088, 263] on button "Create group" at bounding box center [1123, 267] width 80 height 26
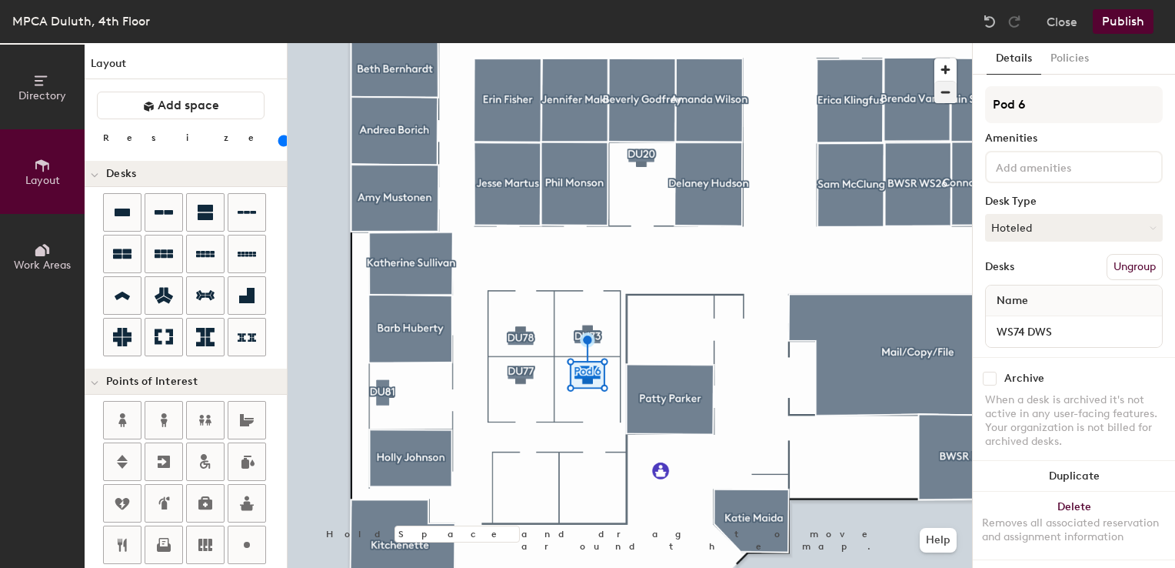
drag, startPoint x: 1037, startPoint y: 100, endPoint x: 955, endPoint y: 96, distance: 82.4
click at [955, 96] on div "Directory Layout Work Areas Layout Add space Resize Desks Points of Interest Fu…" at bounding box center [587, 305] width 1175 height 524
type input "DU74"
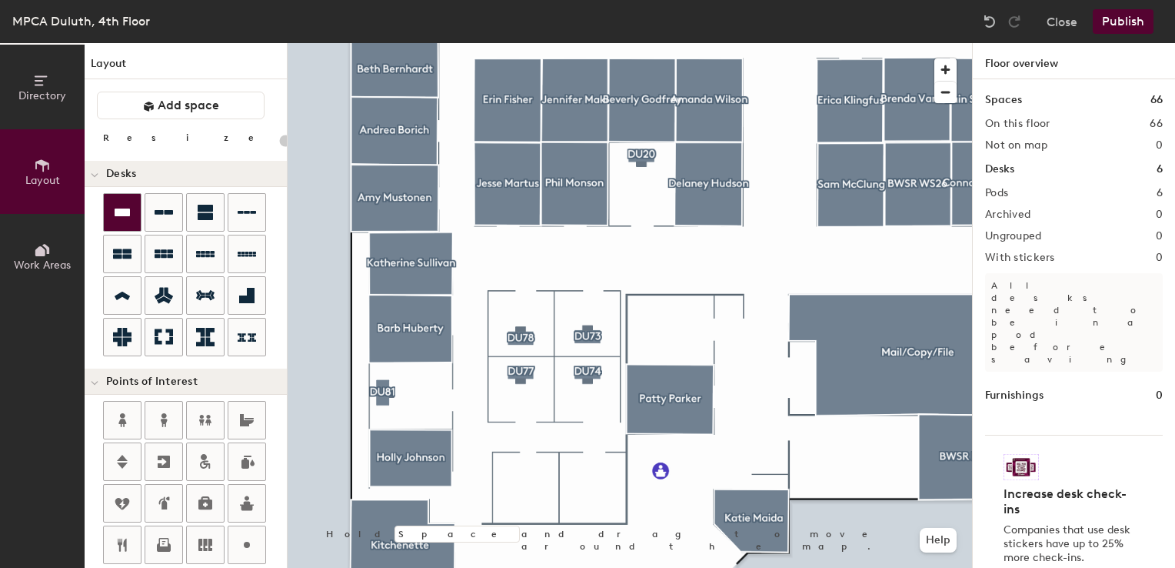
click at [119, 211] on icon at bounding box center [122, 212] width 15 height 8
type input "100"
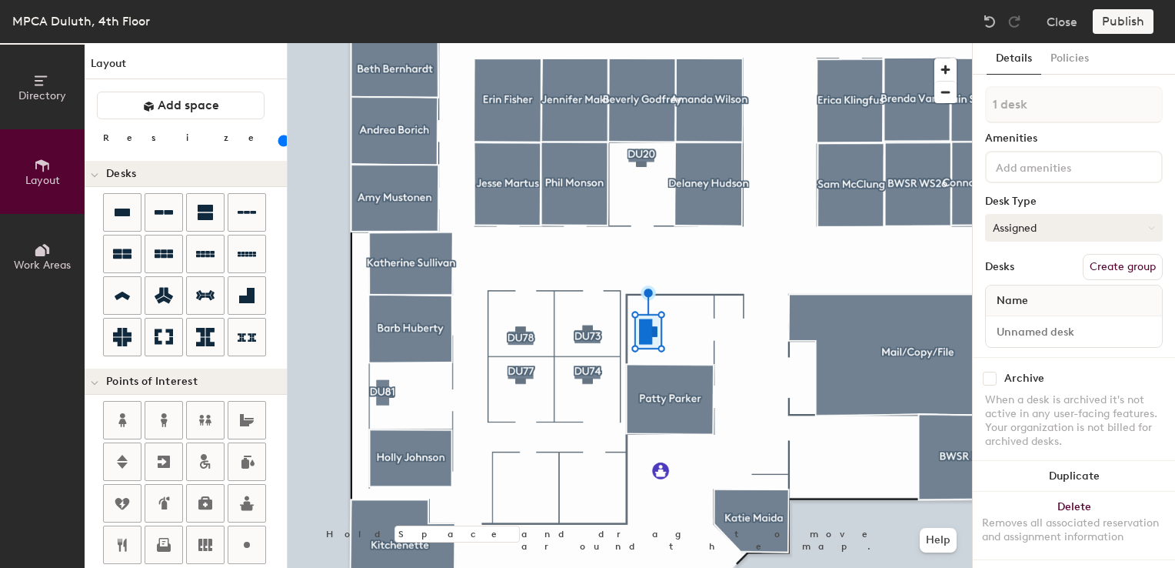
click at [1041, 235] on button "Assigned" at bounding box center [1074, 228] width 178 height 28
click at [1014, 321] on div "Hoteled" at bounding box center [1063, 321] width 154 height 23
click at [1024, 328] on input at bounding box center [1074, 332] width 170 height 22
type input "WS55 DWS"
click at [1112, 261] on button "Create group" at bounding box center [1123, 267] width 80 height 26
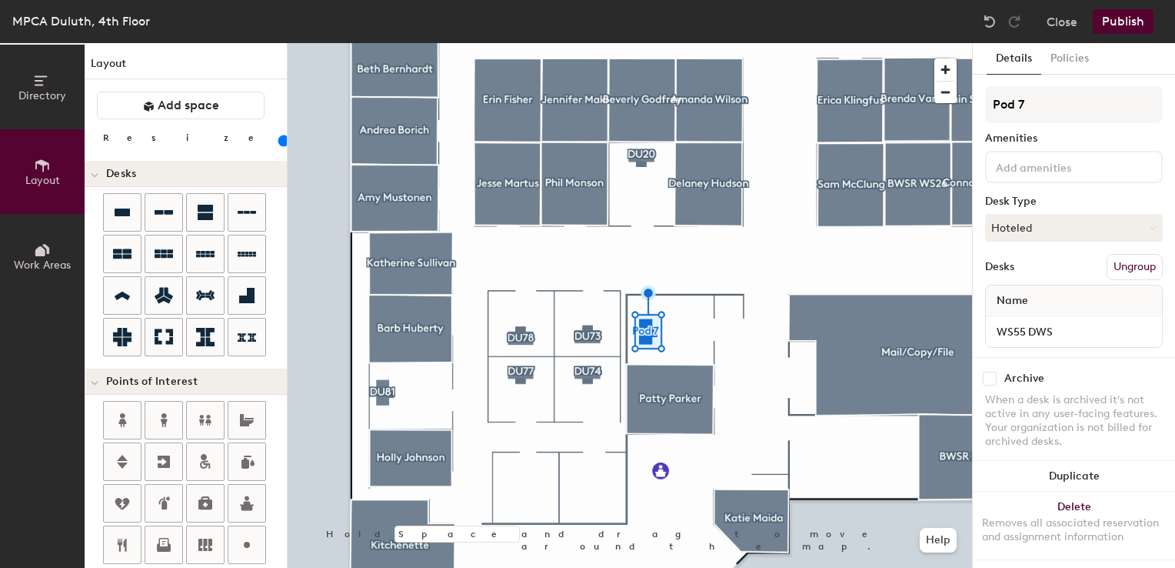
drag, startPoint x: 1064, startPoint y: 123, endPoint x: 1049, endPoint y: 123, distance: 15.4
click at [1049, 123] on div "Pod 7 Amenities Desk Type Hoteled Desks Ungroup Name WS55 DWS" at bounding box center [1074, 221] width 178 height 271
click at [884, 92] on div "Directory Layout Work Areas Layout Add space Resize Desks Points of Interest Fu…" at bounding box center [587, 305] width 1175 height 524
type input "DU55"
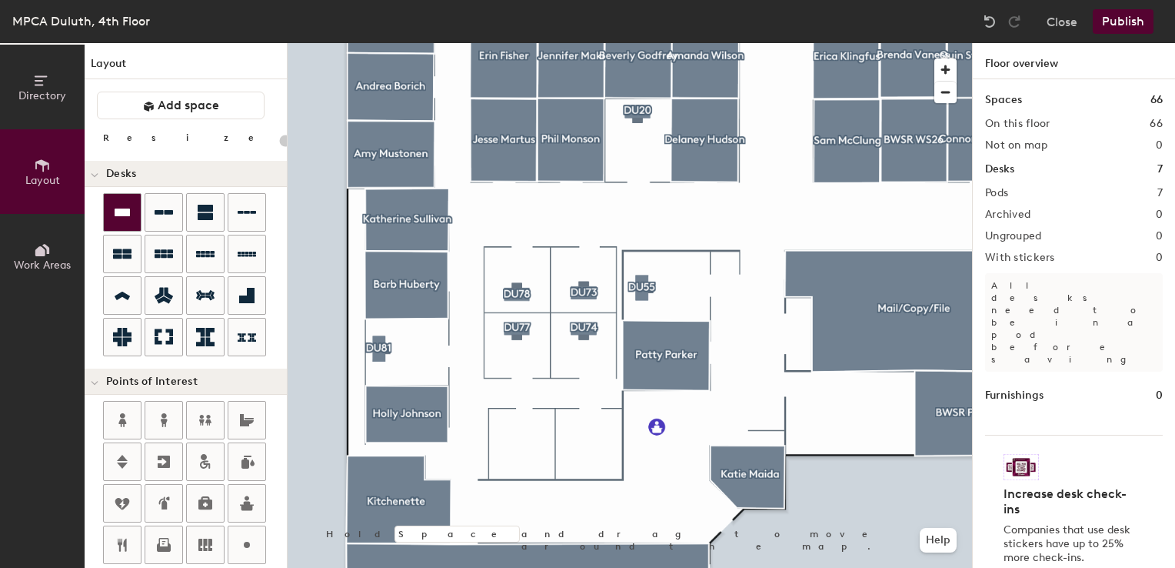
click at [117, 218] on icon at bounding box center [122, 212] width 18 height 18
type input "100"
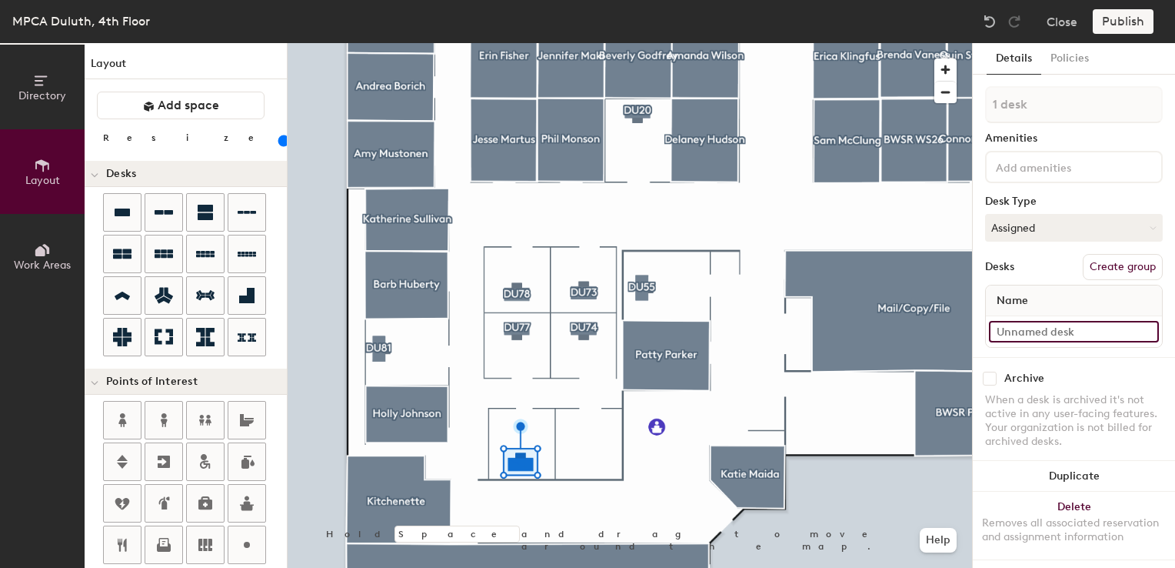
click at [1028, 328] on input at bounding box center [1074, 332] width 170 height 22
type input "WS76 DWS"
click at [1064, 232] on button "Assigned" at bounding box center [1074, 228] width 178 height 28
click at [1019, 324] on div "Hoteled" at bounding box center [1063, 321] width 154 height 23
click at [1094, 258] on button "Create group" at bounding box center [1123, 267] width 80 height 26
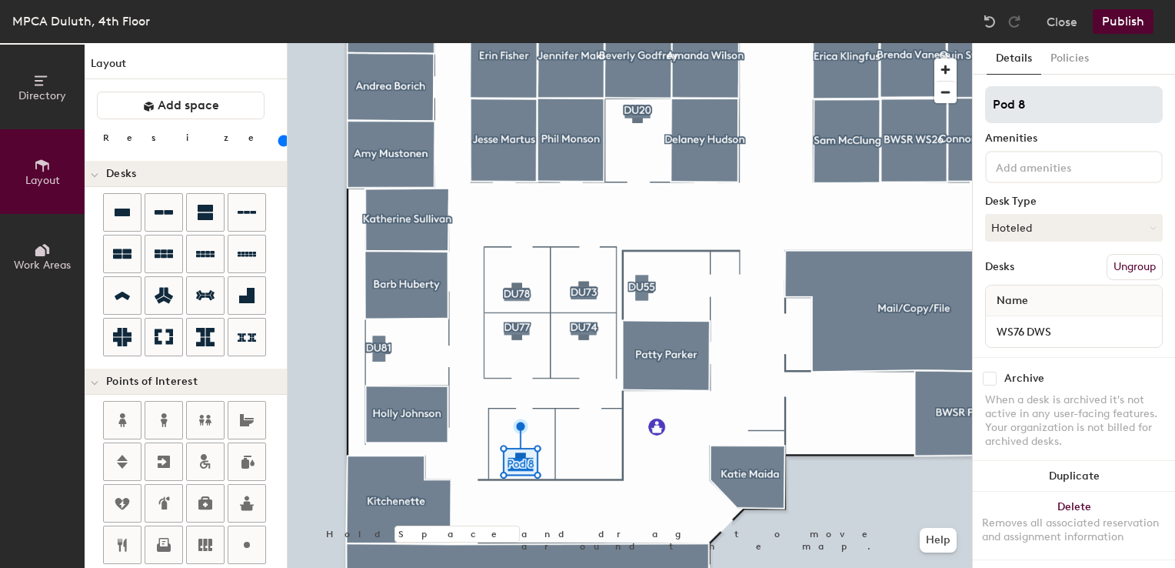
click at [707, 85] on div "Directory Layout Work Areas Layout Add space Resize Desks Points of Interest Fu…" at bounding box center [587, 305] width 1175 height 524
type input "DU76"
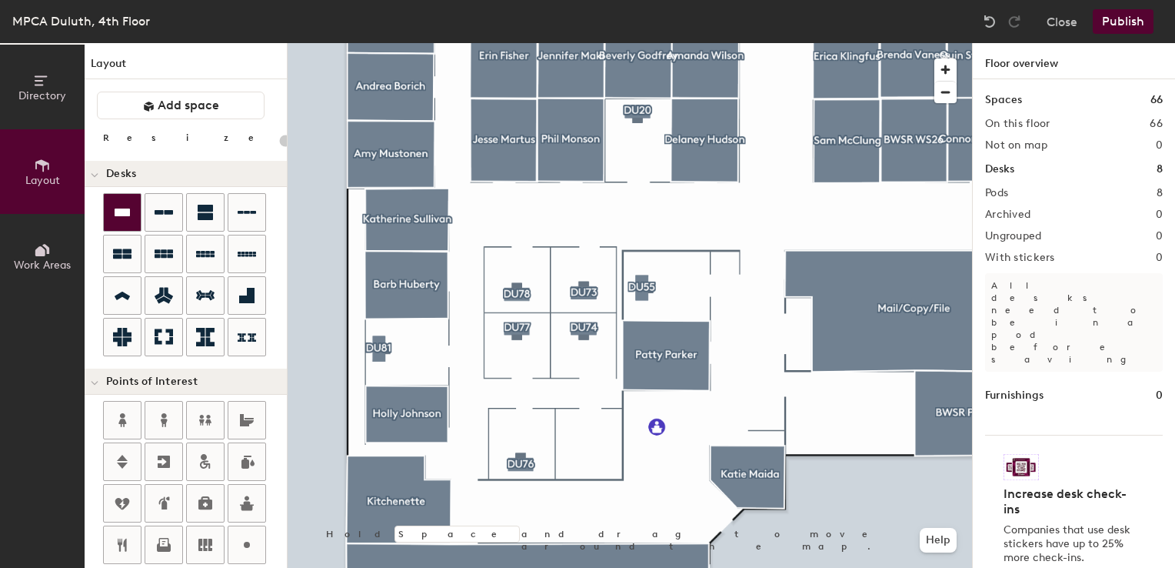
click at [127, 211] on icon at bounding box center [122, 212] width 15 height 8
type input "100"
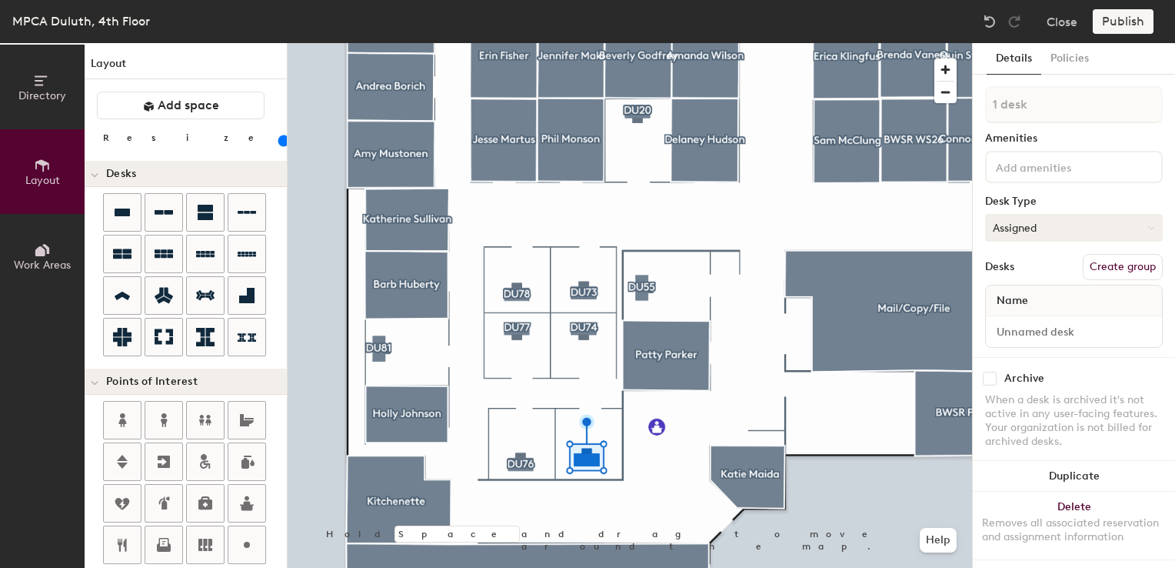
click at [1057, 238] on button "Assigned" at bounding box center [1074, 228] width 178 height 28
click at [1024, 323] on div "Hoteled" at bounding box center [1063, 321] width 154 height 23
click at [1024, 329] on input at bounding box center [1074, 332] width 170 height 22
type input "WS75 DWS"
click at [1094, 261] on button "Create group" at bounding box center [1123, 267] width 80 height 26
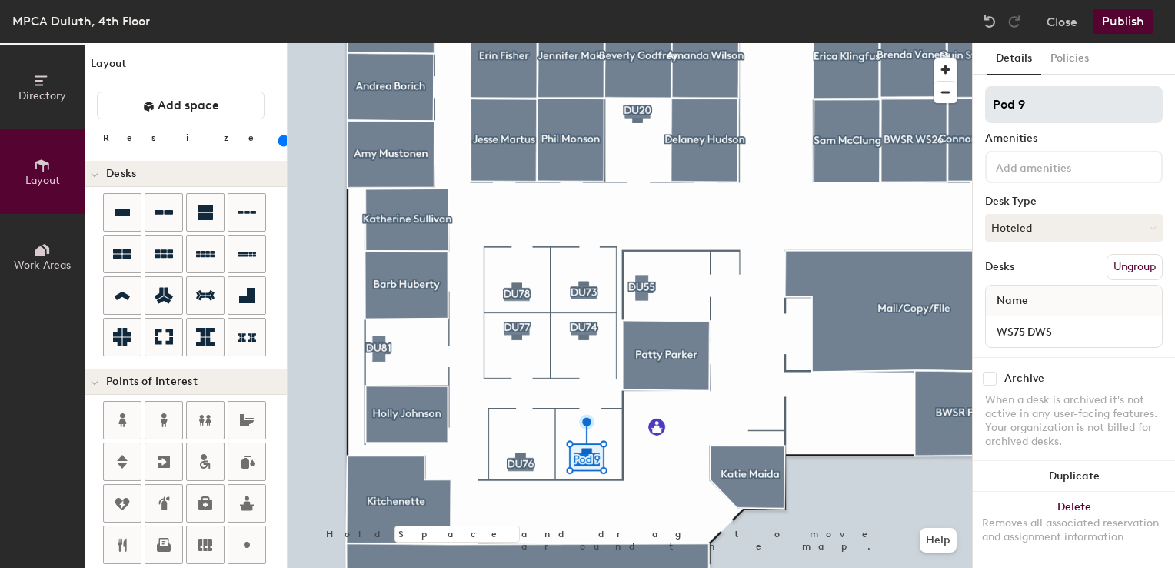
click at [874, 109] on div "Directory Layout Work Areas Layout Add space Resize Desks Points of Interest Fu…" at bounding box center [587, 305] width 1175 height 524
type input "DU75"
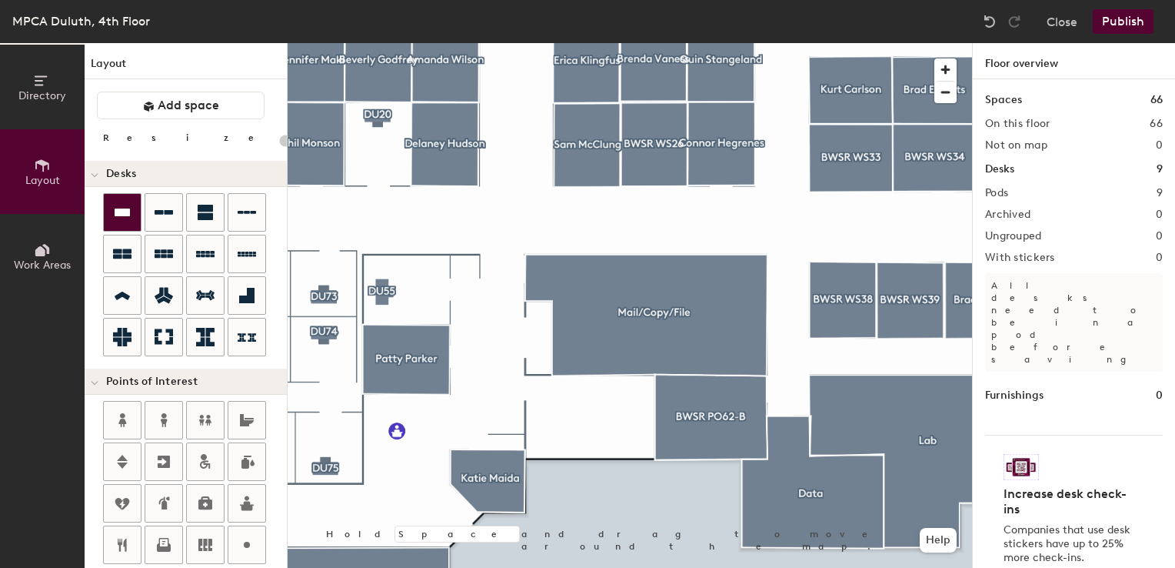
click at [108, 205] on div at bounding box center [122, 212] width 37 height 37
type input "100"
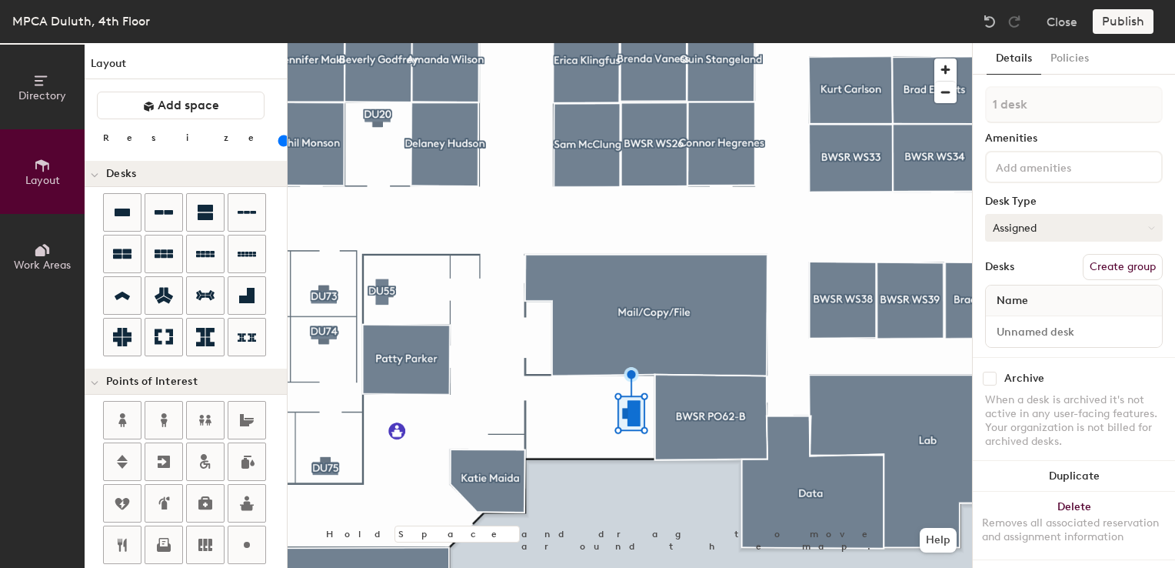
click at [1037, 223] on button "Assigned" at bounding box center [1074, 228] width 178 height 28
click at [1012, 325] on div "Hoteled" at bounding box center [1063, 321] width 154 height 23
click at [1017, 335] on input at bounding box center [1074, 332] width 170 height 22
type input "O"
type input "PO62-A Office"
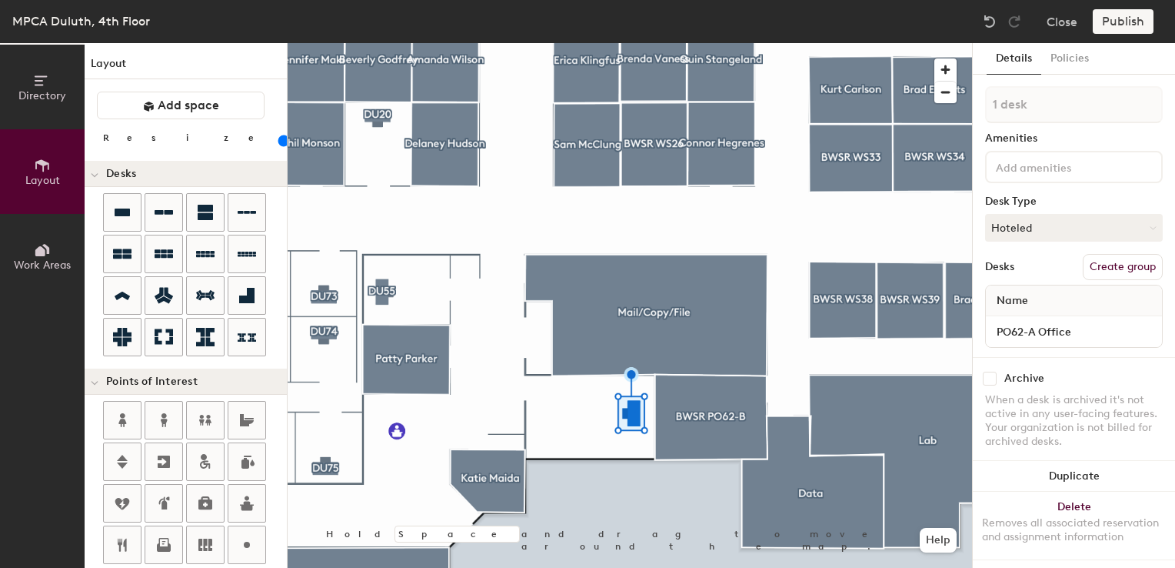
click at [1095, 271] on button "Create group" at bounding box center [1123, 267] width 80 height 26
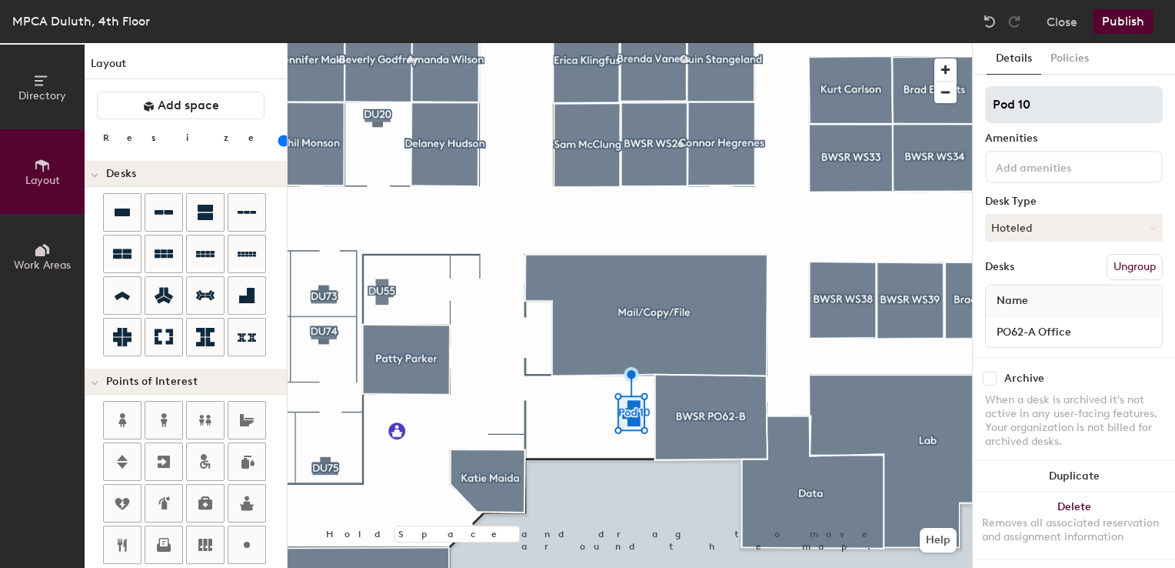
click at [944, 105] on div "Directory Layout Work Areas Layout Add space Resize Desks Points of Interest Fu…" at bounding box center [587, 305] width 1175 height 524
type input "D"
type input "Office - DU62A"
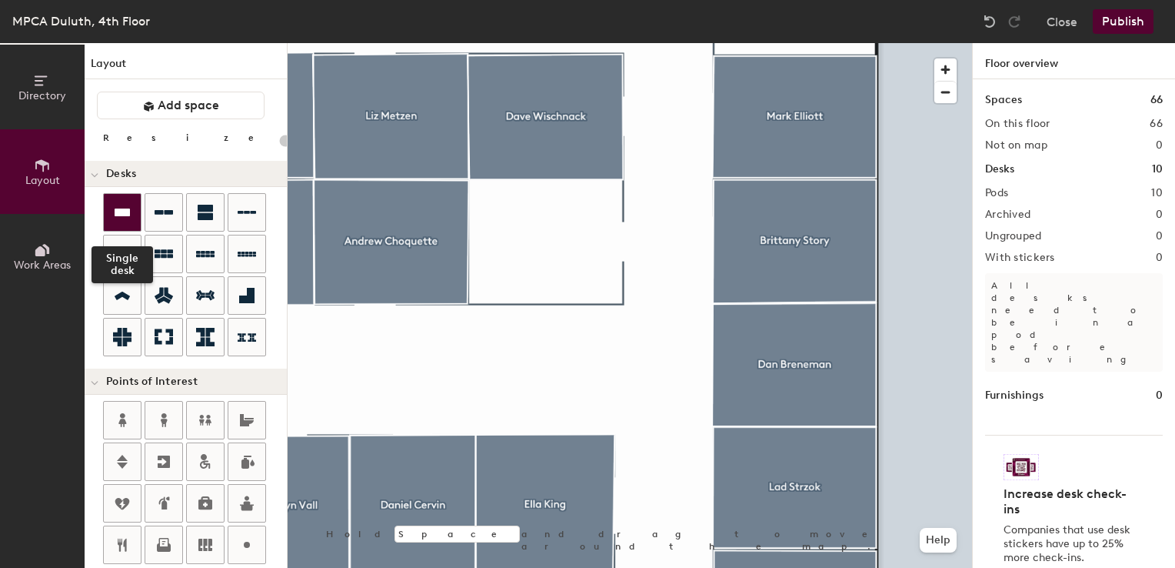
click at [120, 205] on icon at bounding box center [122, 212] width 18 height 18
type input "100"
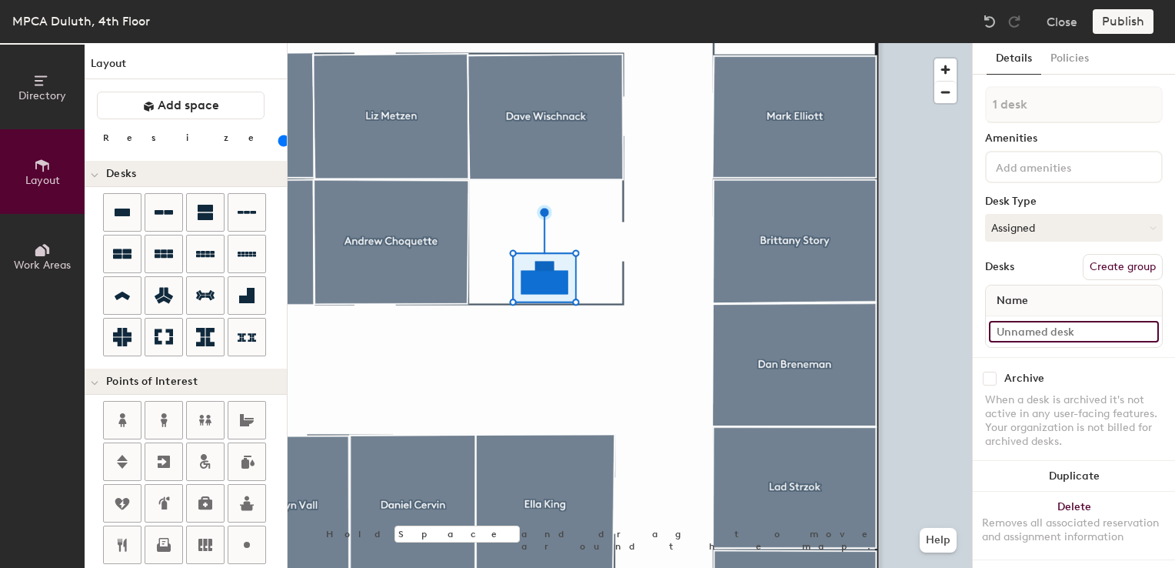
click at [1030, 337] on input at bounding box center [1074, 332] width 170 height 22
type input "WS37 DWS"
click at [1020, 234] on button "Assigned" at bounding box center [1074, 228] width 178 height 28
click at [1022, 321] on div "Hoteled" at bounding box center [1063, 321] width 154 height 23
click at [1107, 265] on button "Create group" at bounding box center [1123, 267] width 80 height 26
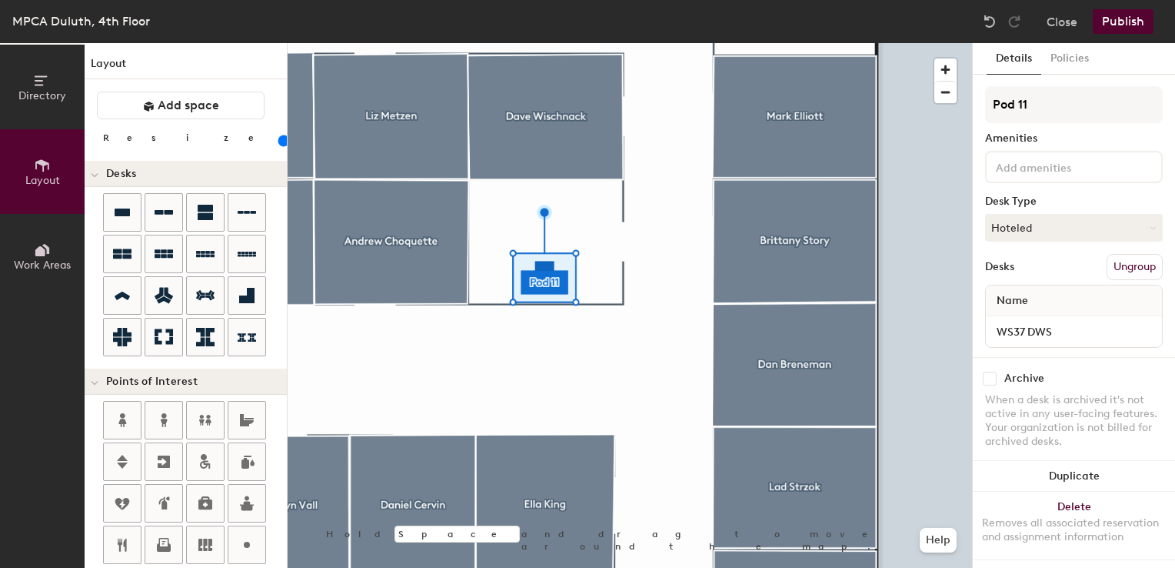
click at [953, 118] on div "Directory Layout Work Areas Layout Add space Resize Desks Points of Interest Fu…" at bounding box center [587, 305] width 1175 height 524
type input "DU37"
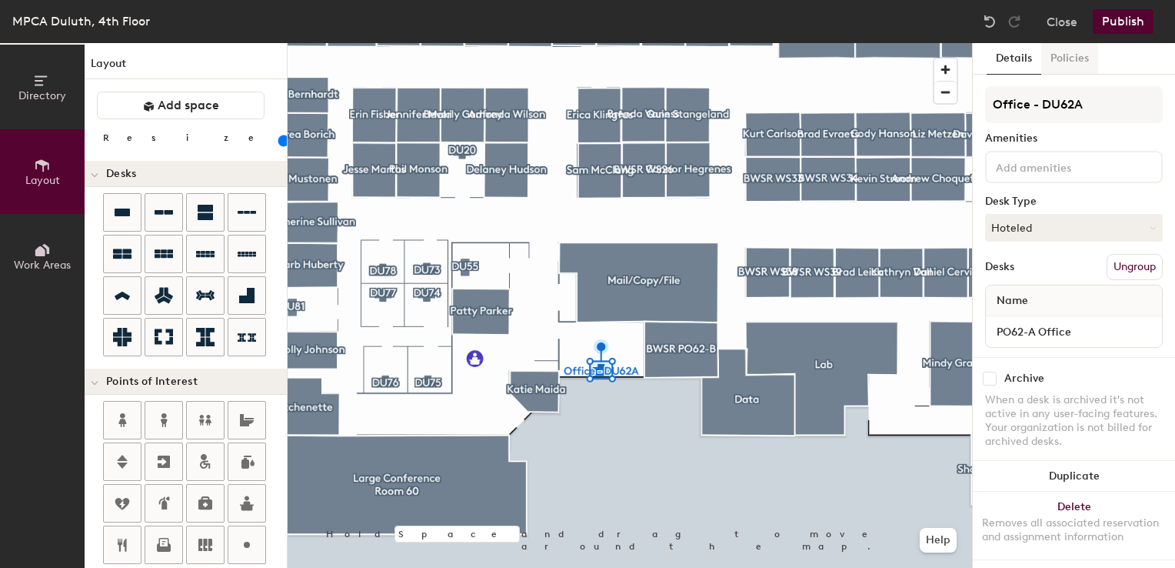
click at [1068, 60] on button "Policies" at bounding box center [1069, 59] width 57 height 32
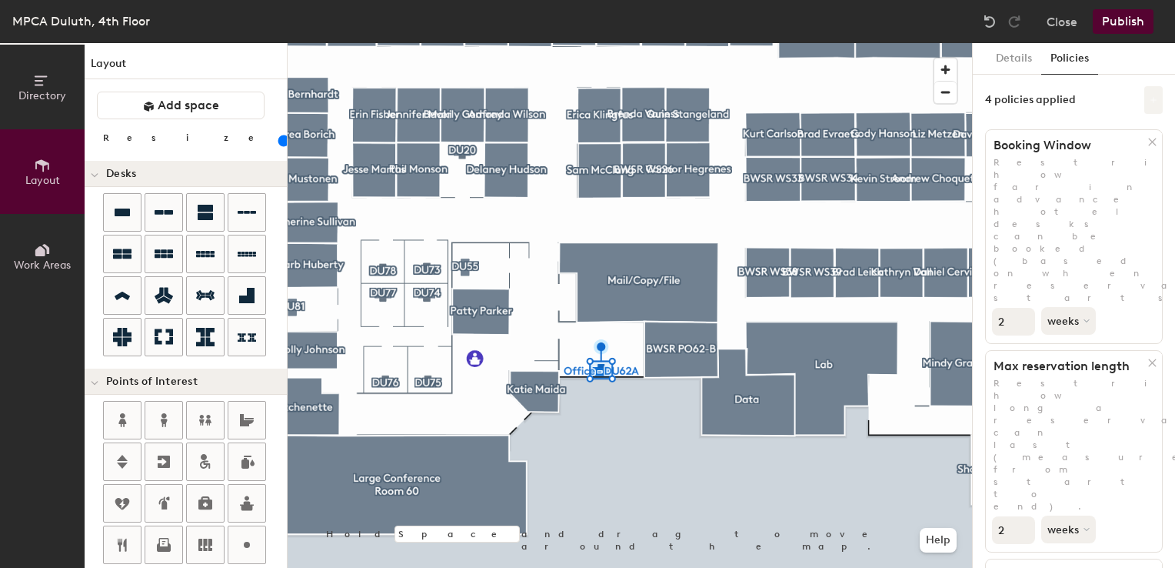
click at [1150, 97] on icon at bounding box center [1154, 100] width 8 height 8
click at [1111, 88] on div "4 policies applied" at bounding box center [1074, 100] width 178 height 28
click at [1021, 64] on button "Details" at bounding box center [1014, 59] width 55 height 32
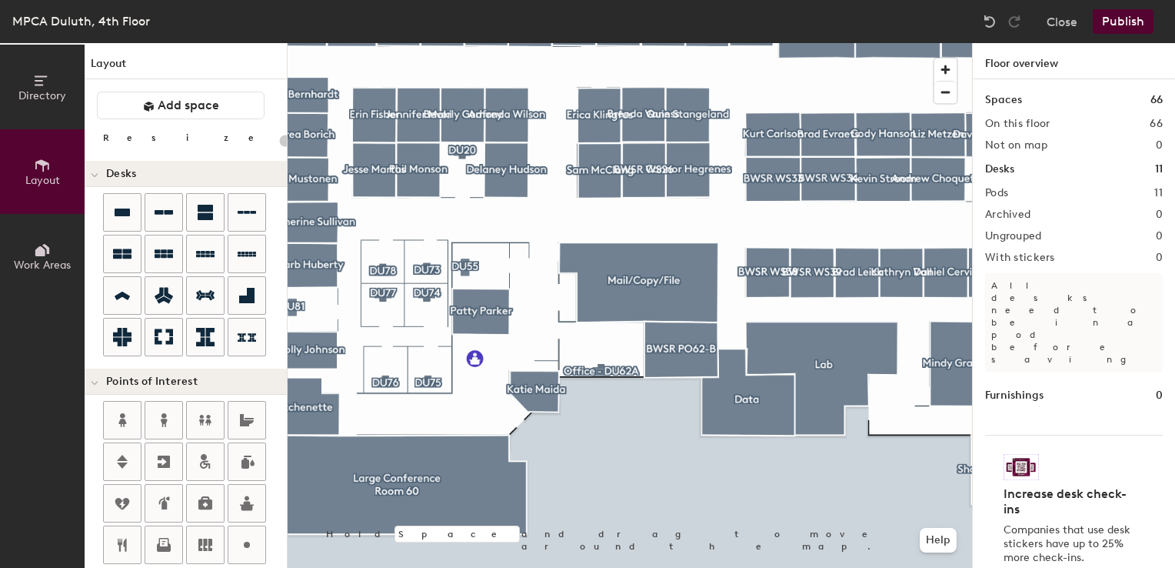
click at [1130, 19] on button "Publish" at bounding box center [1123, 21] width 61 height 25
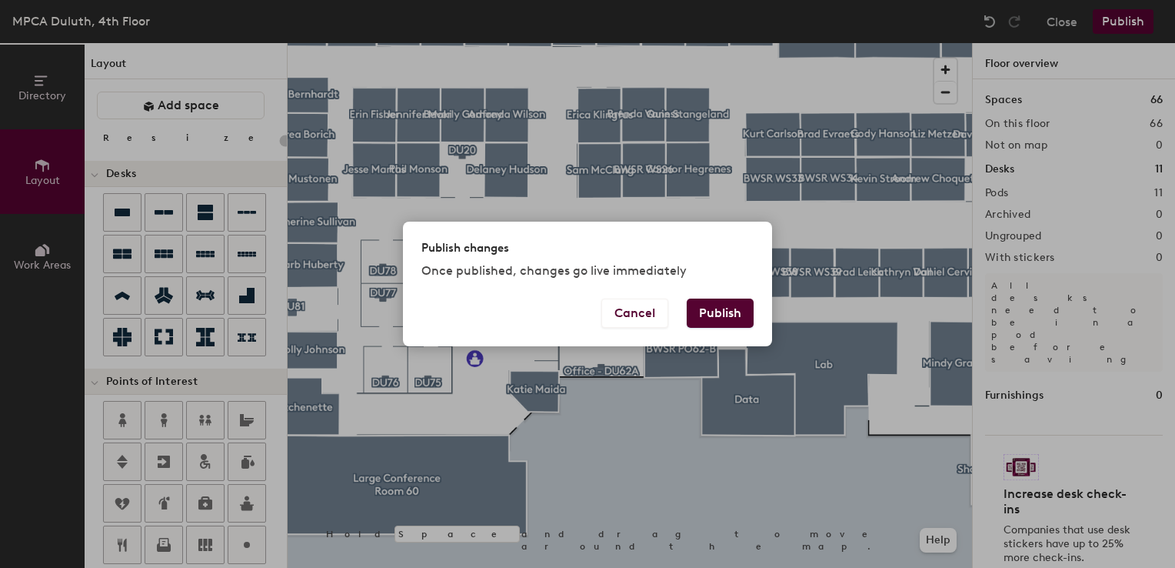
click at [726, 317] on button "Publish" at bounding box center [720, 312] width 67 height 29
type input "20"
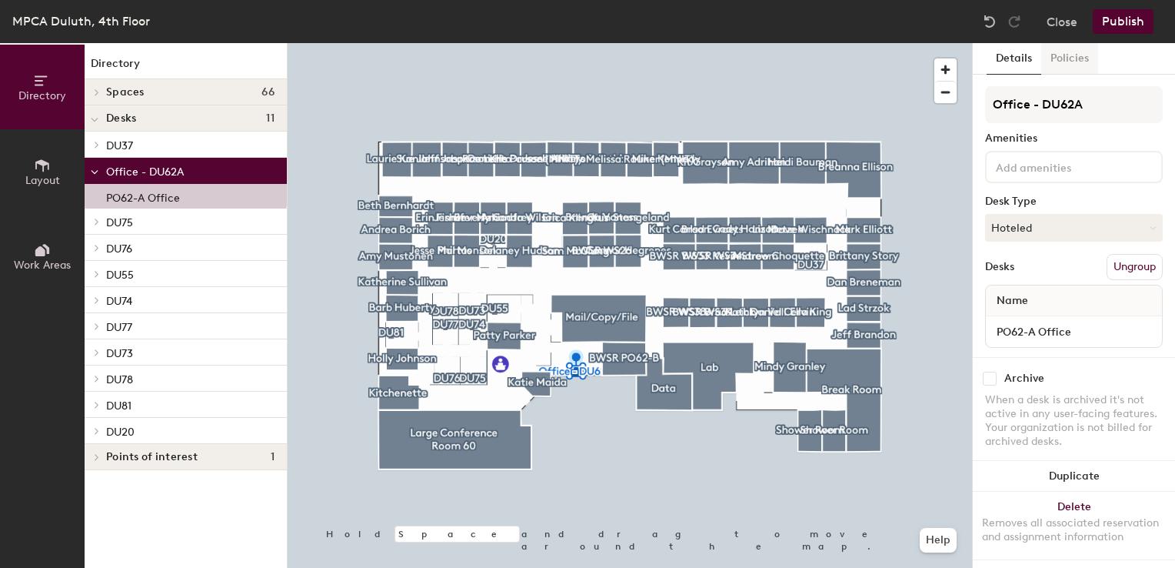
click at [1074, 65] on button "Policies" at bounding box center [1069, 59] width 57 height 32
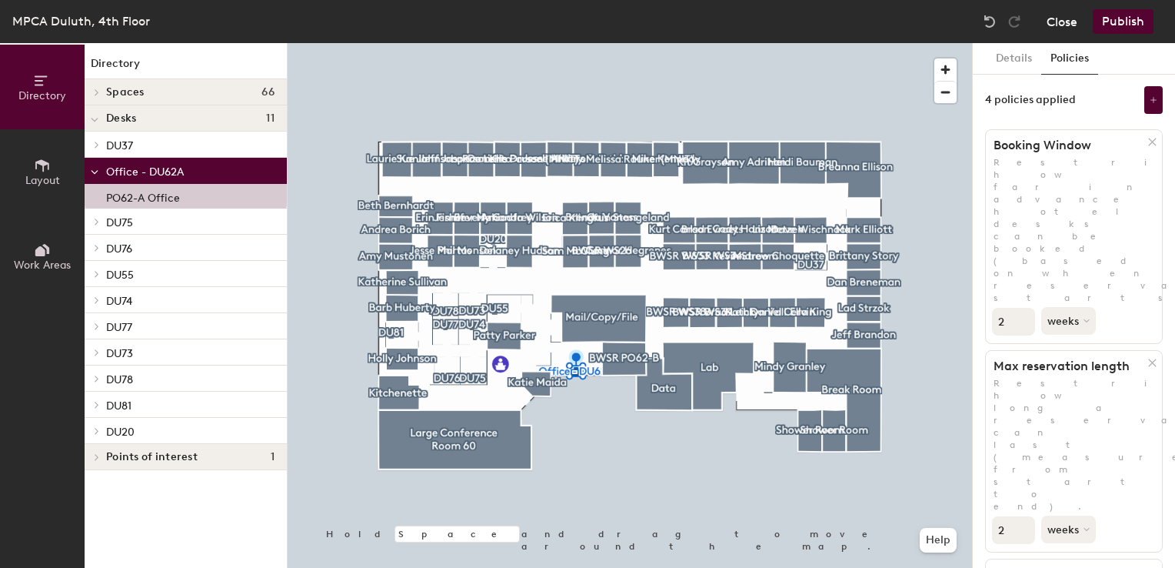
click at [1057, 20] on button "Close" at bounding box center [1062, 21] width 31 height 25
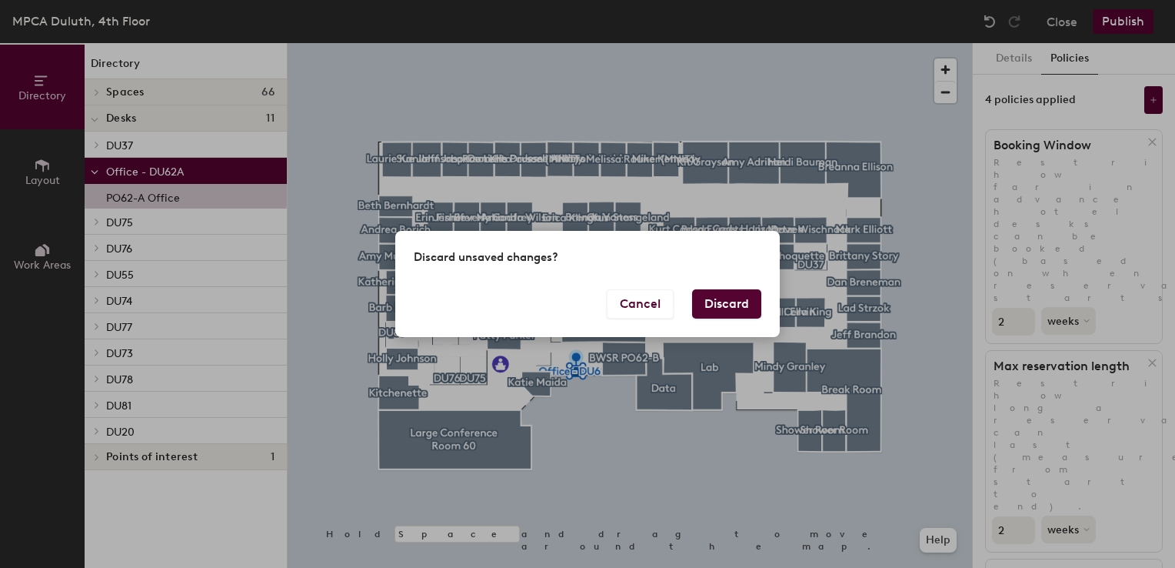
click at [726, 312] on button "Discard" at bounding box center [726, 303] width 69 height 29
